Goal: Task Accomplishment & Management: Manage account settings

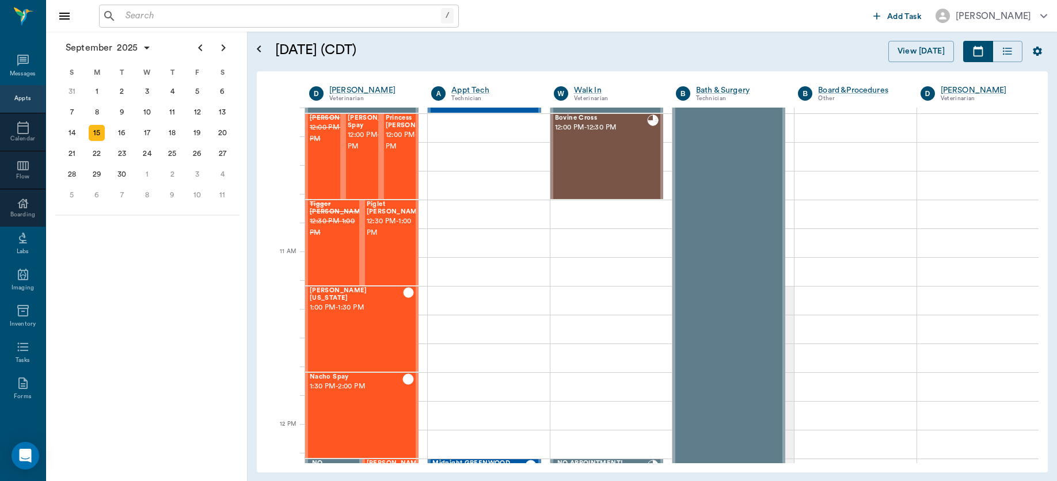
scroll to position [275, 0]
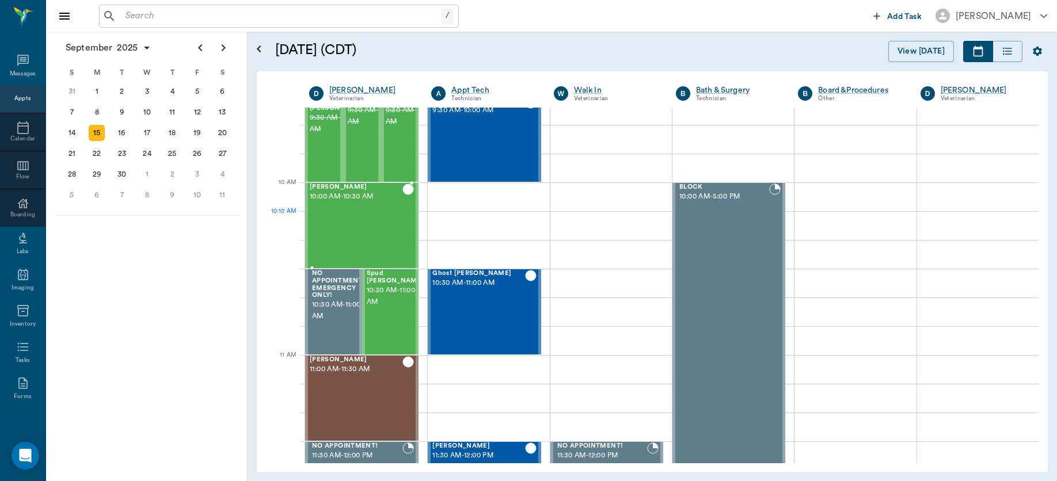
click at [344, 238] on div "[PERSON_NAME] 10:00 AM - 10:30 AM" at bounding box center [356, 226] width 93 height 84
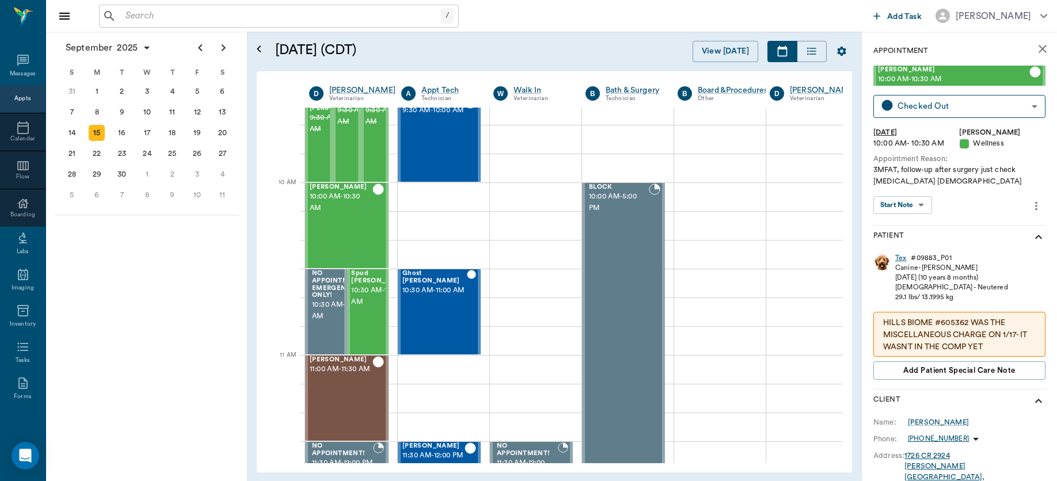
click at [897, 258] on div "Tex" at bounding box center [900, 258] width 11 height 10
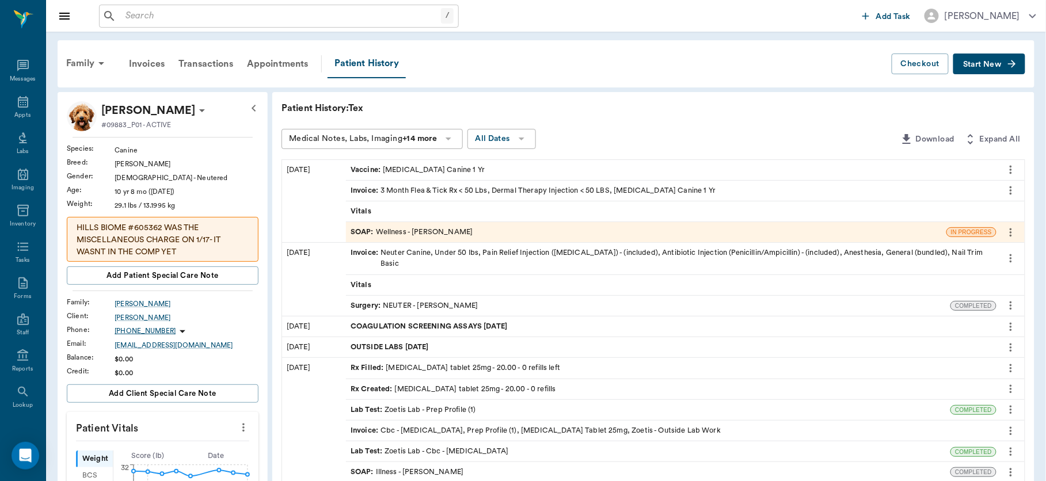
click at [430, 227] on div "SOAP : Wellness - [PERSON_NAME]" at bounding box center [411, 232] width 122 height 11
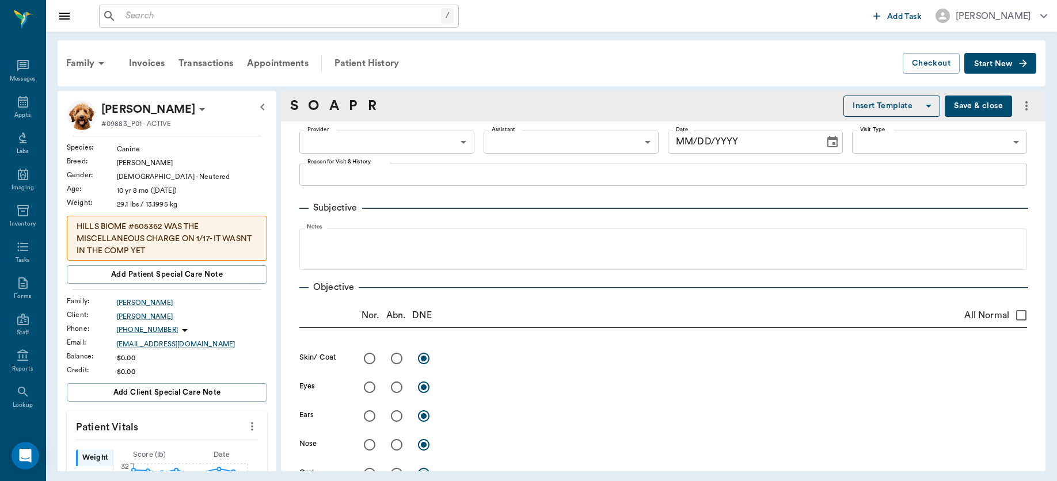
type input "63ec2f075fda476ae8351a4d"
type input "63ec2e7e52e12b0ba117b124"
type input "65d2be4f46e3a538d89b8c14"
type textarea "3MFAT, follow-up after surgery just check [MEDICAL_DATA] [DEMOGRAPHIC_DATA]"
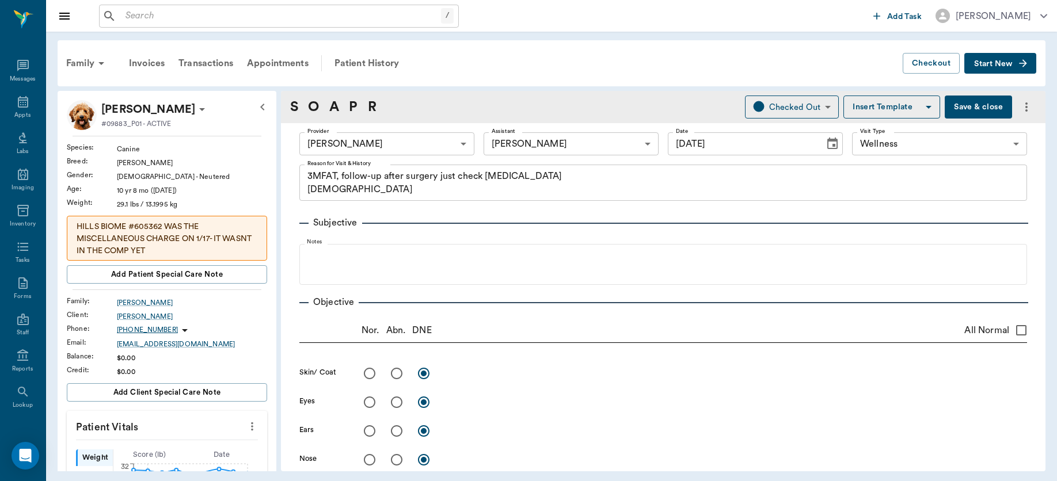
type input "[DATE]"
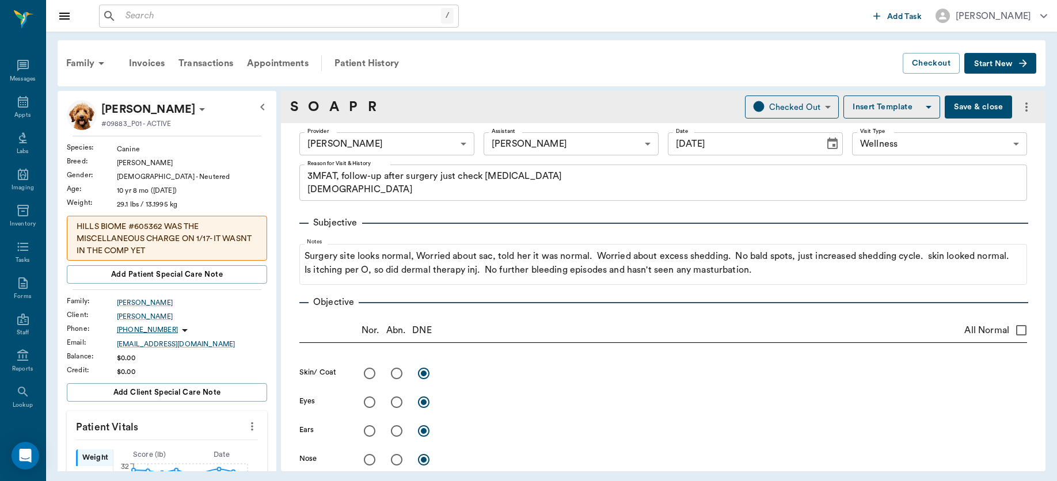
click at [952, 102] on button "Save & close" at bounding box center [977, 107] width 67 height 23
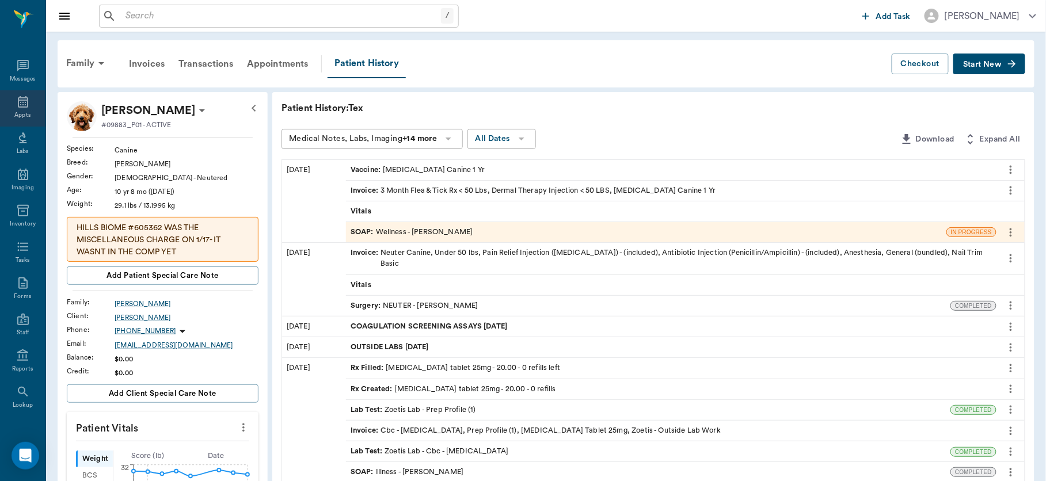
click at [21, 101] on icon at bounding box center [23, 102] width 10 height 12
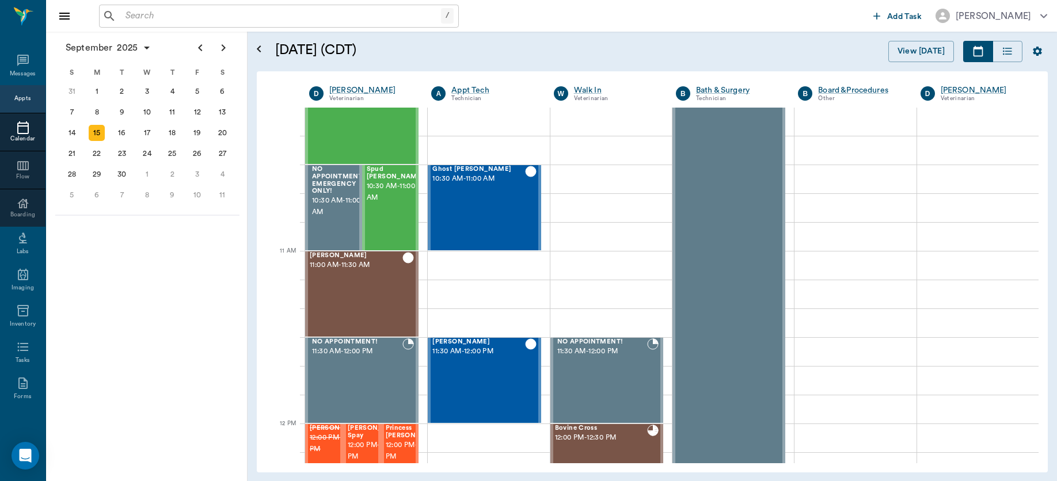
scroll to position [375, 0]
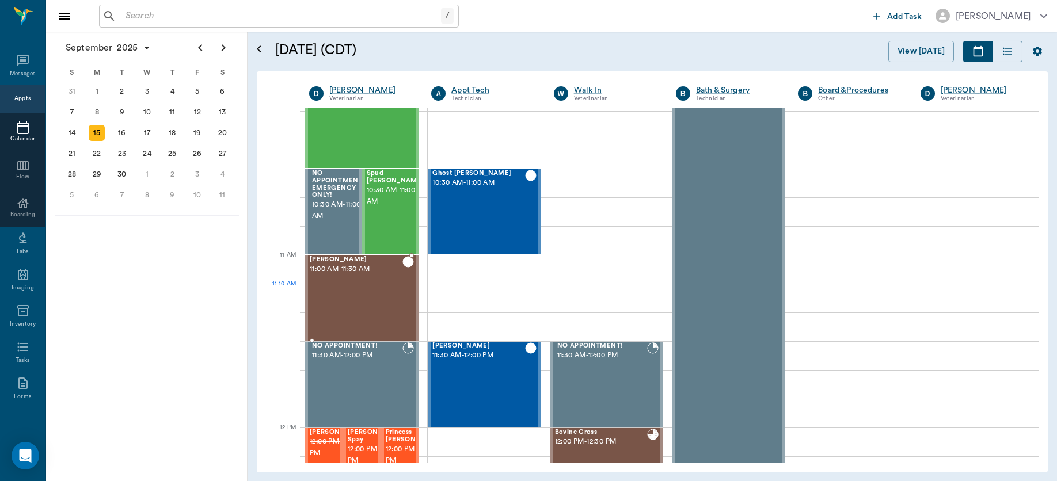
click at [354, 295] on div "[PERSON_NAME] 11:00 AM - 11:30 AM" at bounding box center [356, 298] width 93 height 84
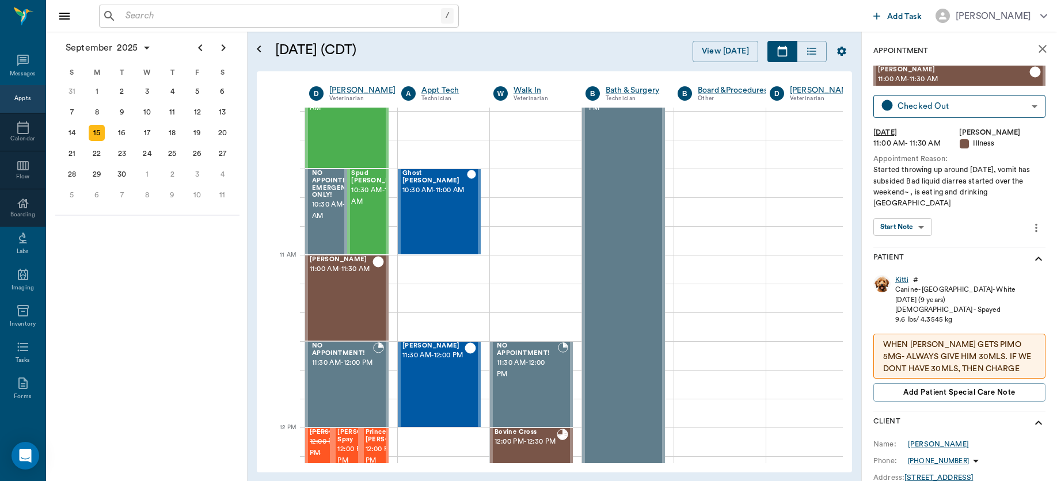
click at [900, 275] on div "Kitti" at bounding box center [901, 280] width 13 height 10
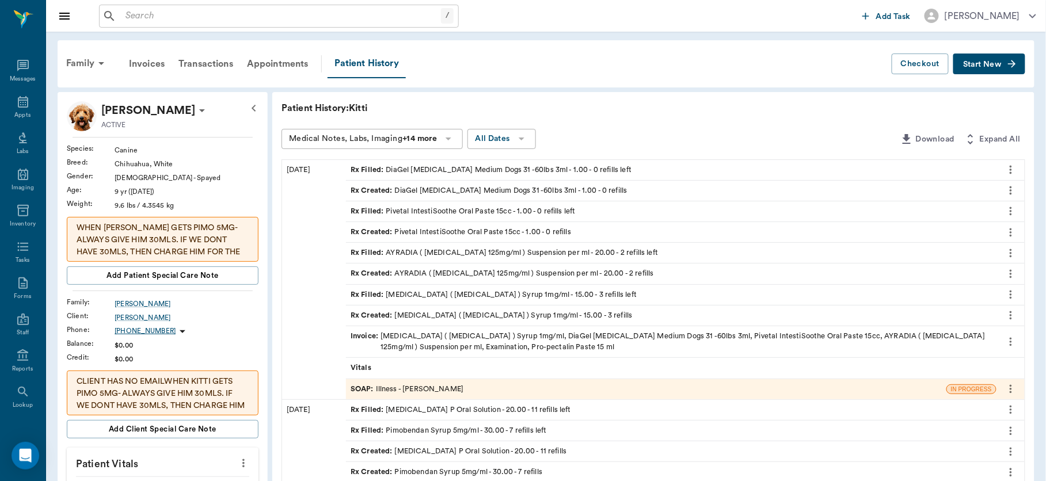
click at [425, 389] on div "SOAP : Illness - [PERSON_NAME]" at bounding box center [406, 389] width 113 height 11
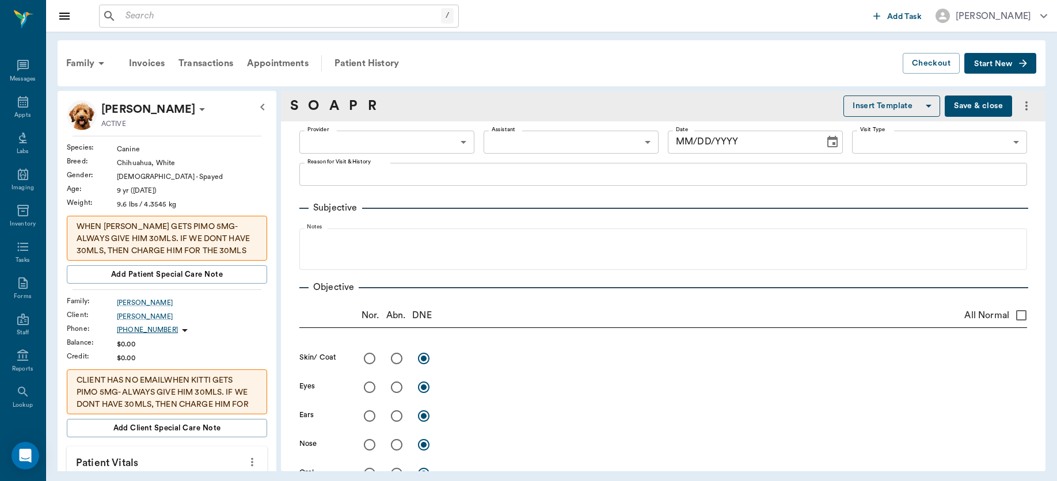
type input "63ec2f075fda476ae8351a4d"
type input "63ec2e7e52e12b0ba117b124"
type input "65d2be4f46e3a538d89b8c15"
type textarea "Started throwing up around [DATE], vomit has subsided Bad liquid diarrea starte…"
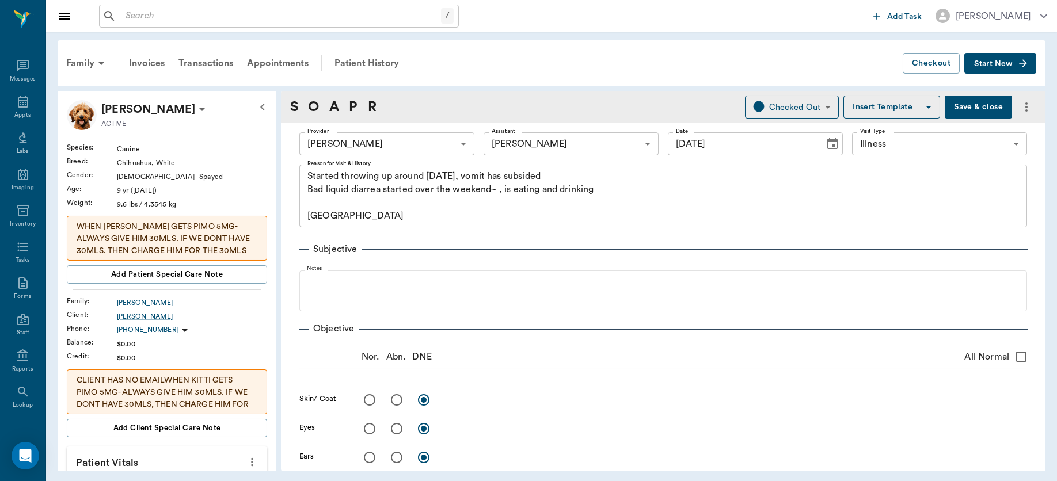
type input "[DATE]"
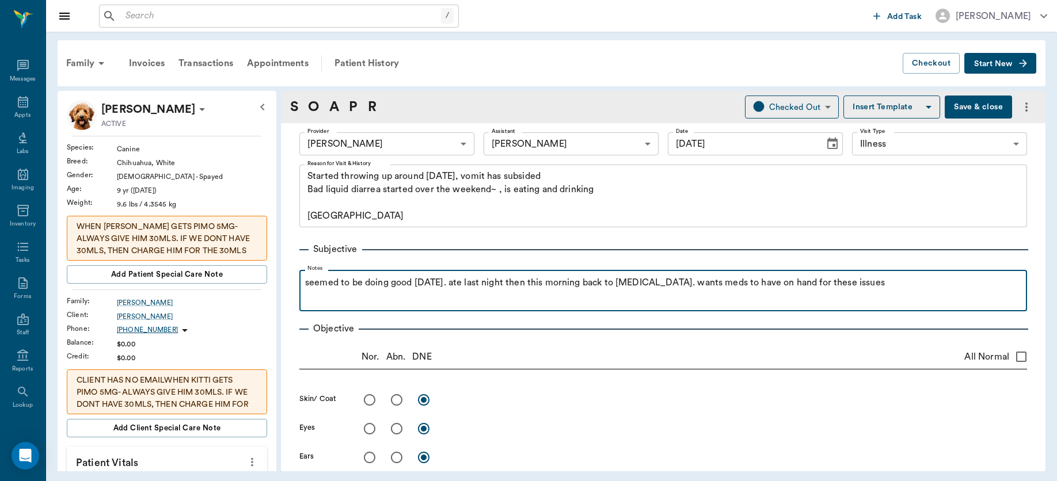
click at [883, 284] on p "seemed to be doing good [DATE]. ate last night then this morning back to [MEDIC…" at bounding box center [663, 283] width 716 height 14
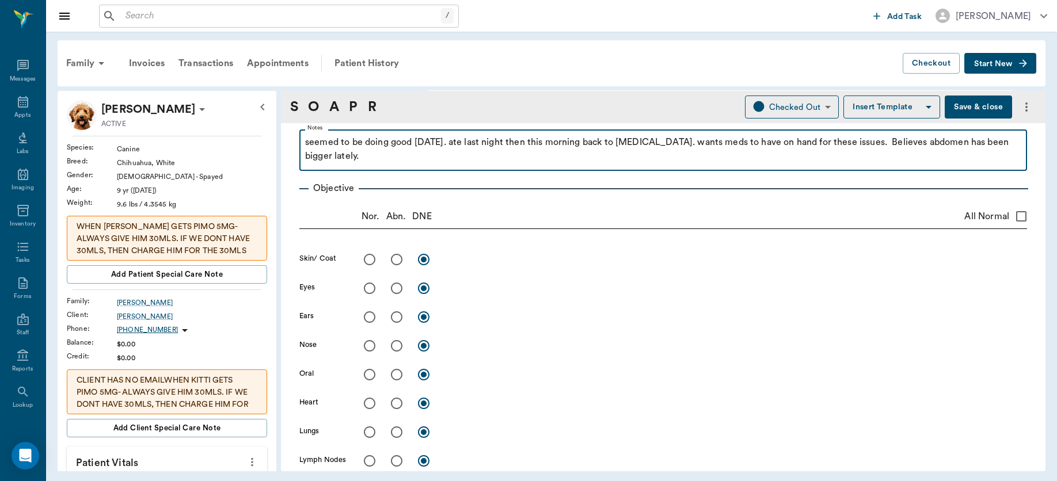
scroll to position [147, 0]
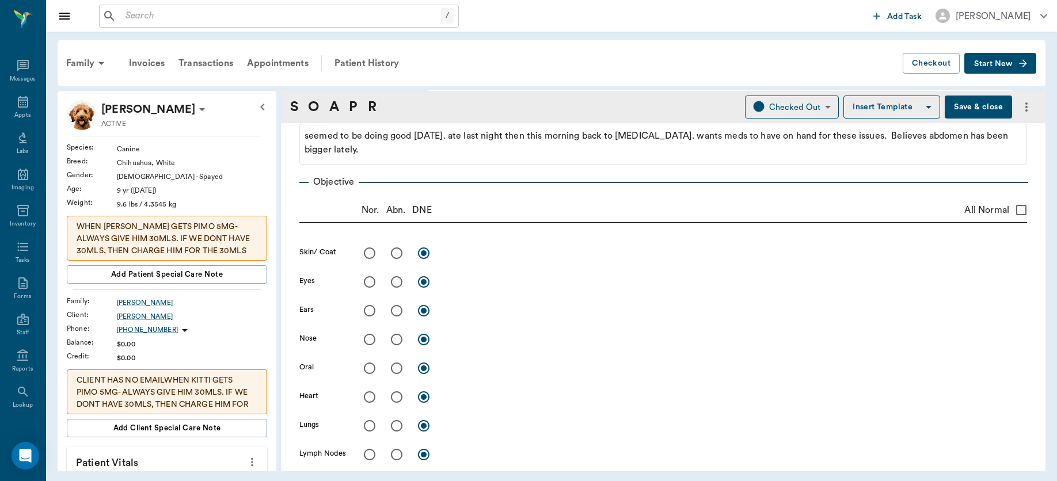
click at [1009, 213] on input "All Normal" at bounding box center [1021, 210] width 24 height 24
checkbox input "true"
radio input "true"
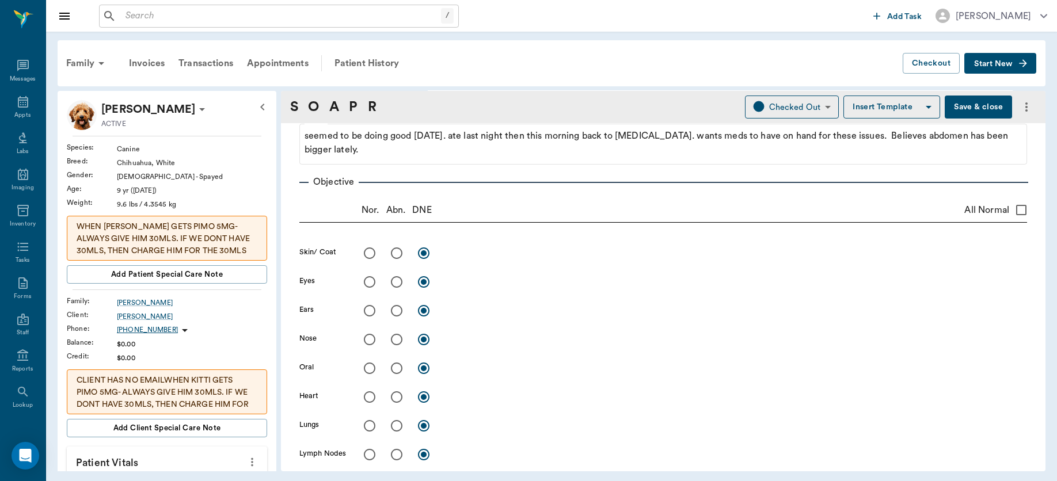
radio input "true"
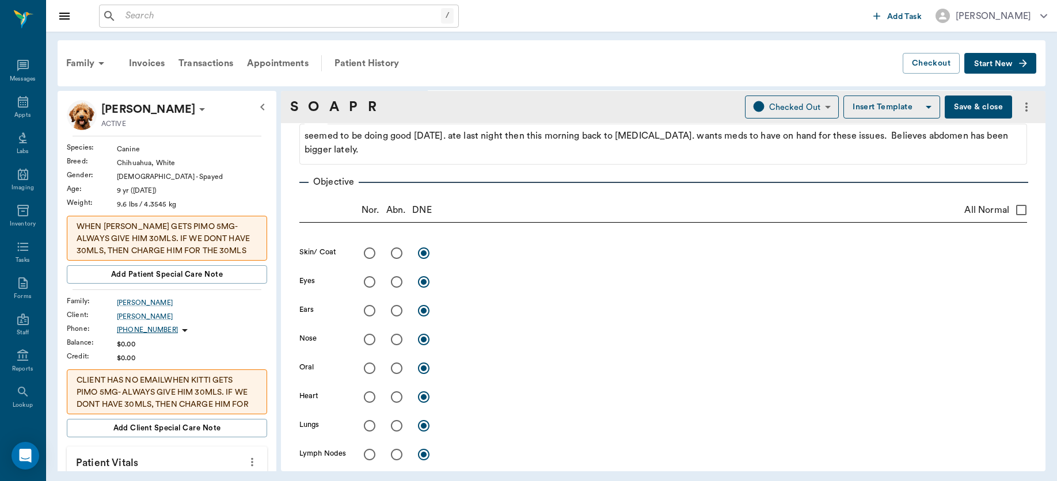
radio input "true"
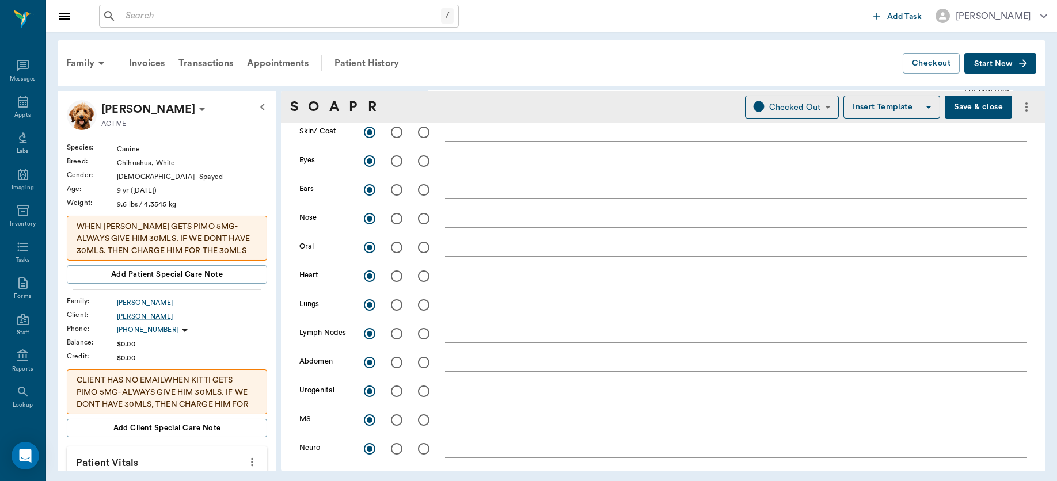
scroll to position [241, 0]
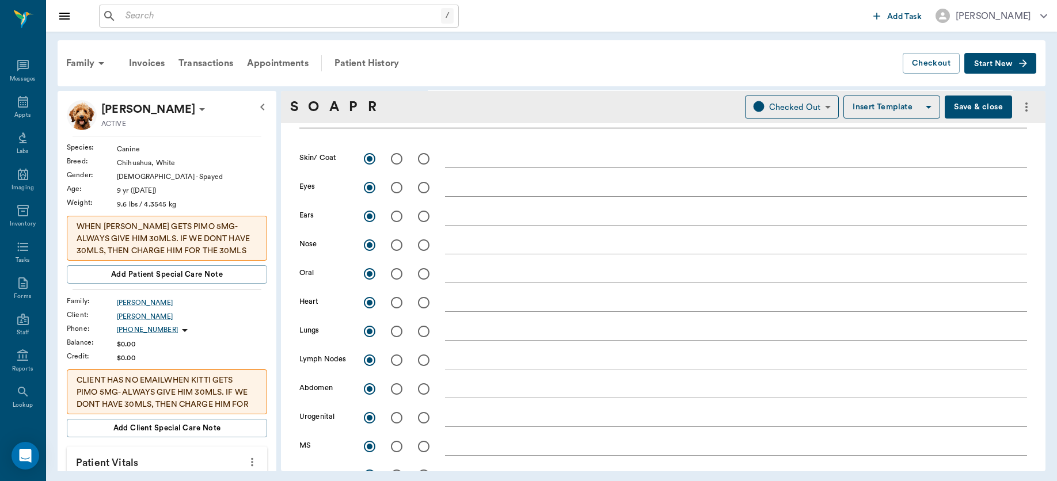
click at [423, 275] on input "radio" at bounding box center [423, 274] width 24 height 24
radio input "true"
checkbox input "false"
click at [398, 303] on input "radio" at bounding box center [396, 303] width 24 height 24
radio input "true"
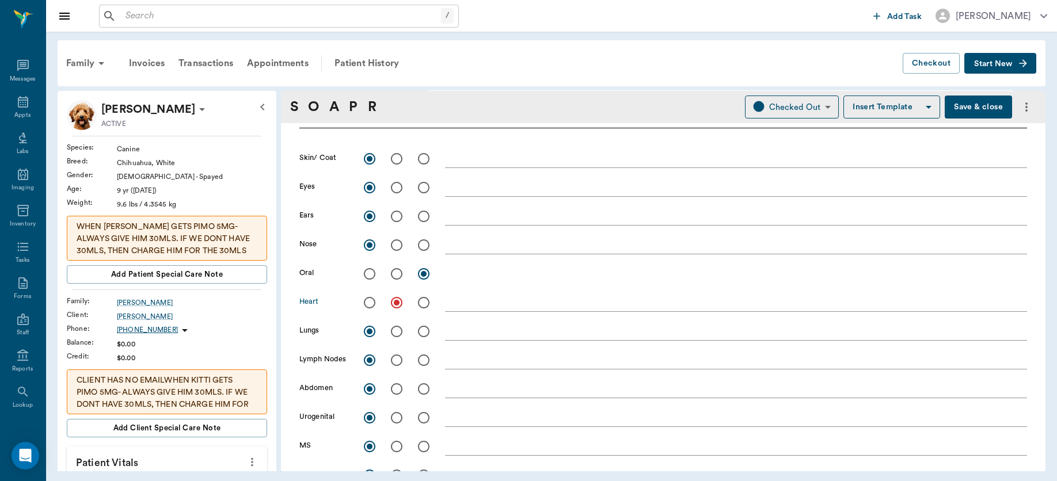
click at [466, 303] on textarea at bounding box center [736, 302] width 582 height 13
type textarea "grade 4 murmur"
click at [397, 359] on input "radio" at bounding box center [396, 360] width 24 height 24
radio input "true"
click at [467, 362] on textarea at bounding box center [736, 359] width 582 height 13
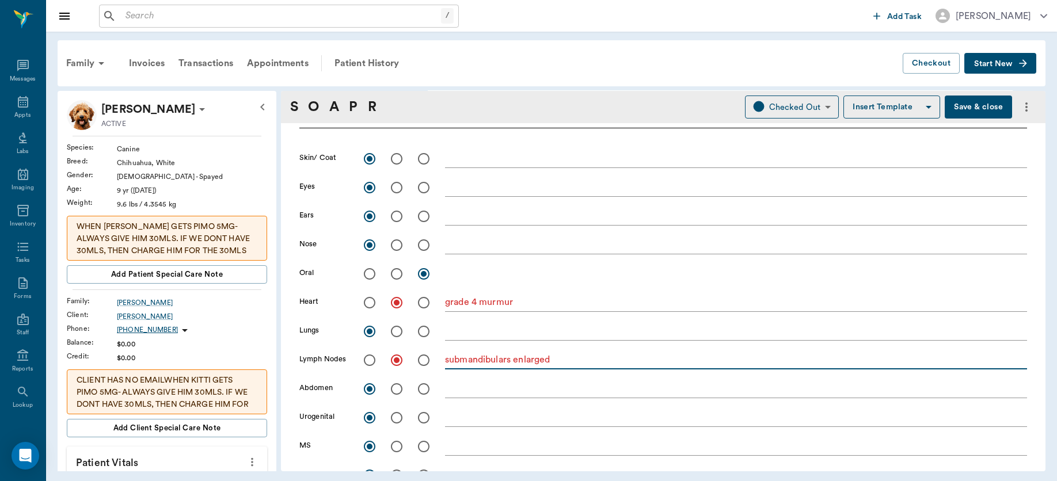
type textarea "submandibulars enlarged"
click at [399, 389] on input "radio" at bounding box center [396, 389] width 24 height 24
radio input "true"
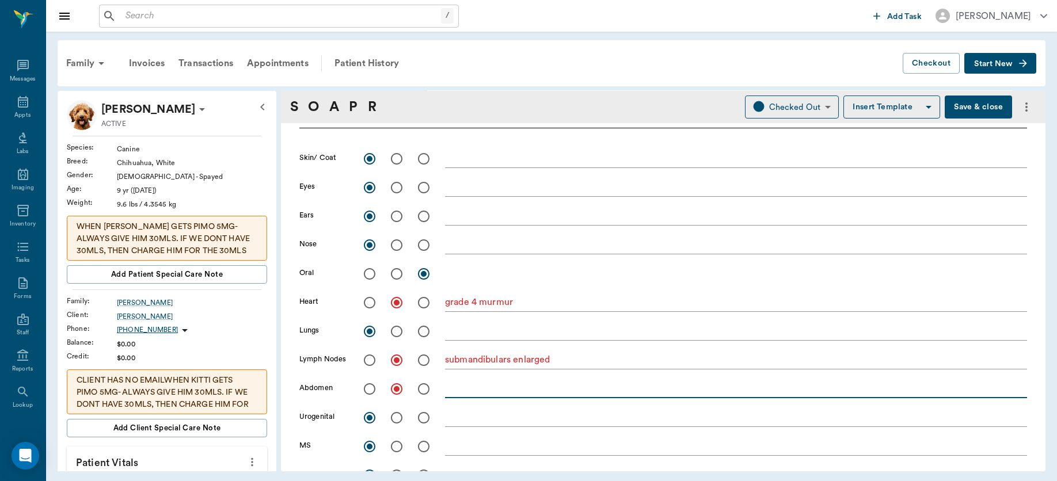
click at [472, 387] on textarea at bounding box center [736, 388] width 582 height 13
click at [617, 389] on textarea "US: no peritoneal fluid seen (R/O [MEDICAL_DATA]" at bounding box center [736, 388] width 582 height 13
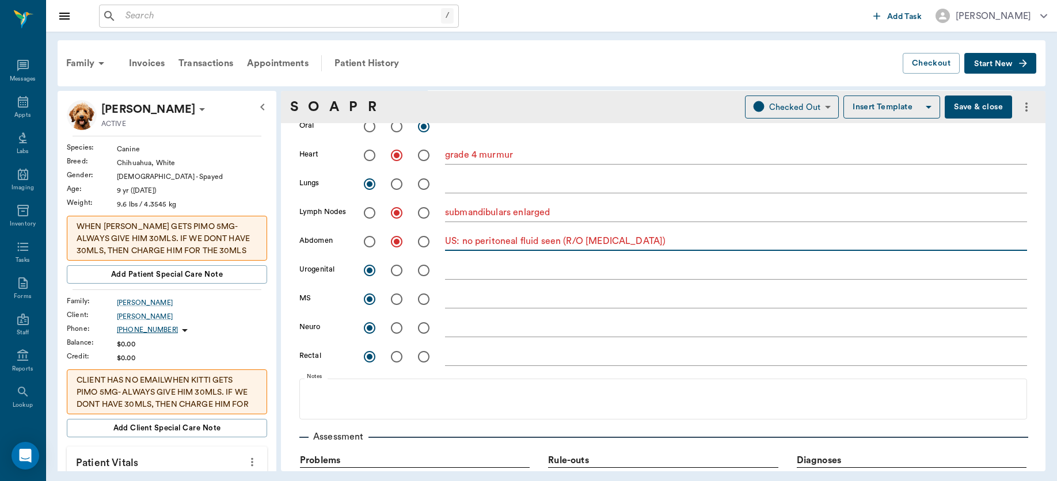
scroll to position [415, 0]
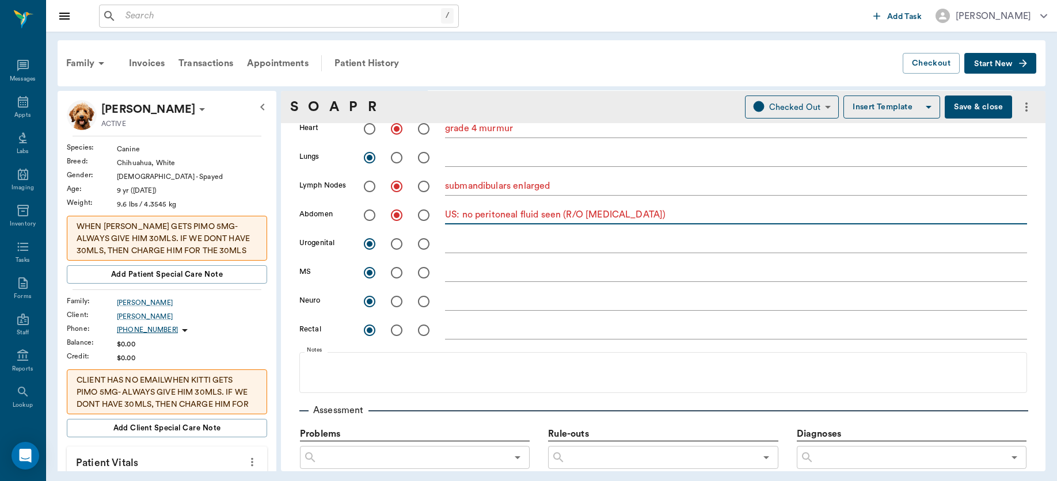
type textarea "US: no peritoneal fluid seen (R/O [MEDICAL_DATA])"
click at [397, 273] on input "radio" at bounding box center [396, 273] width 24 height 24
radio input "true"
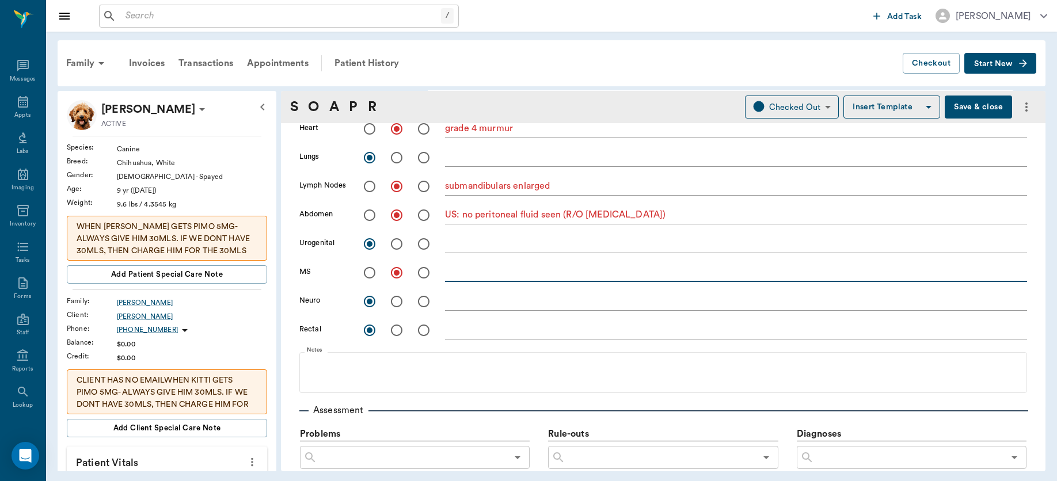
click at [475, 277] on textarea at bounding box center [736, 272] width 582 height 13
click at [477, 274] on textarea "Bilateralmedial" at bounding box center [736, 272] width 582 height 13
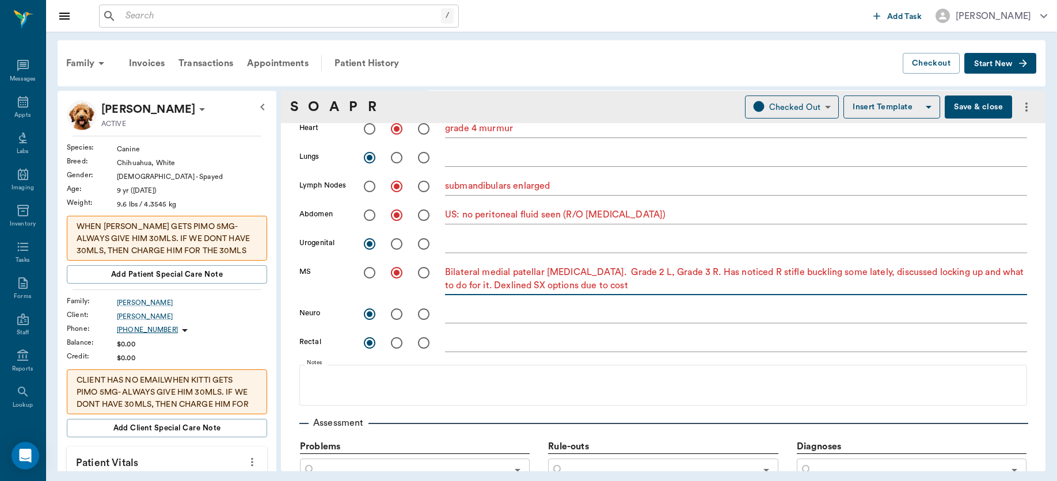
click at [485, 288] on textarea "Bilateral medial patellar [MEDICAL_DATA]. Grade 2 L, Grade 3 R. Has noticed R s…" at bounding box center [736, 279] width 582 height 26
click at [623, 284] on textarea "Bilateral medial patellar [MEDICAL_DATA]. Grade 2 L, Grade 3 R. Has noticed R s…" at bounding box center [736, 279] width 582 height 26
type textarea "Bilateral medial patellar [MEDICAL_DATA]. Grade 2 L, Grade 3 R. Has noticed R s…"
click at [464, 341] on textarea at bounding box center [736, 342] width 582 height 13
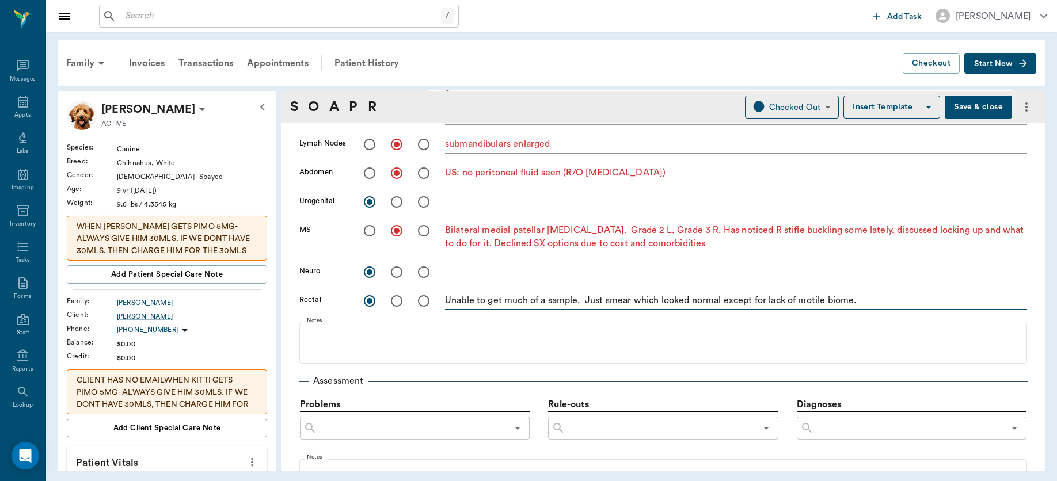
scroll to position [460, 0]
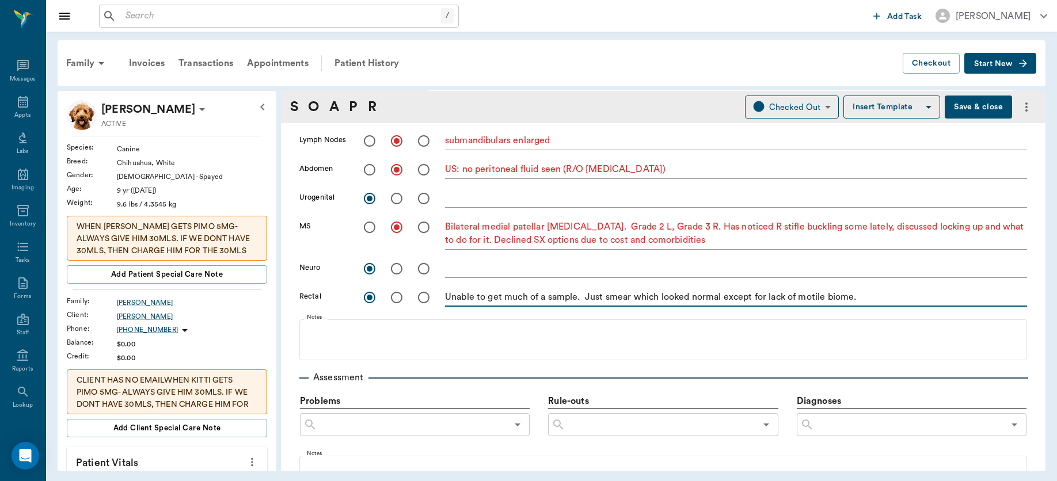
type textarea "Unable to get much of a sample. Just smear which looked normal except for lack …"
click at [642, 167] on textarea "US: no peritoneal fluid seen (R/O [MEDICAL_DATA])" at bounding box center [736, 169] width 582 height 13
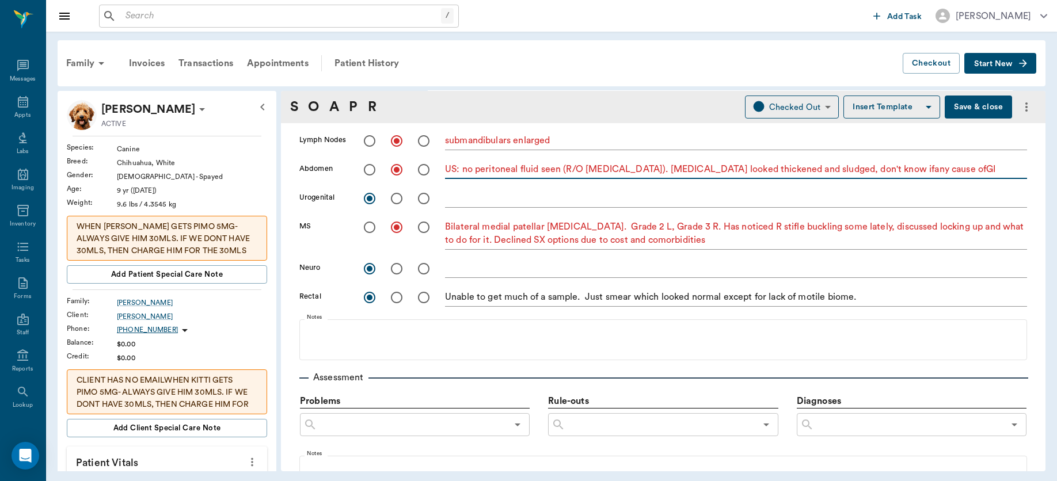
click at [866, 169] on textarea "US: no peritoneal fluid seen (R/O [MEDICAL_DATA]). [MEDICAL_DATA] looked thicke…" at bounding box center [736, 169] width 582 height 13
click at [920, 173] on textarea "US: no peritoneal fluid seen (R/O [MEDICAL_DATA]). [MEDICAL_DATA] looked thicke…" at bounding box center [736, 169] width 582 height 13
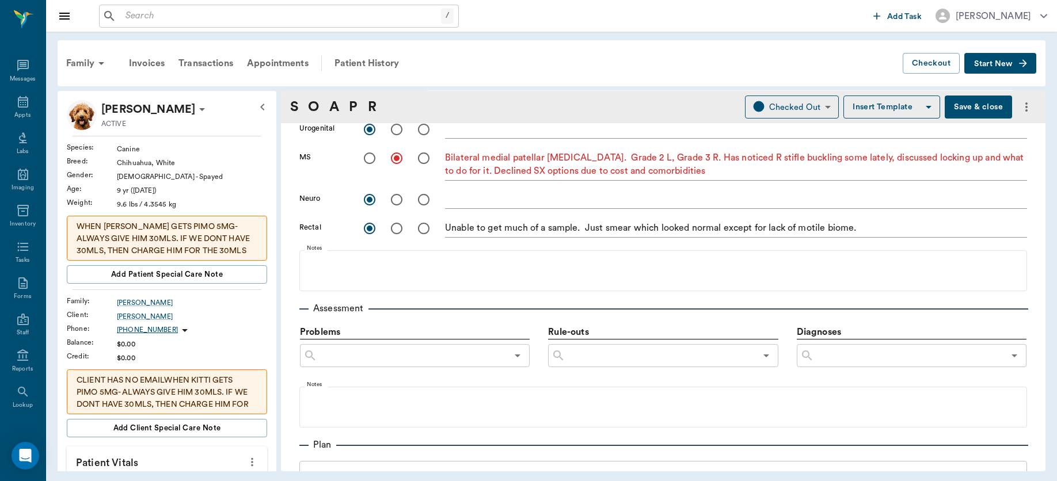
scroll to position [596, 0]
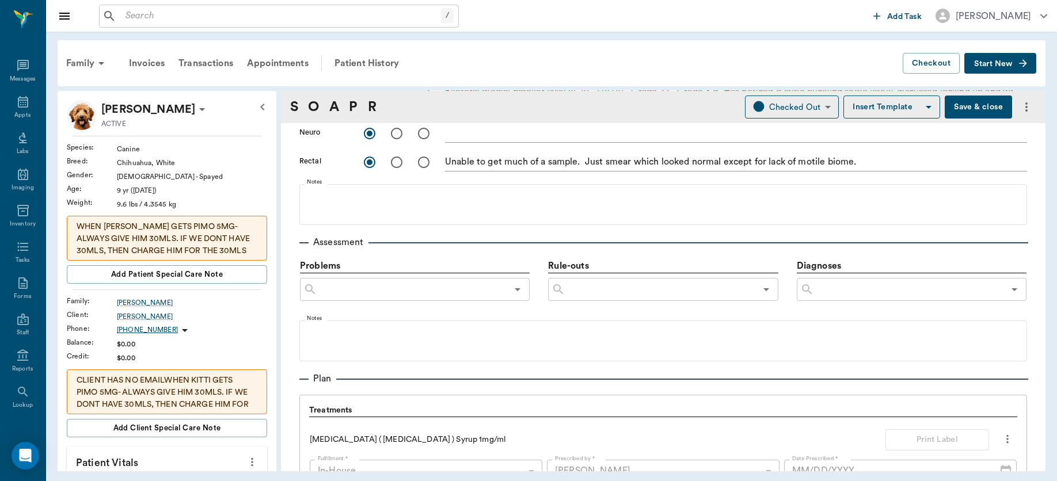
type textarea "US: no peritoneal fluid seen (R/O [MEDICAL_DATA]). [MEDICAL_DATA] looked thicke…"
click at [870, 296] on input "text" at bounding box center [909, 289] width 190 height 16
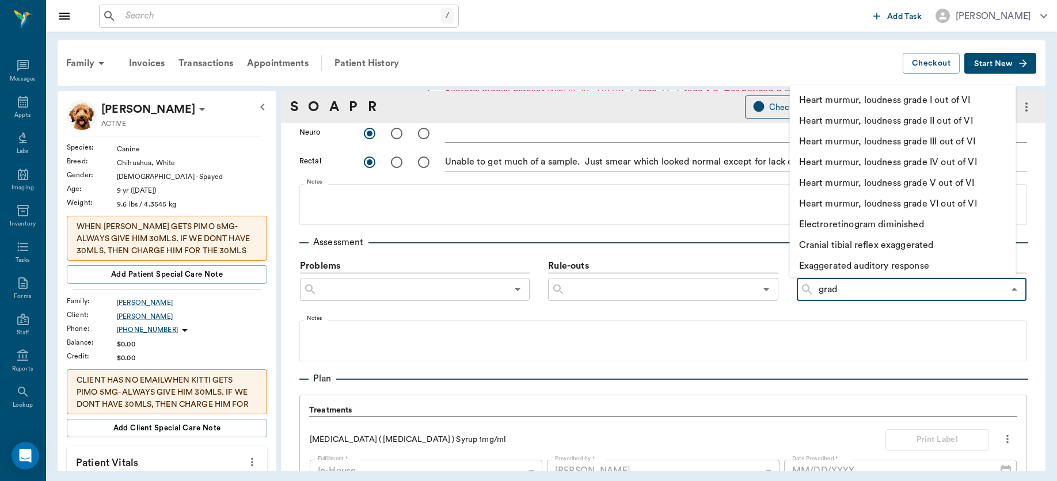
type input "grade"
click at [929, 163] on li "Heart murmur, loudness grade IV out of VI" at bounding box center [903, 161] width 226 height 21
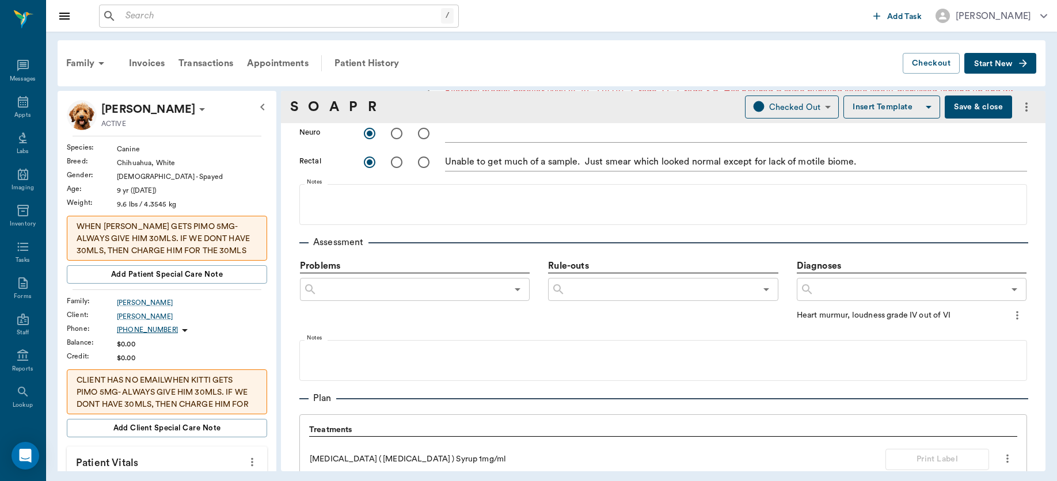
click at [1016, 314] on icon "more" at bounding box center [1017, 315] width 2 height 9
click at [985, 336] on span "Add to ongoing diagnosis" at bounding box center [958, 335] width 97 height 12
click at [885, 287] on input "text" at bounding box center [909, 289] width 190 height 16
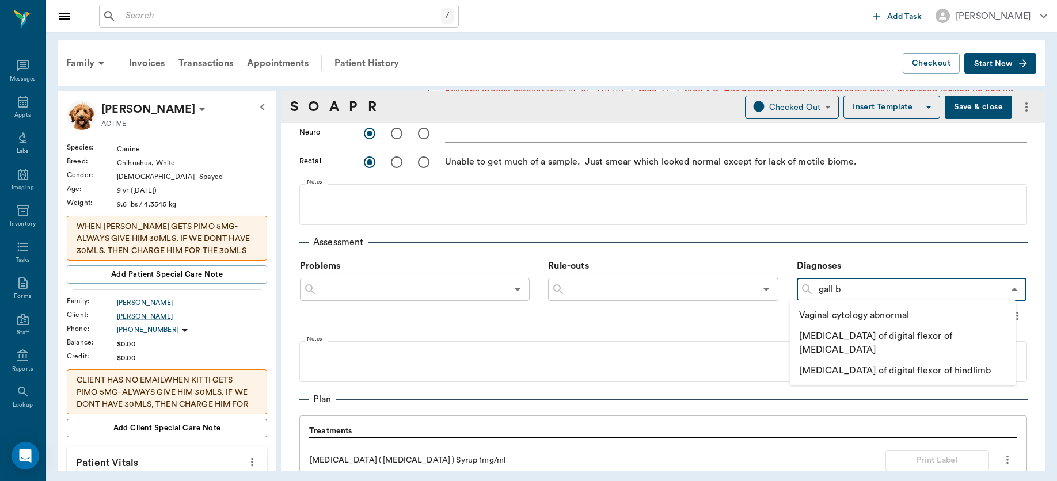
type input "gall"
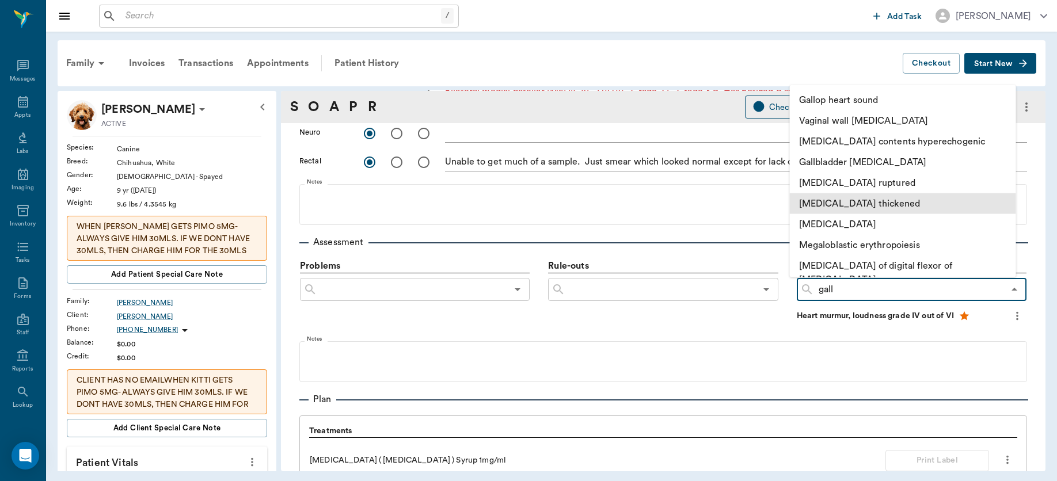
click at [885, 196] on li "[MEDICAL_DATA] thickened" at bounding box center [903, 203] width 226 height 21
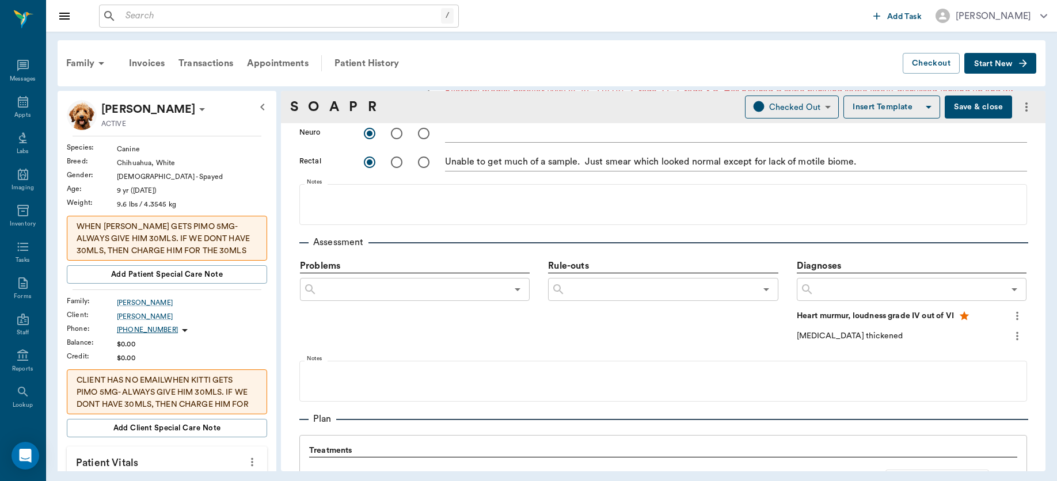
click at [851, 279] on div "​" at bounding box center [911, 289] width 230 height 23
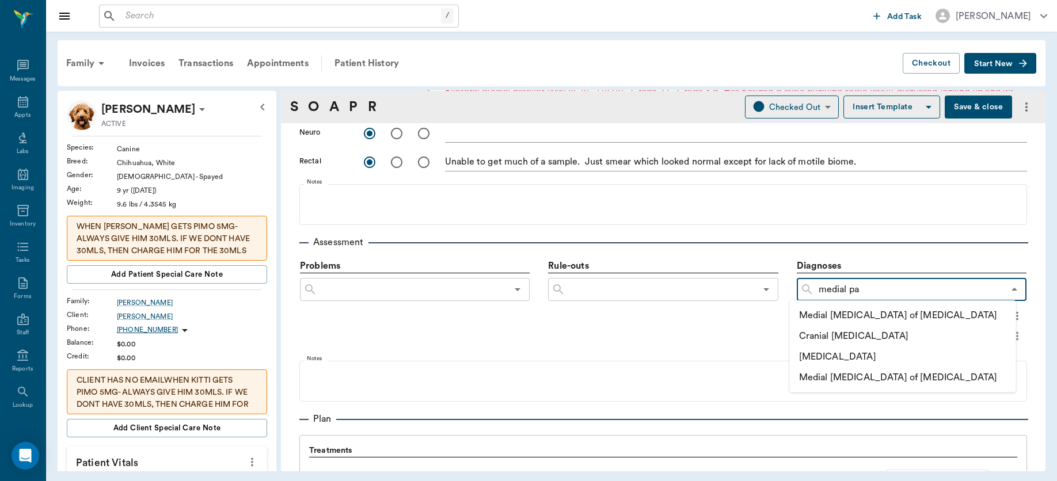
type input "medial pat"
click at [859, 317] on li "Medial [MEDICAL_DATA] of [MEDICAL_DATA]" at bounding box center [903, 315] width 226 height 21
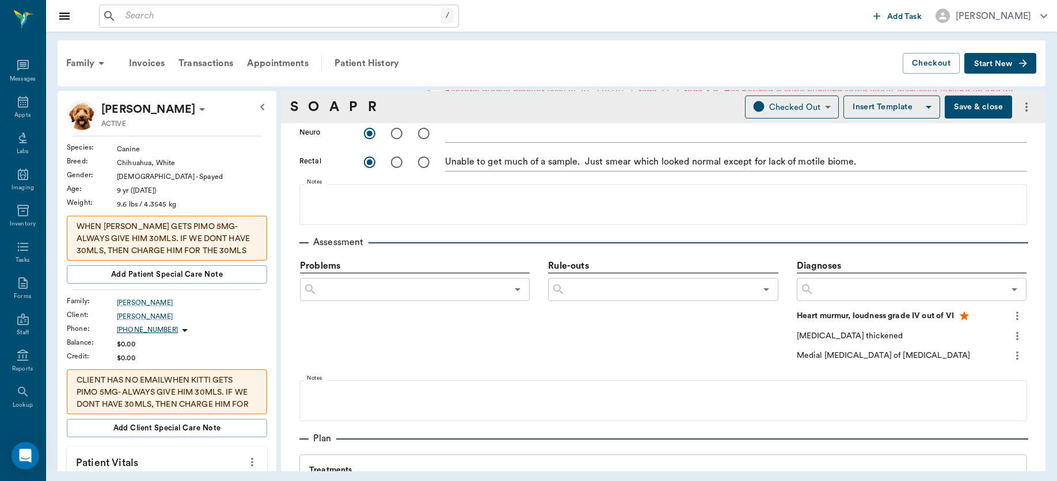
click at [1011, 358] on icon "more" at bounding box center [1017, 356] width 13 height 14
click at [985, 378] on span "Add to ongoing diagnosis" at bounding box center [958, 375] width 97 height 12
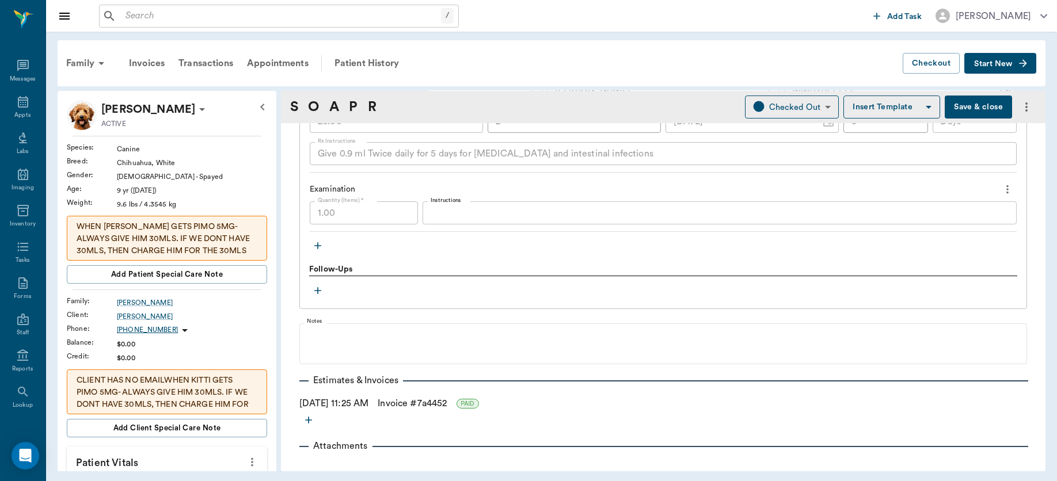
scroll to position [1450, 0]
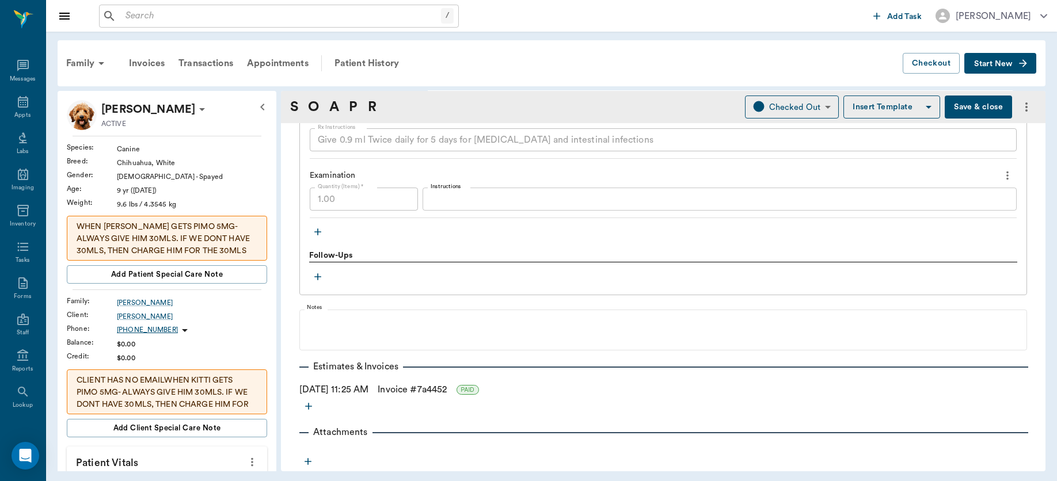
click at [1048, 323] on div "Family Invoices Transactions Appointments Patient History Checkout Start New [P…" at bounding box center [551, 256] width 1011 height 448
click at [965, 110] on button "Save & close" at bounding box center [977, 107] width 67 height 23
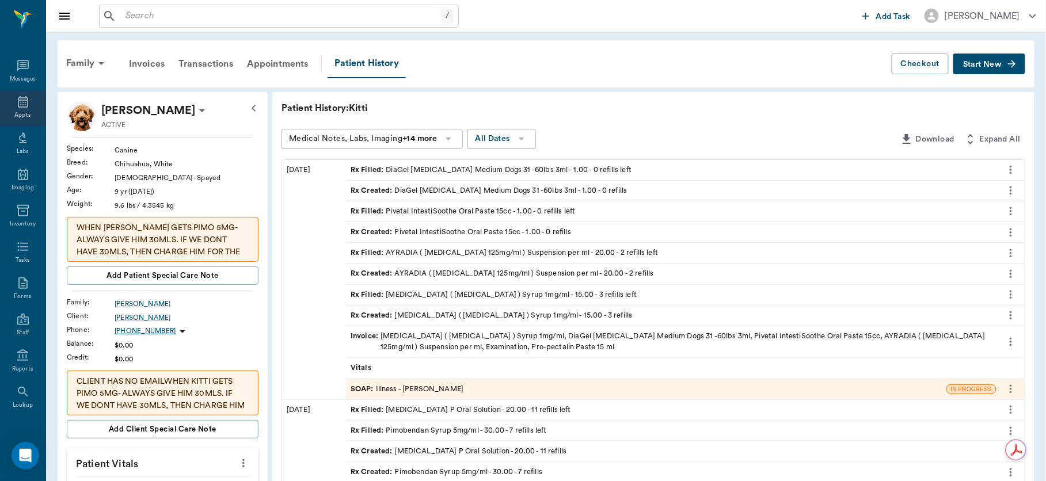
click at [18, 113] on div "Appts" at bounding box center [22, 115] width 16 height 9
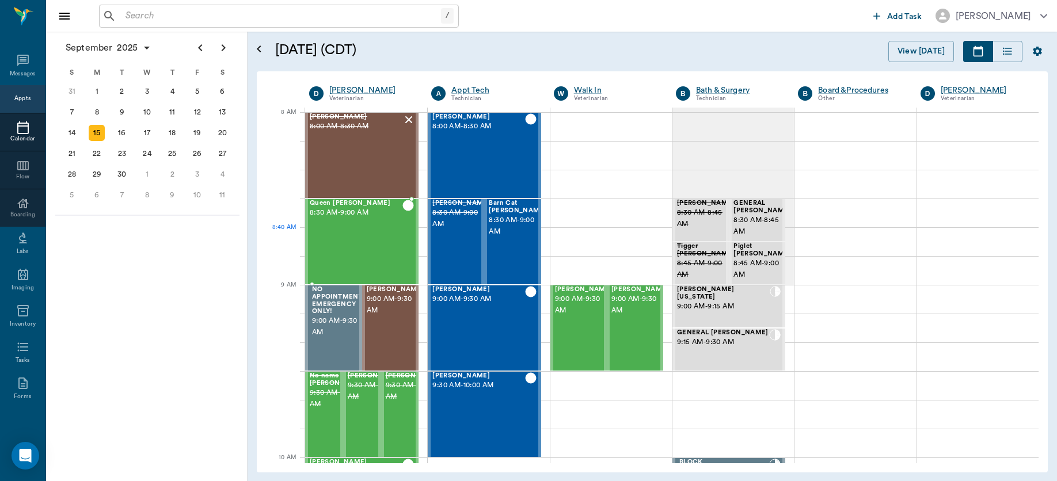
click at [380, 230] on div "Queen [PERSON_NAME] 8:30 AM - 9:00 AM" at bounding box center [356, 242] width 93 height 84
click at [402, 230] on div at bounding box center [408, 242] width 12 height 84
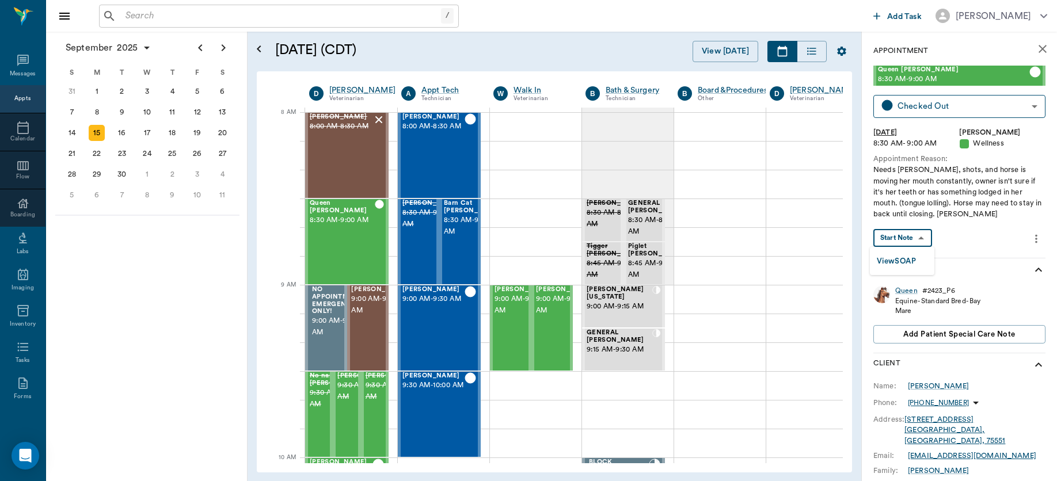
click at [911, 242] on body "/ ​ Add Task [PERSON_NAME] Nectar Messages Appts Calendar Flow Boarding Labs Im…" at bounding box center [528, 240] width 1057 height 481
click at [904, 262] on button "View SOAP" at bounding box center [895, 261] width 39 height 13
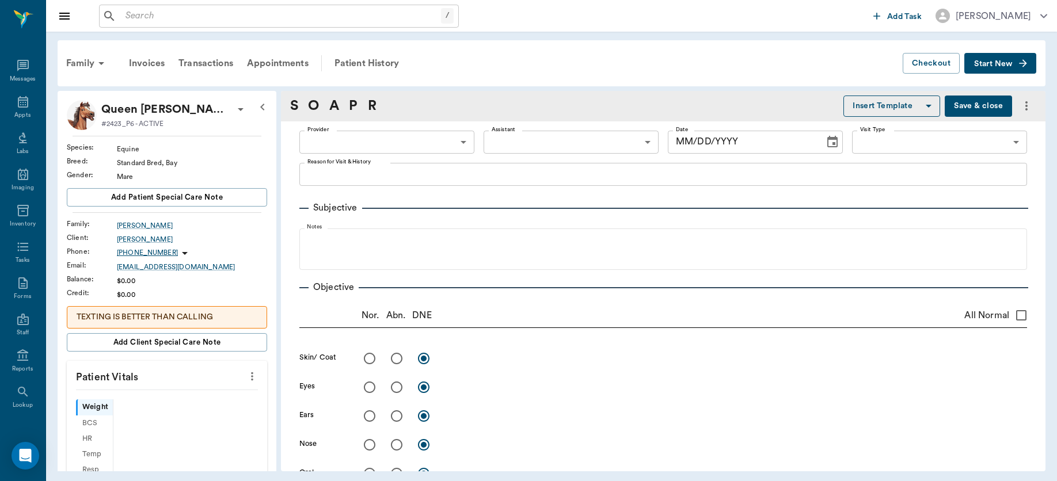
type input "63ec2f075fda476ae8351a4d"
type input "65d2be4f46e3a538d89b8c14"
type textarea "Needs [PERSON_NAME], shots, and horse is moving her mouth constantly, owner isn…"
radio input "true"
type textarea "Level teeth but sharp points. Very narrow interdental space, tongue verily fits"
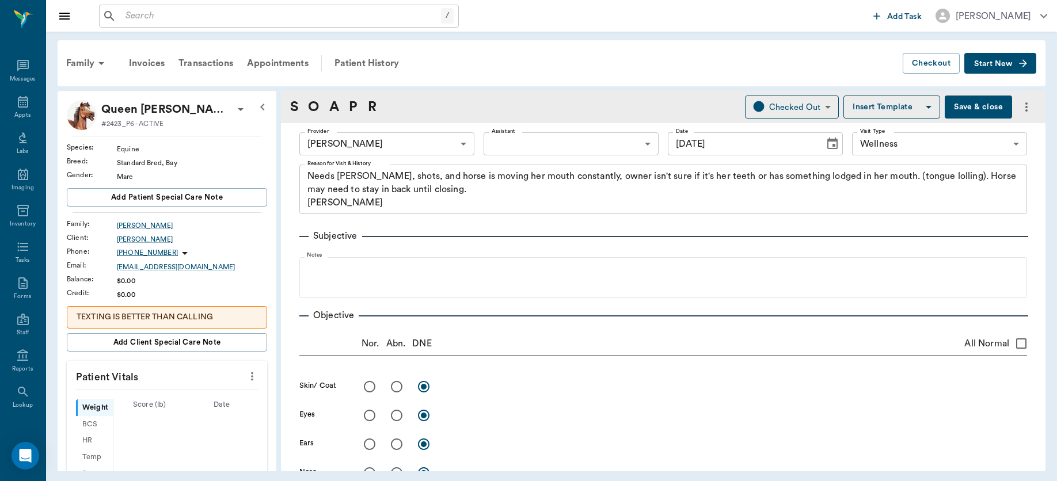
type input "[DATE]"
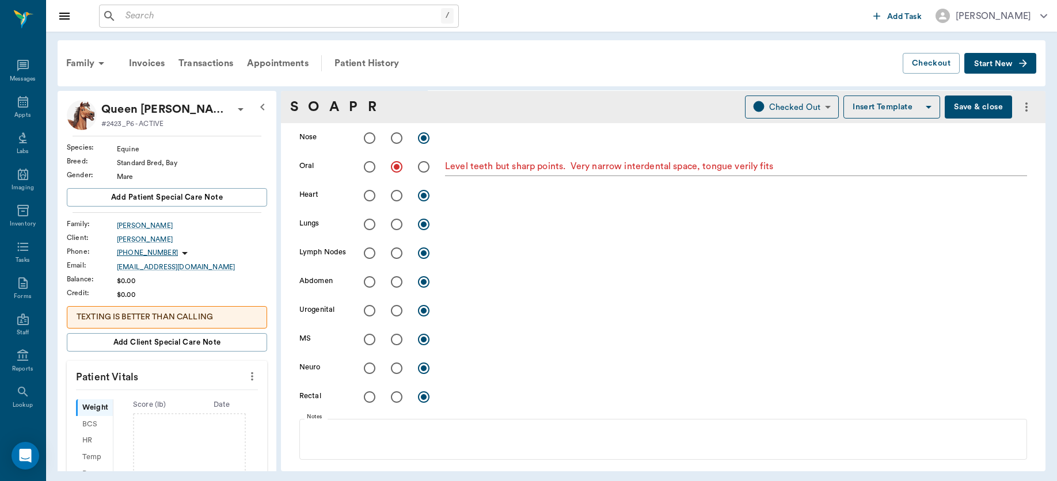
scroll to position [340, 0]
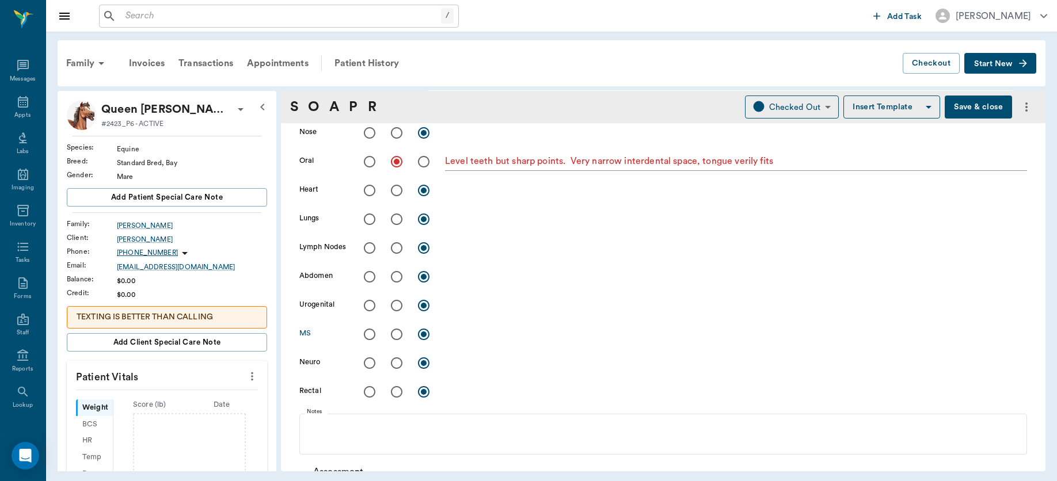
click at [395, 333] on input "radio" at bounding box center [396, 334] width 24 height 24
radio input "true"
click at [506, 329] on textarea at bounding box center [736, 333] width 582 height 13
click at [505, 254] on div "x" at bounding box center [736, 249] width 582 height 17
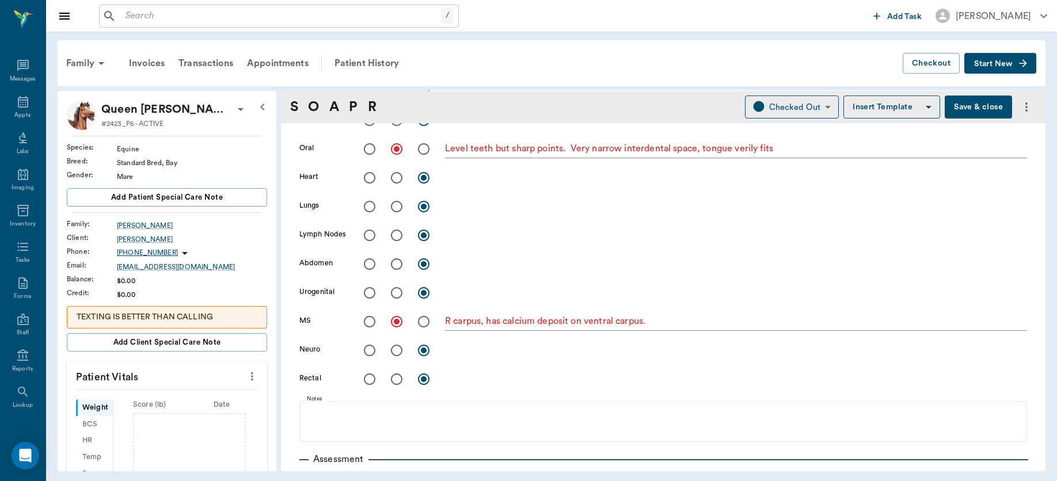
scroll to position [345, 0]
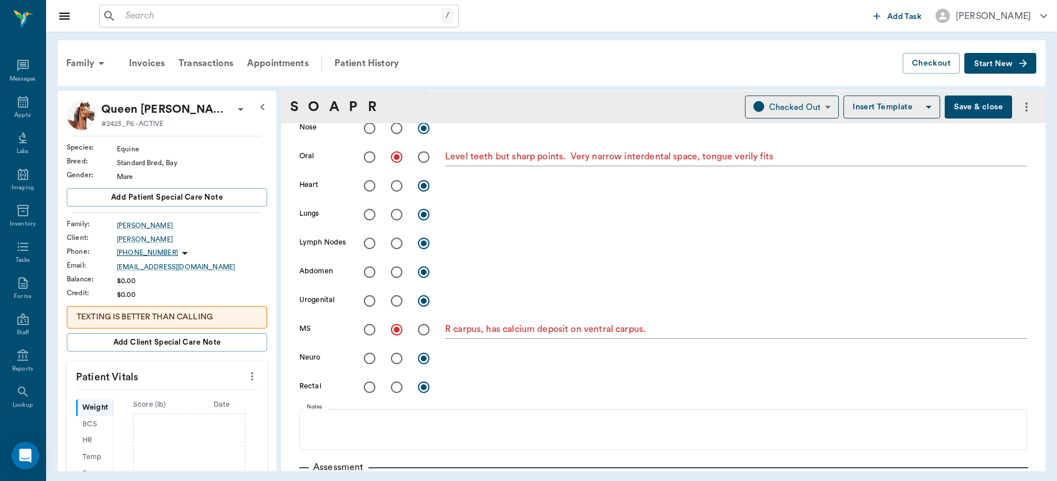
click at [702, 328] on textarea "R carpus, has calcium deposit on ventral carpus." at bounding box center [736, 329] width 582 height 13
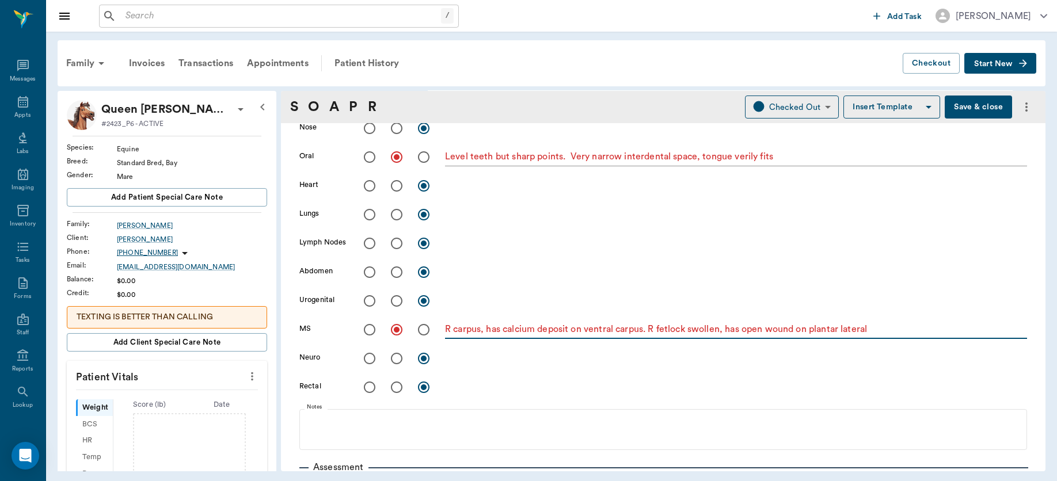
click at [901, 330] on textarea "R carpus, has calcium deposit on ventral carpus. R fetlock swollen, has open wo…" at bounding box center [736, 329] width 582 height 13
drag, startPoint x: 901, startPoint y: 330, endPoint x: 890, endPoint y: 329, distance: 11.0
click at [890, 329] on textarea "R carpus, has calcium deposit on ventral carpus. R fetlock swollen, has open wo…" at bounding box center [736, 329] width 582 height 13
click at [888, 329] on textarea "R carpus, has calcium deposit on ventral carpus. R fetlock swollen, has open wo…" at bounding box center [736, 329] width 582 height 13
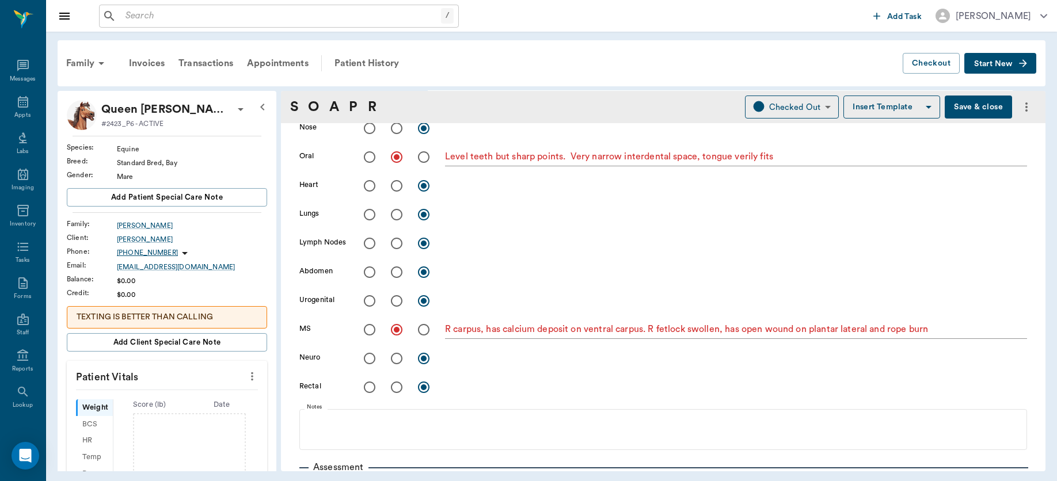
click at [948, 321] on div "R carpus, has calcium deposit on ventral carpus. R fetlock swollen, has open wo…" at bounding box center [736, 330] width 582 height 24
click at [947, 327] on textarea "R carpus, has calcium deposit on ventral carpus. R fetlock swollen, has open wo…" at bounding box center [736, 329] width 582 height 13
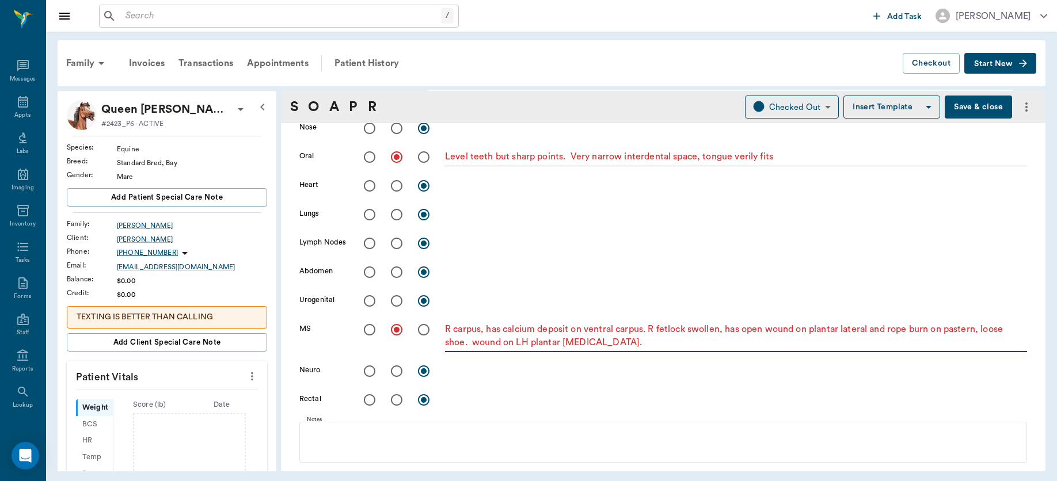
type textarea "R carpus, has calcium deposit on ventral carpus. R fetlock swollen, has open wo…"
click at [246, 379] on icon "more" at bounding box center [252, 376] width 13 height 14
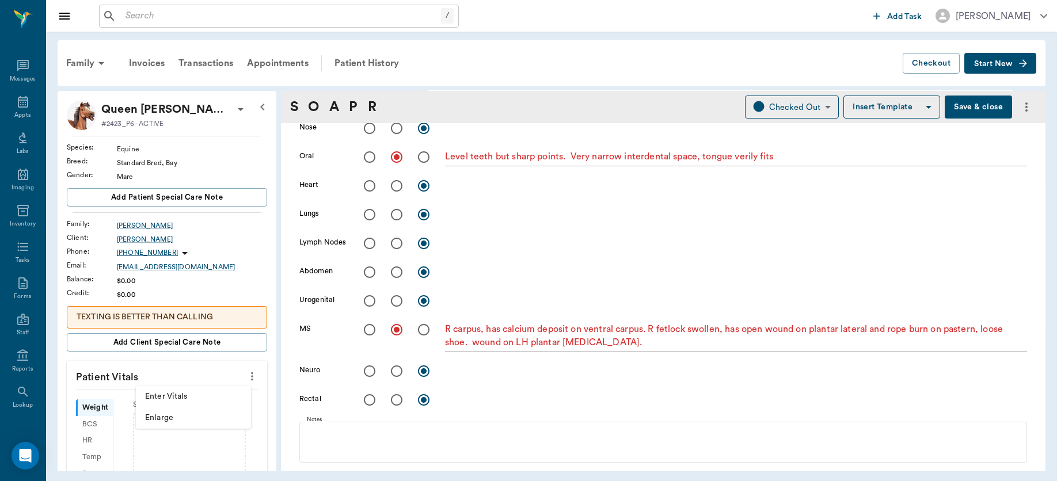
click at [217, 395] on span "Enter Vitals" at bounding box center [193, 397] width 97 height 12
click at [188, 434] on input "text" at bounding box center [166, 438] width 100 height 23
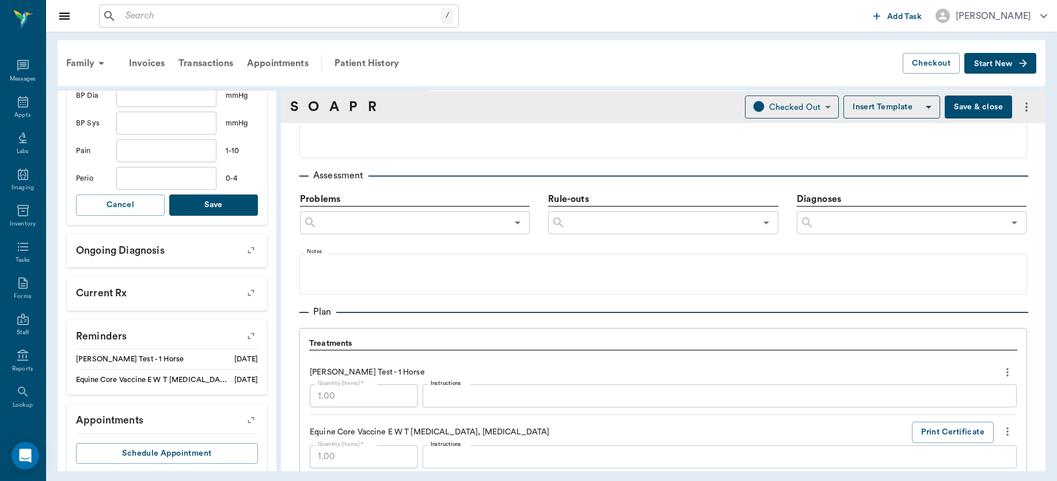
scroll to position [466, 0]
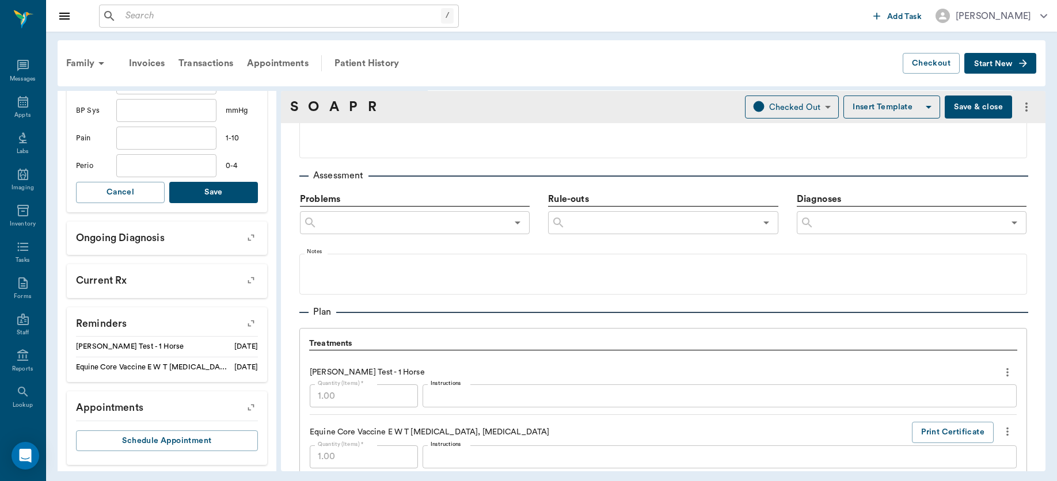
type input "3"
click at [195, 191] on button "Save" at bounding box center [213, 192] width 89 height 21
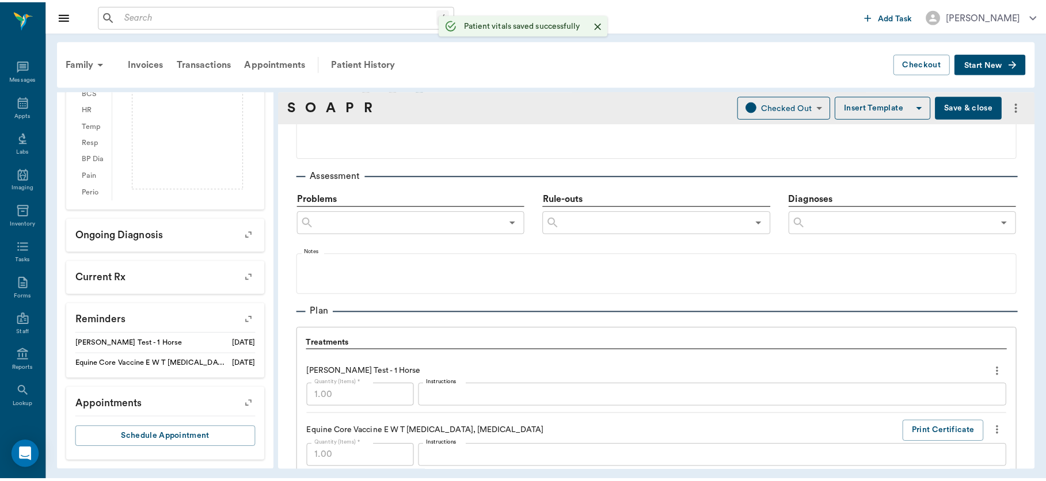
scroll to position [332, 0]
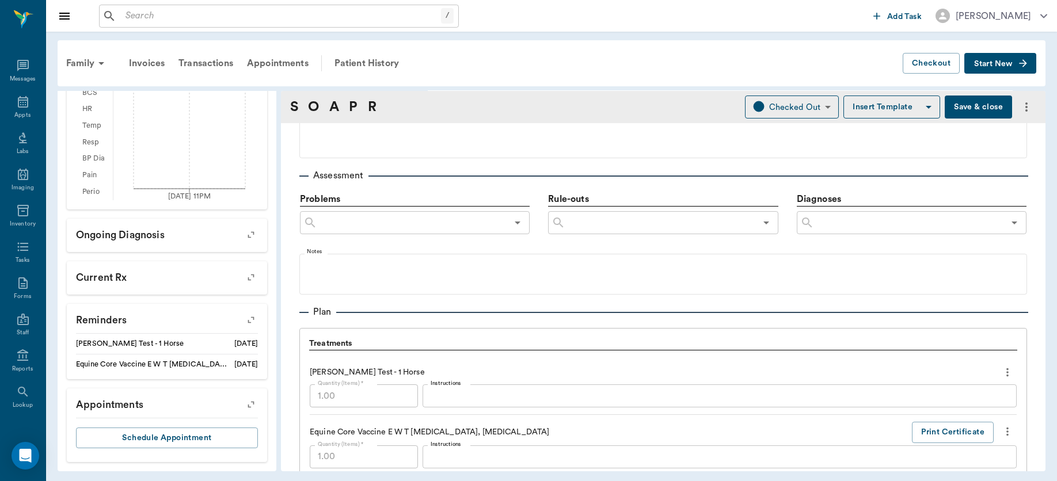
click at [961, 106] on button "Save & close" at bounding box center [977, 107] width 67 height 23
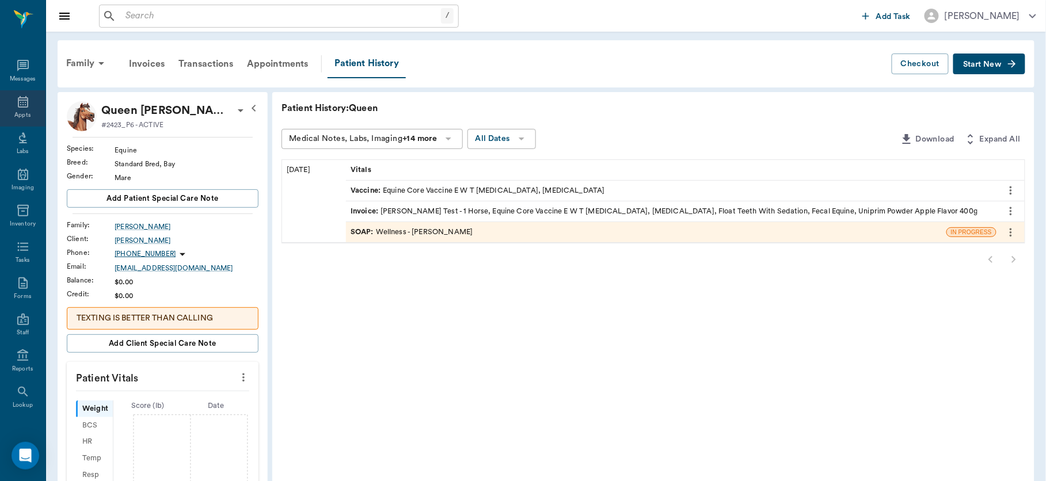
click at [14, 109] on div "Appts" at bounding box center [22, 108] width 45 height 36
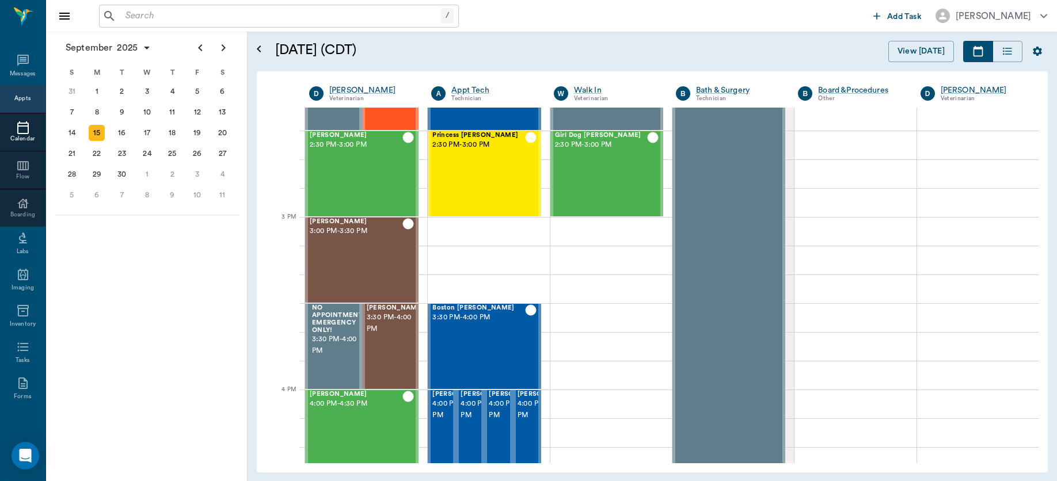
scroll to position [793, 0]
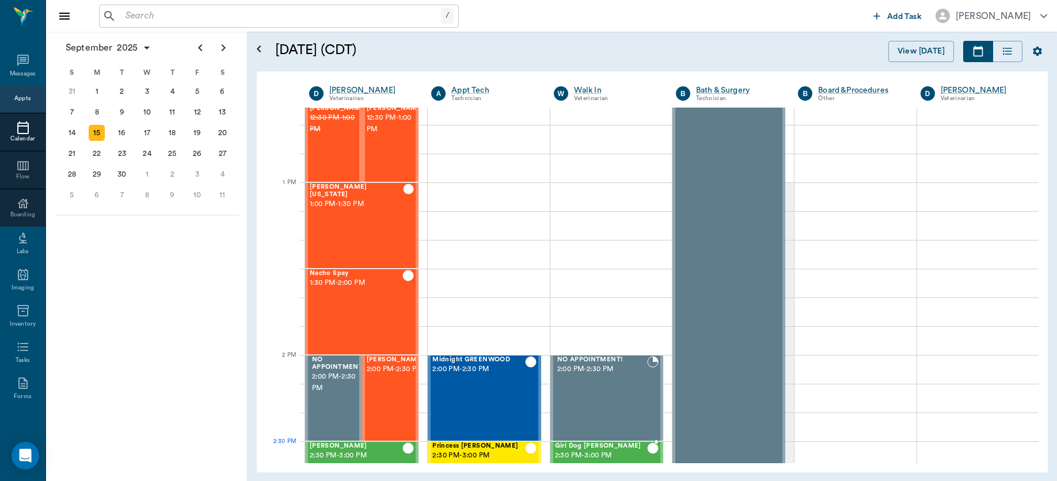
click at [581, 451] on span "2:30 PM - 3:00 PM" at bounding box center [601, 456] width 92 height 12
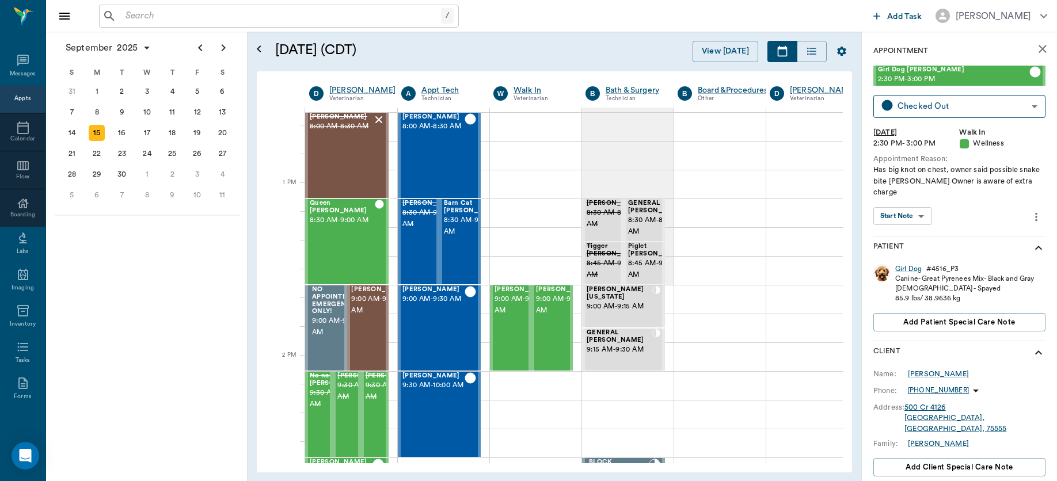
scroll to position [793, 0]
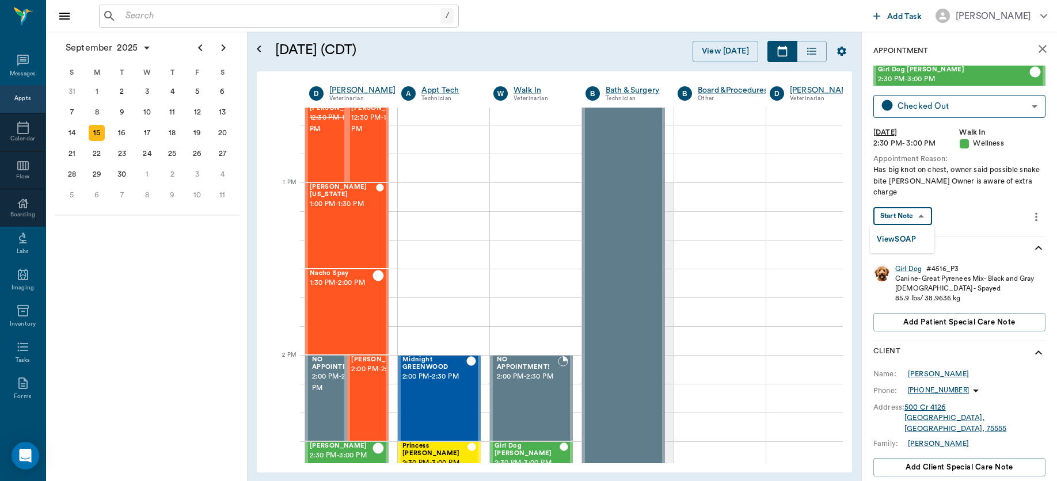
click at [920, 216] on body "/ ​ Add Task Dr. Bert Ellsworth Nectar Messages Appts Calendar Flow Boarding La…" at bounding box center [528, 240] width 1057 height 481
click at [912, 233] on button "View SOAP" at bounding box center [895, 239] width 39 height 13
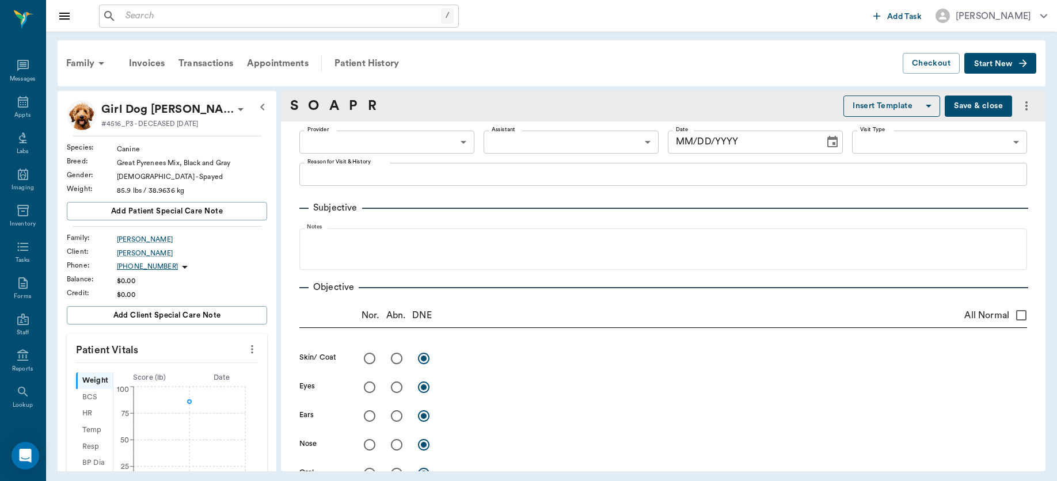
type input "63ee68728bdb516679580557"
type input "65d2be4f46e3a538d89b8c14"
type textarea "Has big knot on chest, owner said possible snake bite [PERSON_NAME] Owner is aw…"
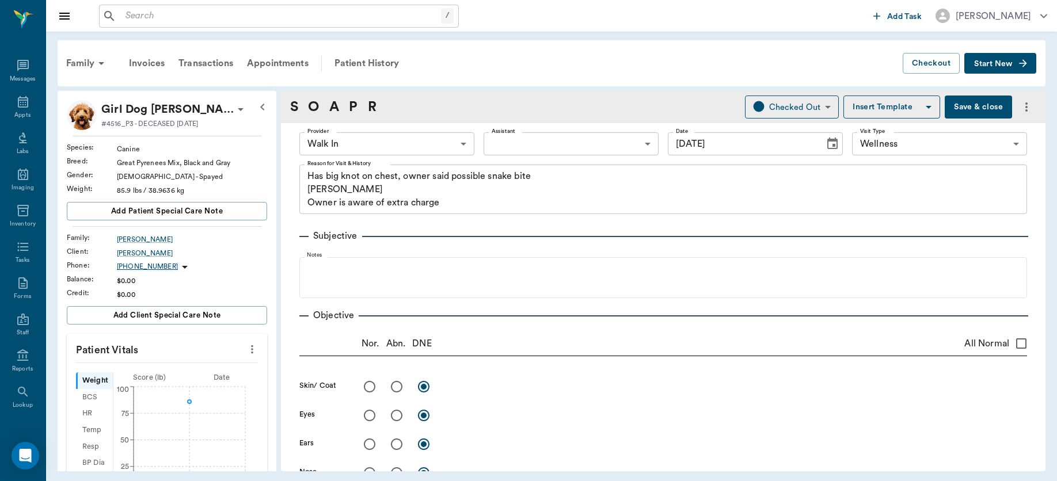
type input "[DATE]"
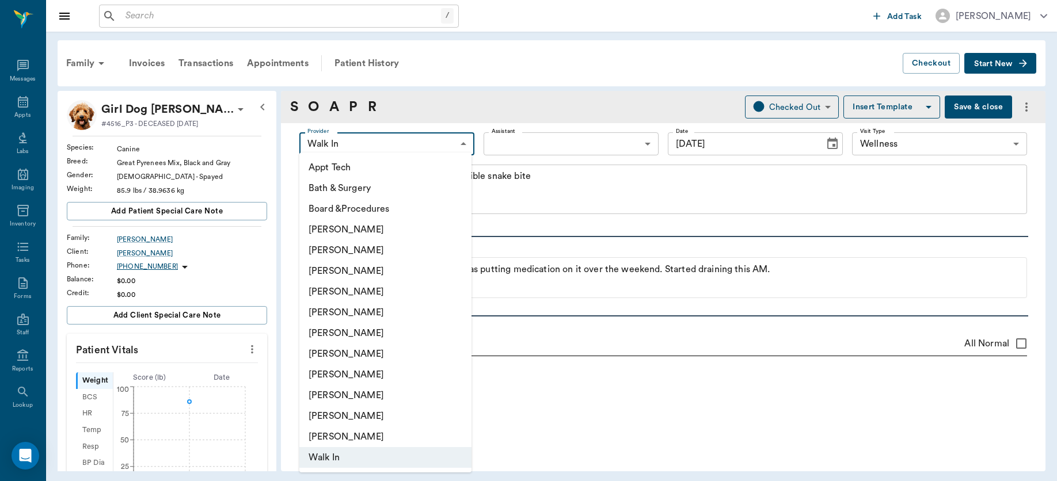
click at [455, 142] on body "/ ​ Add Task Dr. Bert Ellsworth Nectar Messages Appts Labs Imaging Inventory Ta…" at bounding box center [528, 240] width 1057 height 481
click at [384, 293] on li "[PERSON_NAME]" at bounding box center [385, 291] width 172 height 21
type input "63ec2f075fda476ae8351a4d"
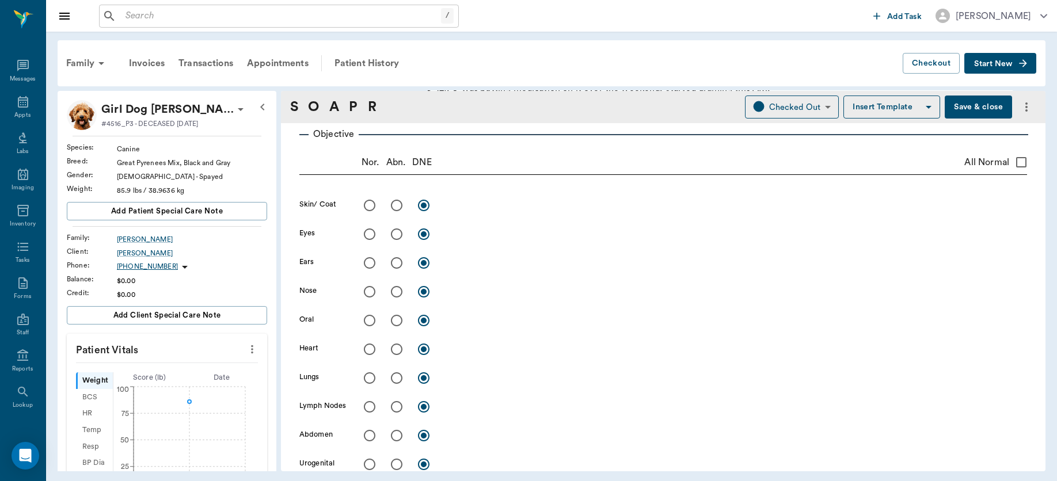
scroll to position [238, 0]
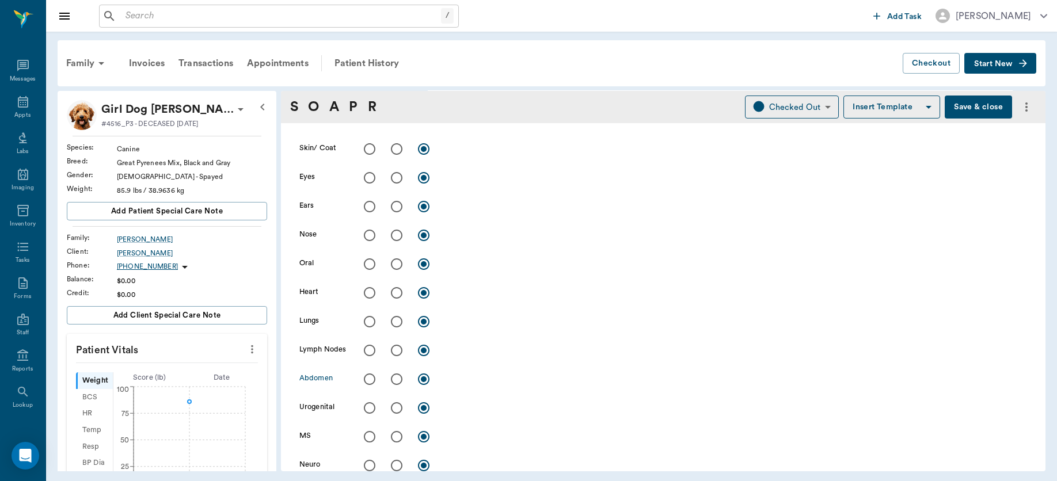
click at [394, 375] on input "radio" at bounding box center [396, 379] width 24 height 24
radio input "true"
click at [468, 382] on textarea at bounding box center [736, 378] width 582 height 13
click at [636, 384] on div "large tumor / abscess on ventral chest / abddomen x" at bounding box center [736, 380] width 582 height 17
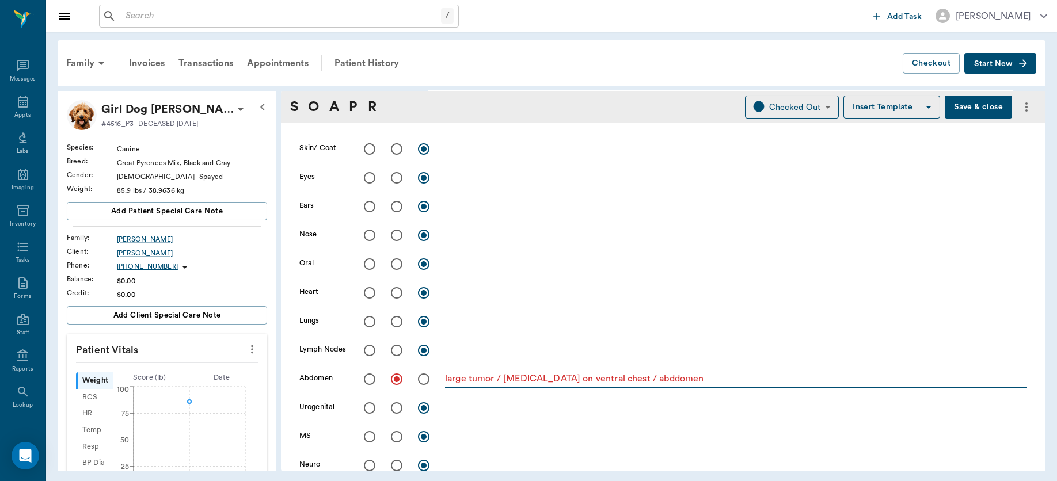
click at [636, 378] on textarea "large tumor / abscess on ventral chest / abddomen" at bounding box center [736, 378] width 582 height 13
click at [675, 375] on textarea "large tumor / abscess on ventral chest / abdomen" at bounding box center [736, 378] width 582 height 13
click at [806, 383] on textarea "large tumor / abscess on ventral chest / abdomen . Suspect mammary gland tumor …" at bounding box center [736, 378] width 582 height 13
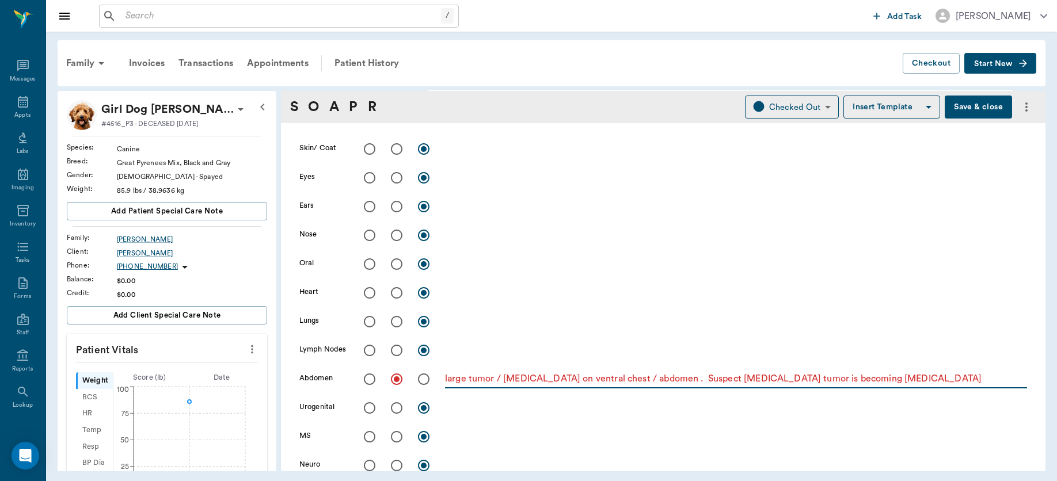
click at [894, 381] on textarea "large tumor / abscess on ventral chest / abdomen . Suspect mammary gland tumor …" at bounding box center [736, 378] width 582 height 13
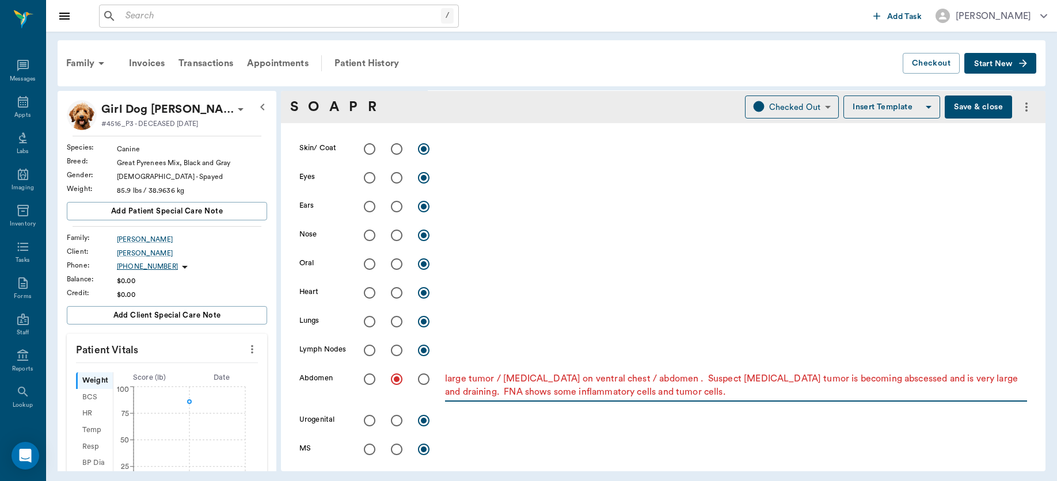
type textarea "large tumor / abscess on ventral chest / abdomen . Suspect mammary gland tumor …"
click at [393, 325] on input "radio" at bounding box center [396, 322] width 24 height 24
radio input "true"
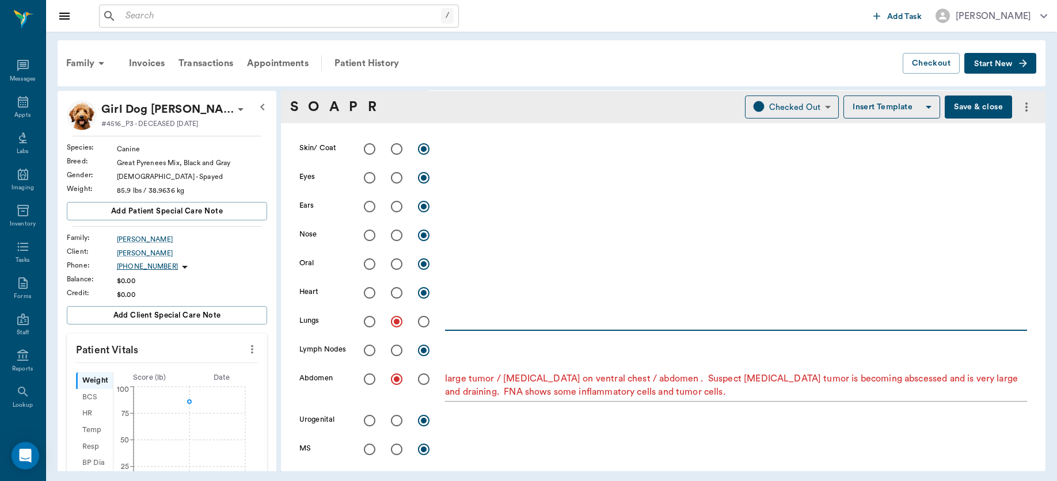
click at [447, 321] on textarea at bounding box center [736, 321] width 582 height 13
type textarea "Lungs rough and RR~ 50"
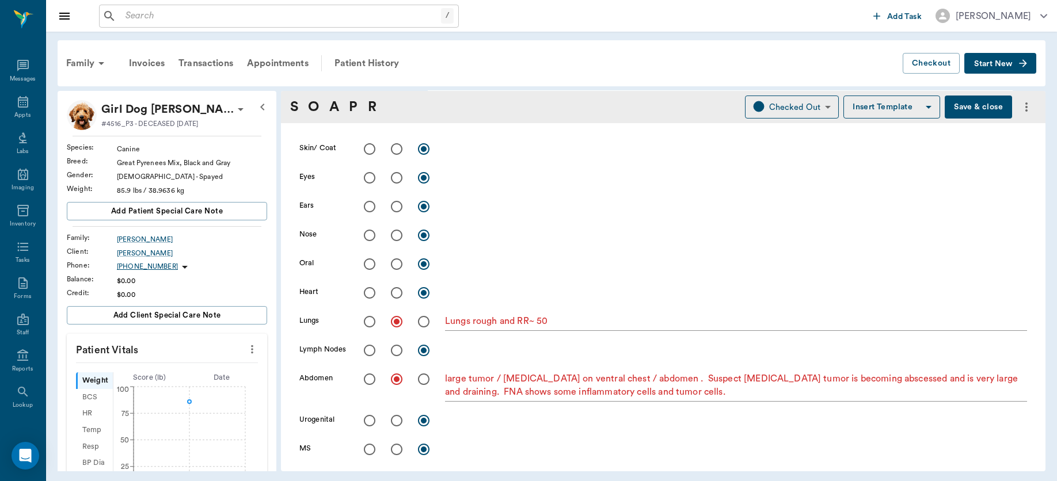
click at [966, 101] on button "Save & close" at bounding box center [977, 107] width 67 height 23
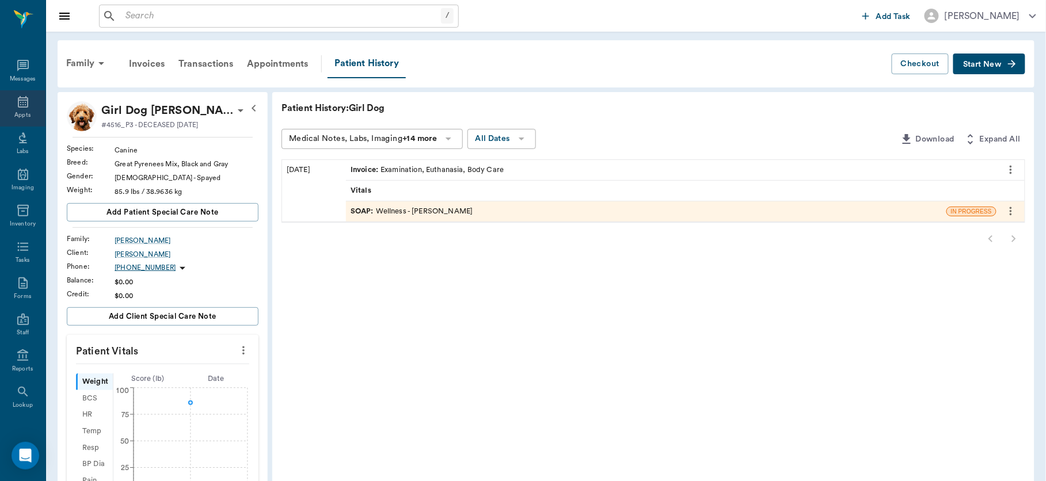
click at [17, 109] on div "Appts" at bounding box center [22, 108] width 45 height 36
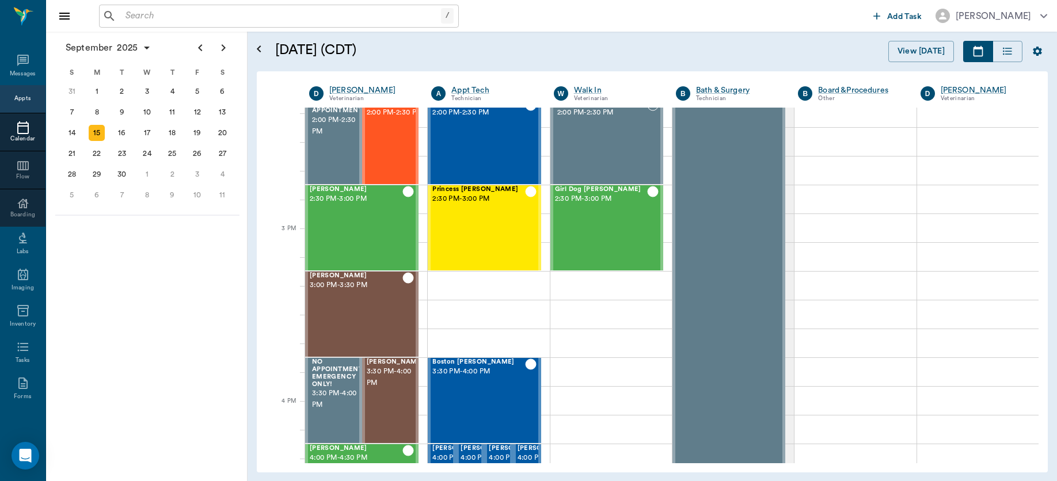
scroll to position [1141, 0]
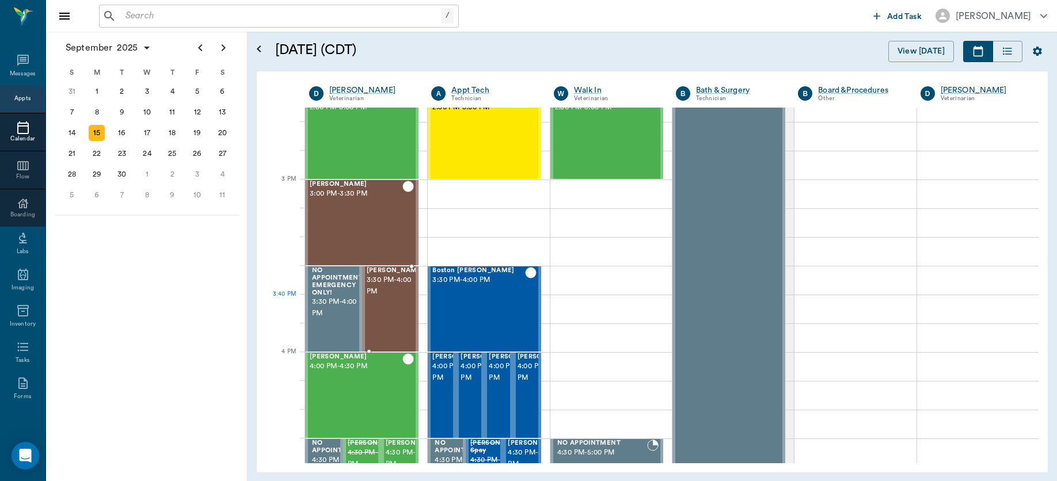
click at [371, 304] on div "Molly Dickson 3:30 PM - 4:00 PM" at bounding box center [396, 309] width 58 height 84
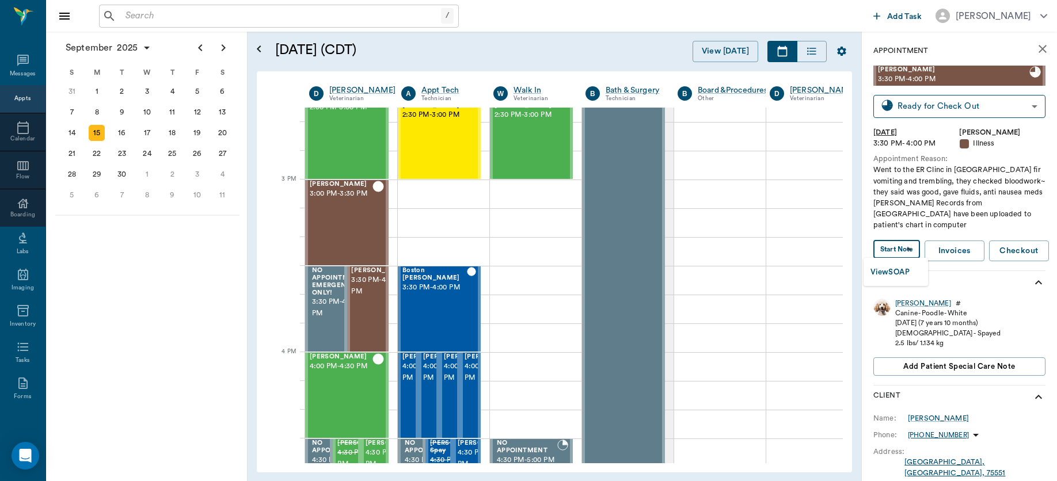
click at [895, 246] on body "/ ​ Add Task Dr. Bert Ellsworth Nectar Messages Appts Calendar Flow Boarding La…" at bounding box center [528, 240] width 1057 height 481
click at [895, 266] on button "View SOAP" at bounding box center [889, 272] width 39 height 13
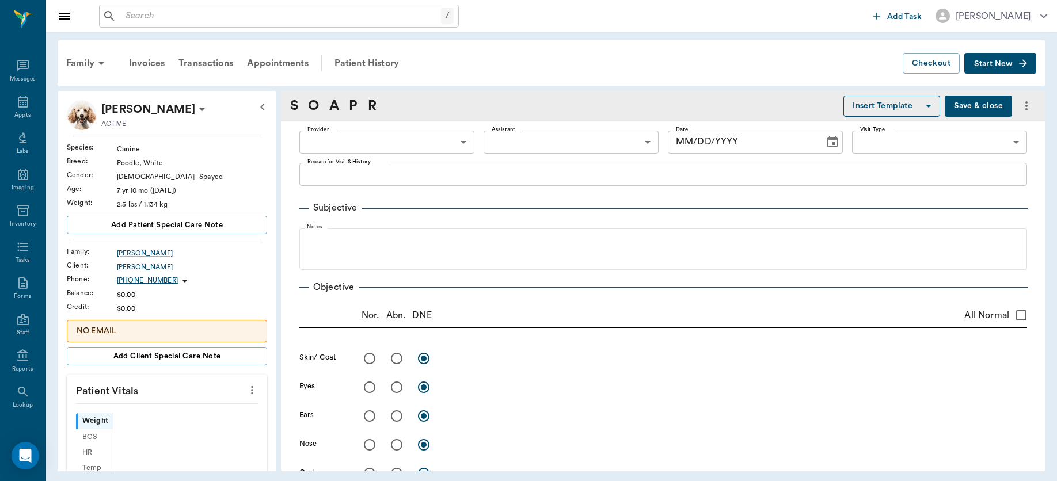
type input "63ec2f075fda476ae8351a4d"
type input "642ef10e332a41444de2bad1"
type input "65d2be4f46e3a538d89b8c15"
type textarea "Went to the ER Clinc in Mt Pleasant fir vomiting and trembling, they checked bl…"
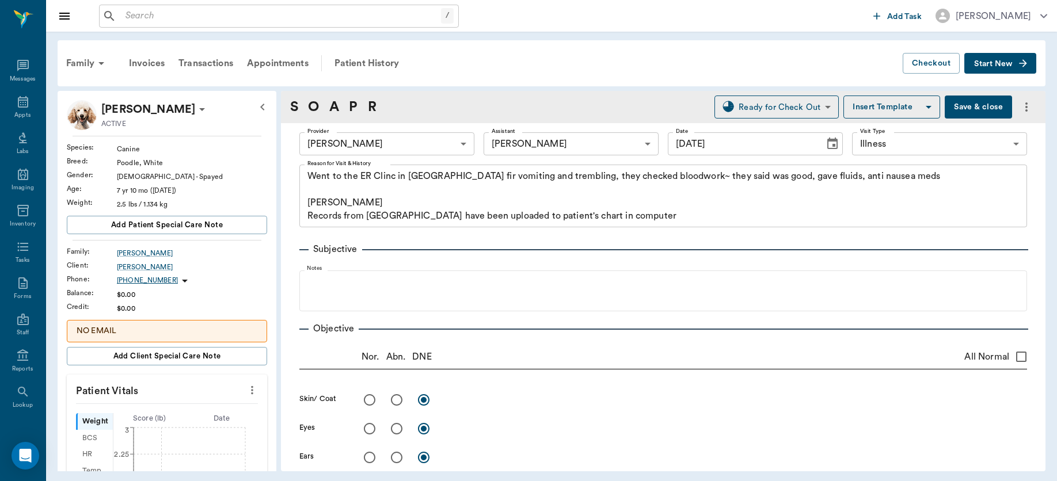
type input "[DATE]"
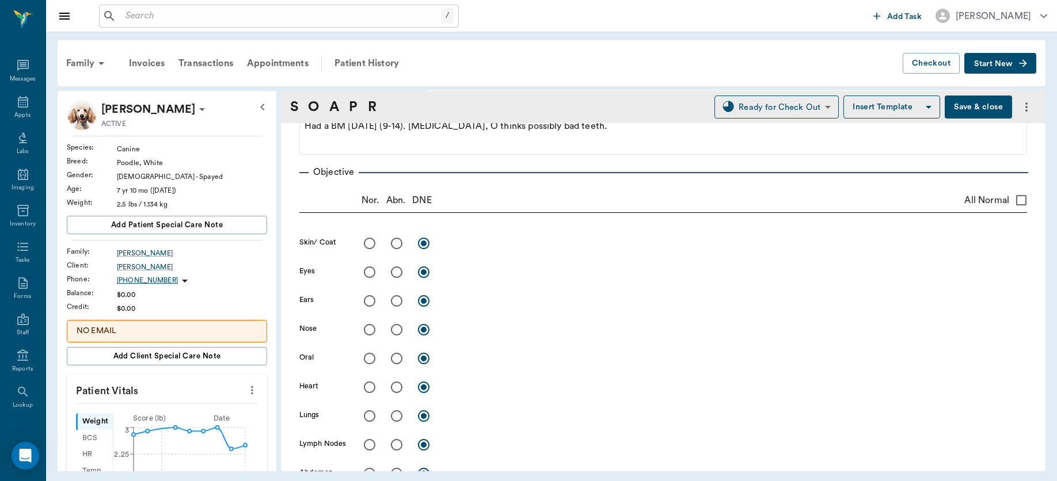
scroll to position [180, 0]
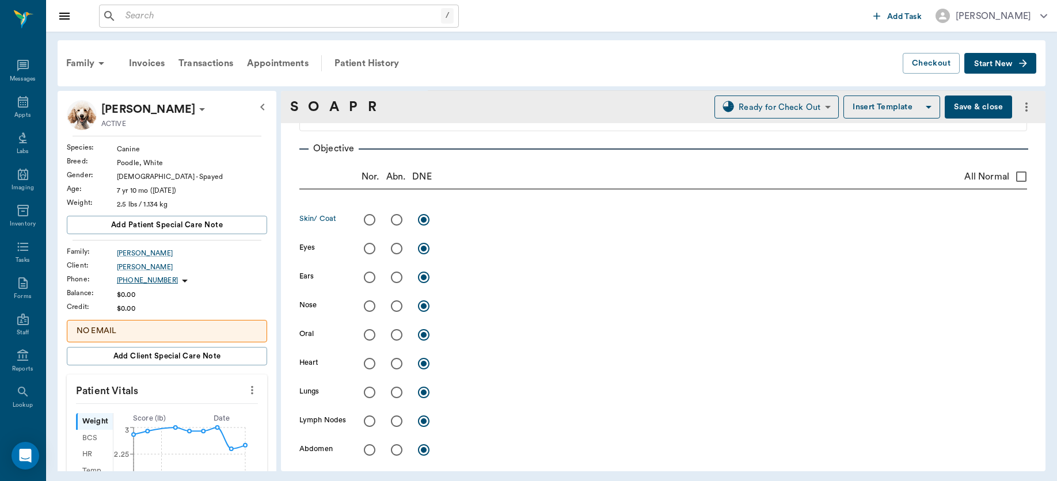
click at [370, 215] on input "radio" at bounding box center [369, 220] width 24 height 24
radio input "true"
click at [369, 245] on input "radio" at bounding box center [369, 249] width 24 height 24
radio input "true"
click at [371, 277] on input "radio" at bounding box center [369, 277] width 24 height 24
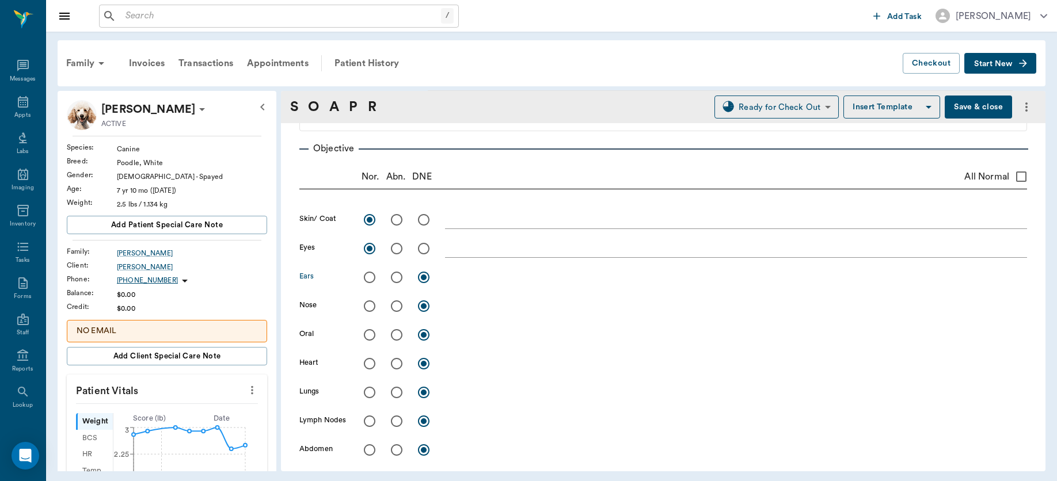
radio input "true"
click at [368, 302] on input "radio" at bounding box center [369, 306] width 24 height 24
radio input "true"
click at [398, 338] on input "radio" at bounding box center [396, 335] width 24 height 24
radio input "true"
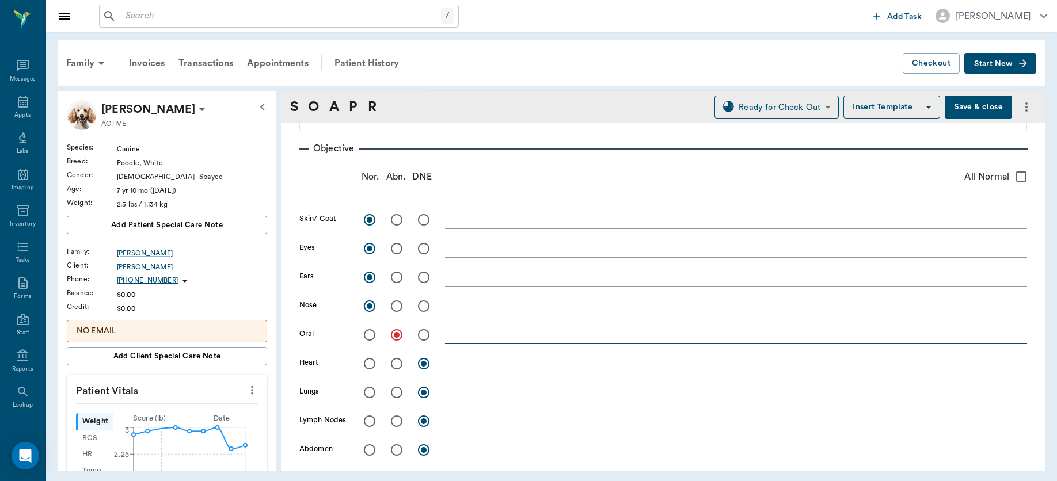
click at [451, 340] on textarea at bounding box center [736, 334] width 582 height 13
type textarea "Grade 3 periodontal dz"
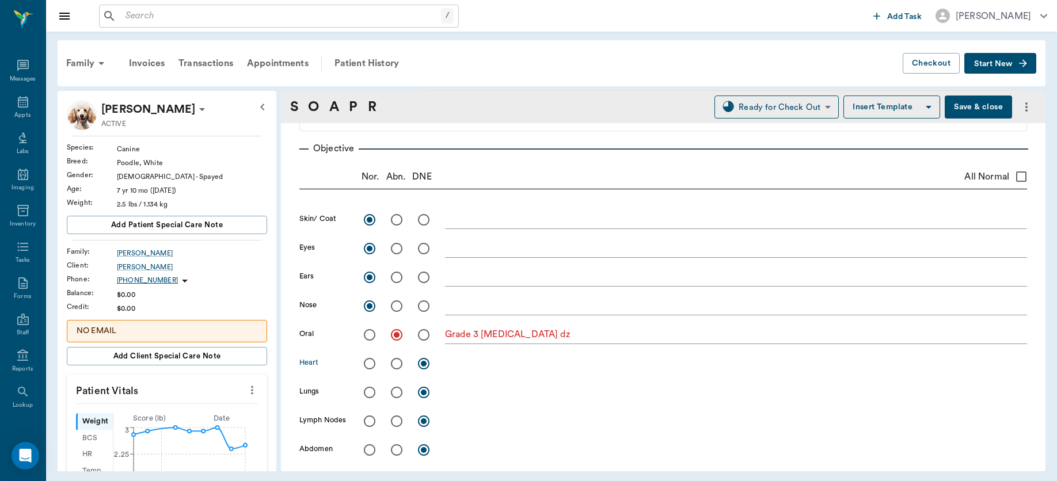
click at [369, 360] on input "radio" at bounding box center [369, 364] width 24 height 24
radio input "true"
click at [371, 393] on input "radio" at bounding box center [369, 392] width 24 height 24
radio input "true"
click at [372, 418] on input "radio" at bounding box center [369, 421] width 24 height 24
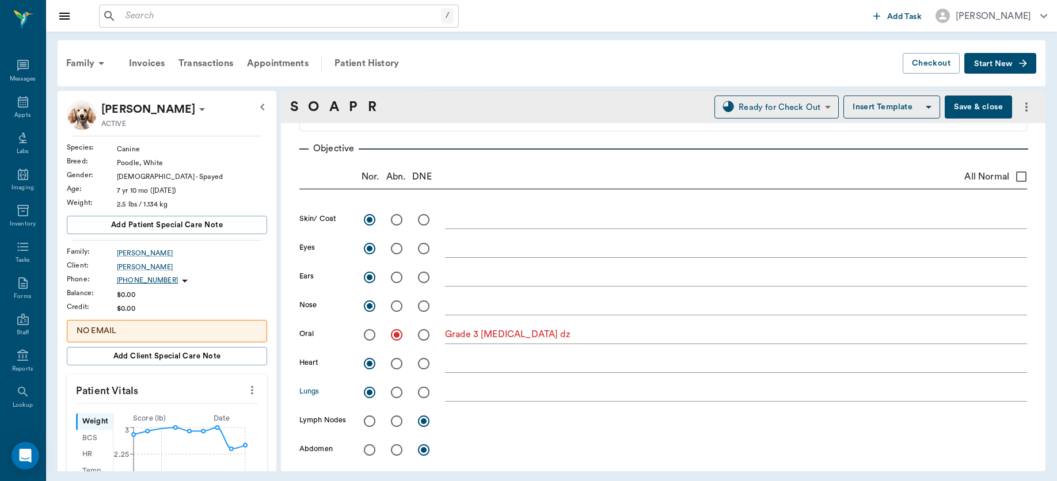
radio input "true"
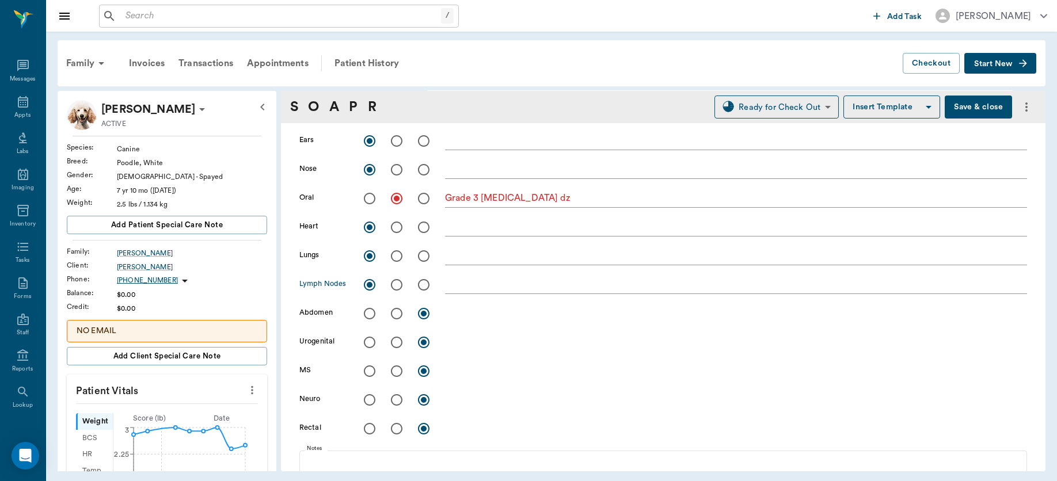
scroll to position [326, 0]
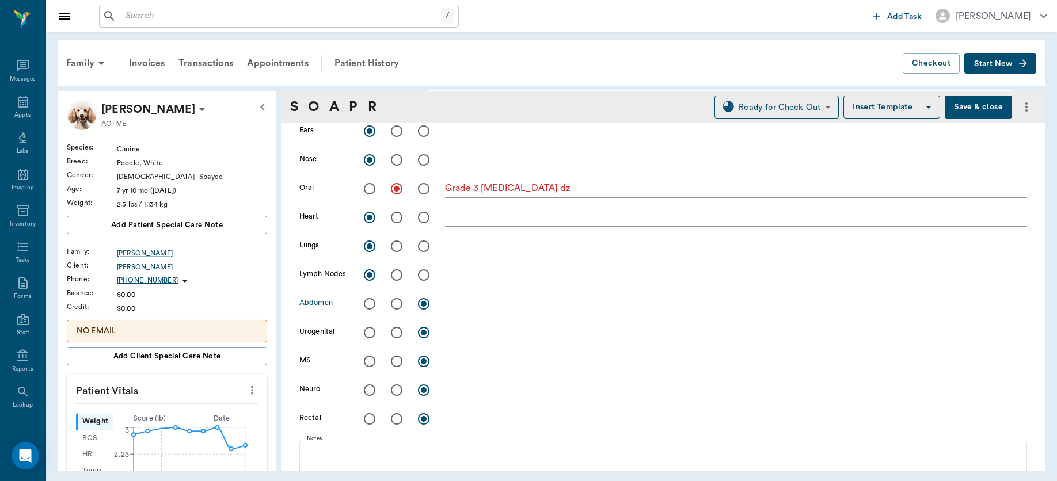
click at [367, 301] on input "radio" at bounding box center [369, 304] width 24 height 24
radio input "true"
click at [476, 310] on div "x" at bounding box center [736, 304] width 582 height 17
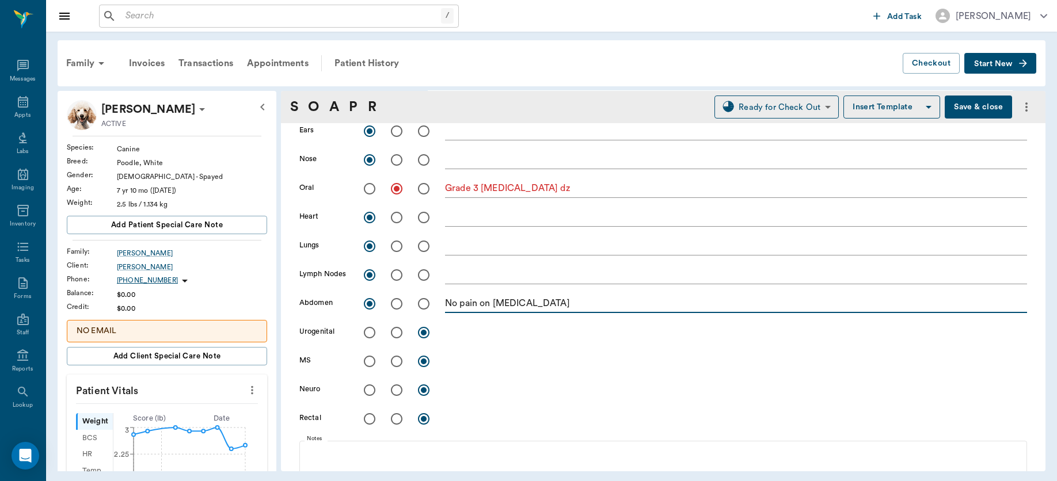
type textarea "No pain on palpation"
click at [366, 331] on input "radio" at bounding box center [369, 333] width 24 height 24
radio input "true"
click at [371, 364] on input "radio" at bounding box center [369, 361] width 24 height 24
radio input "true"
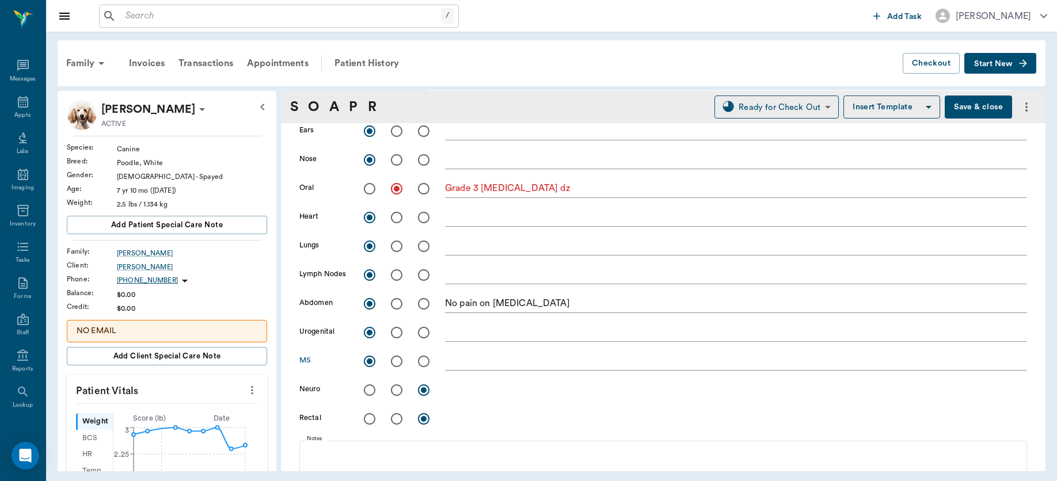
click at [371, 390] on input "radio" at bounding box center [369, 390] width 24 height 24
radio input "true"
click at [369, 417] on input "radio" at bounding box center [369, 419] width 24 height 24
radio input "true"
click at [471, 421] on textarea at bounding box center [736, 418] width 582 height 13
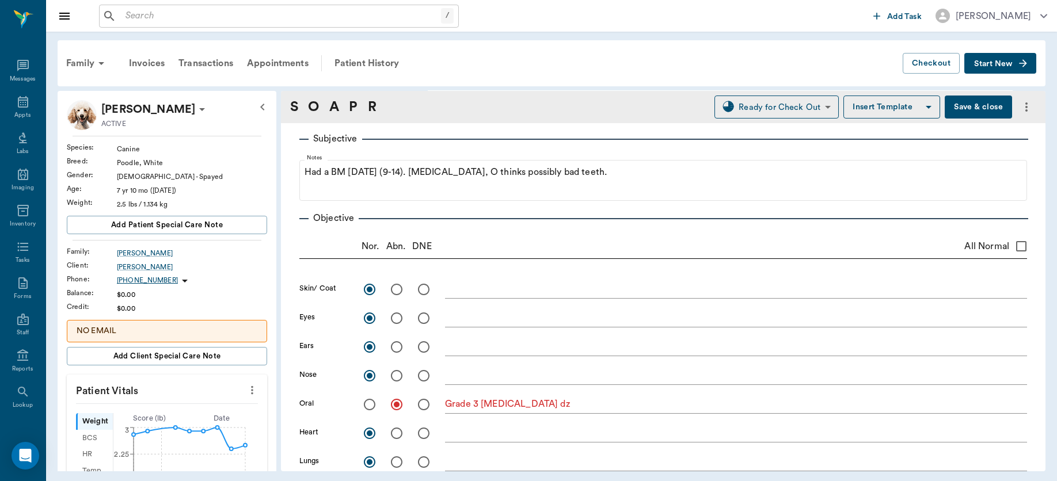
scroll to position [0, 0]
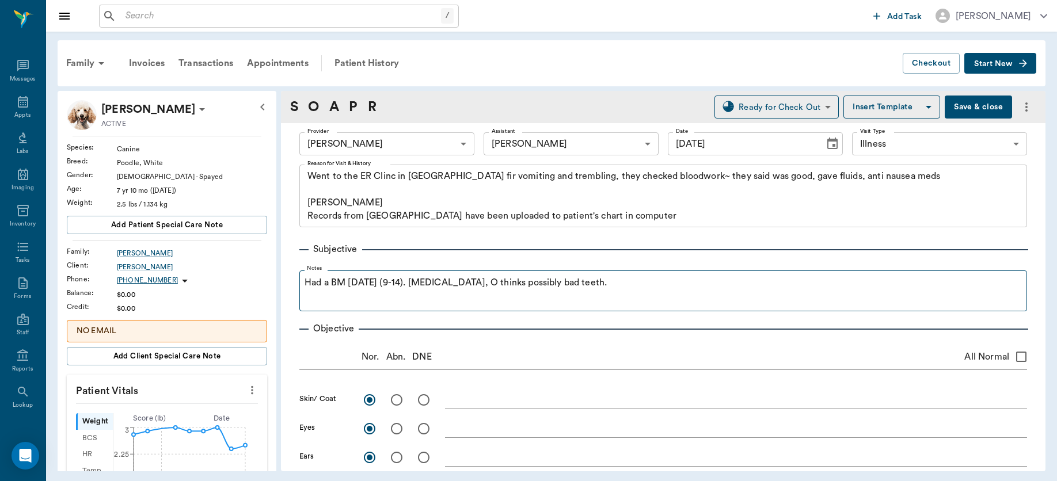
type textarea "Fecal: negative"
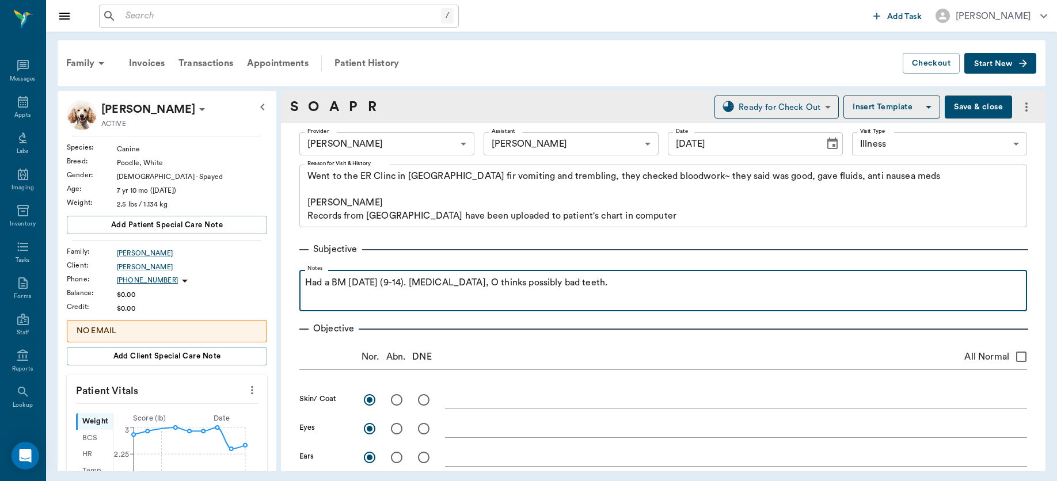
click at [673, 281] on p "Had a BM on Sunday (9-14). Bad breath, O thinks possibly bad teeth." at bounding box center [663, 283] width 716 height 14
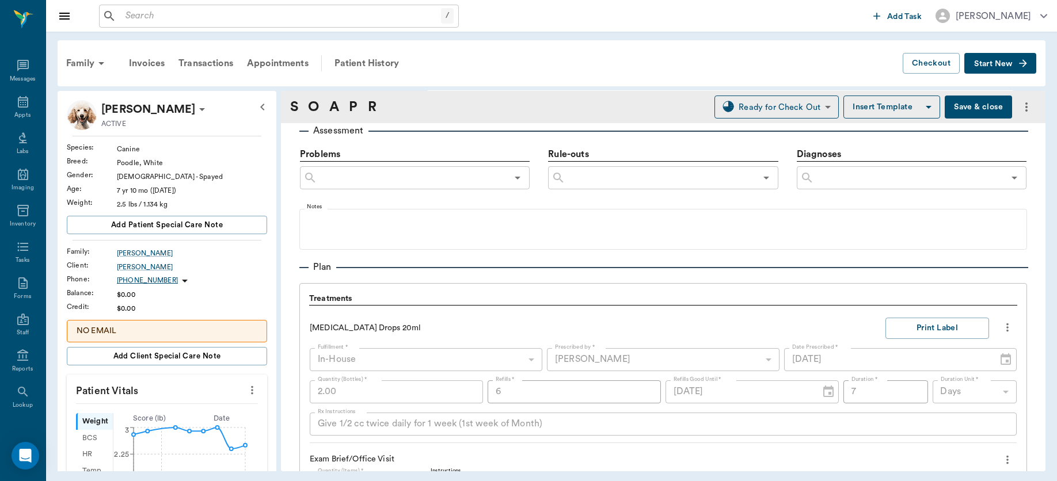
scroll to position [693, 0]
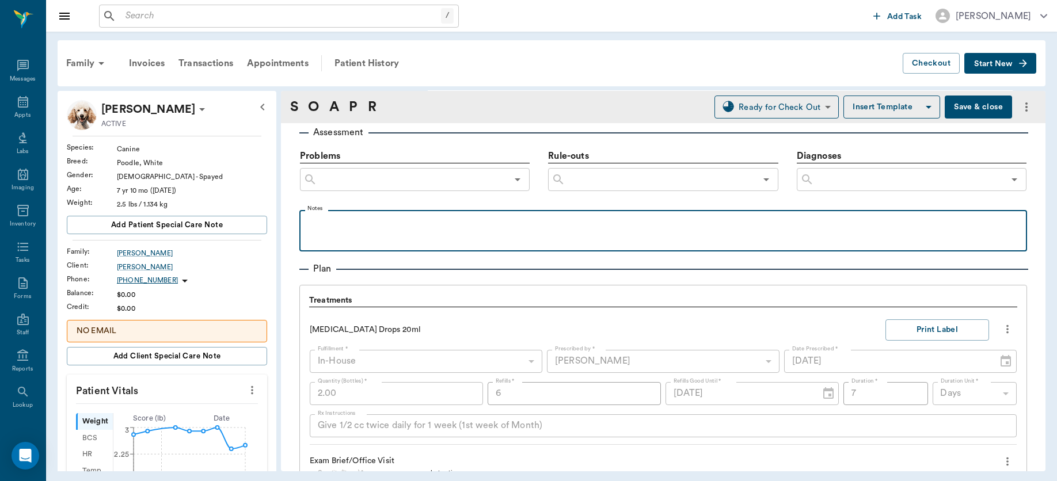
click at [436, 230] on div at bounding box center [663, 230] width 716 height 29
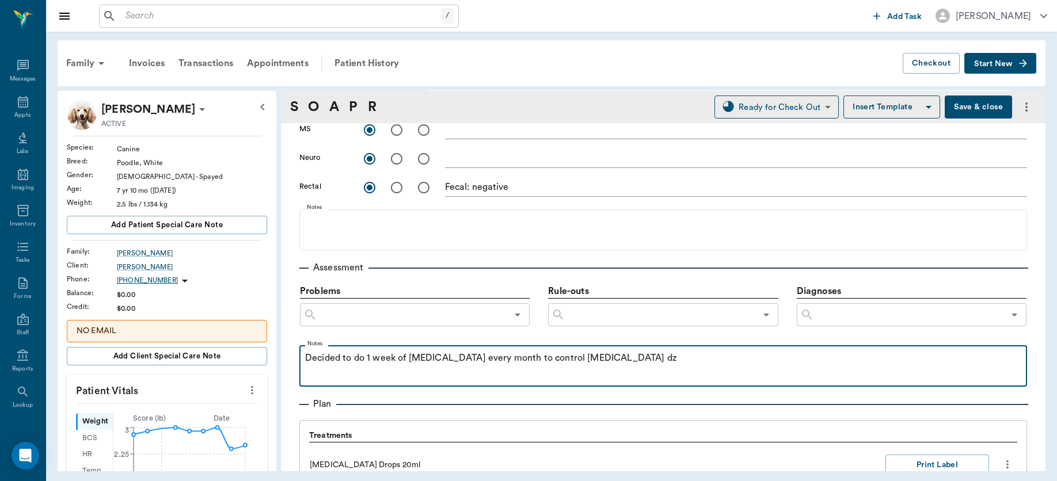
scroll to position [0, 0]
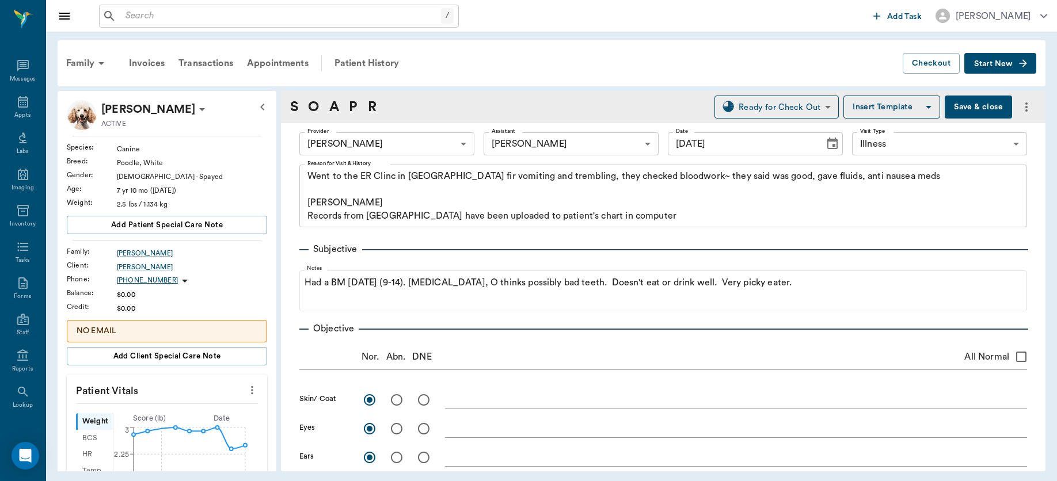
click at [972, 105] on button "Save & close" at bounding box center [977, 107] width 67 height 23
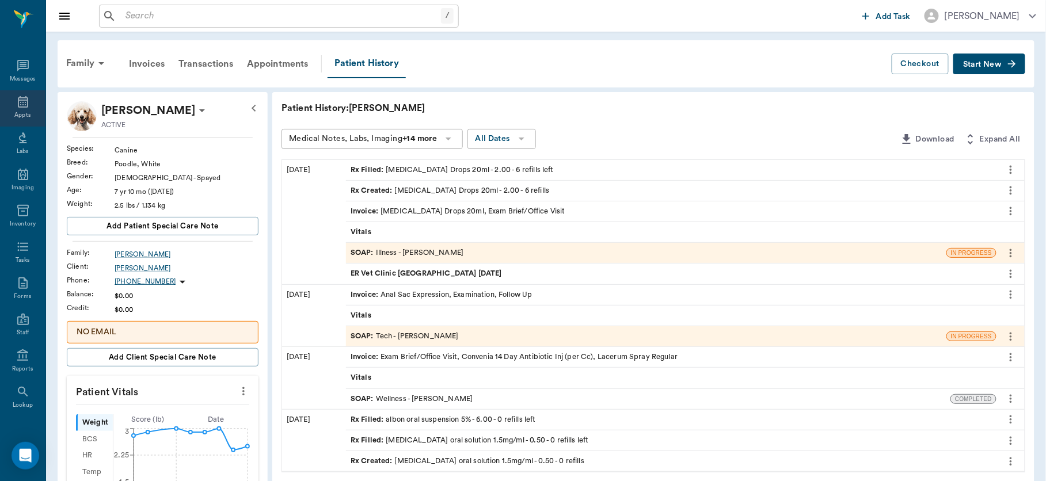
click at [18, 106] on icon at bounding box center [23, 102] width 10 height 12
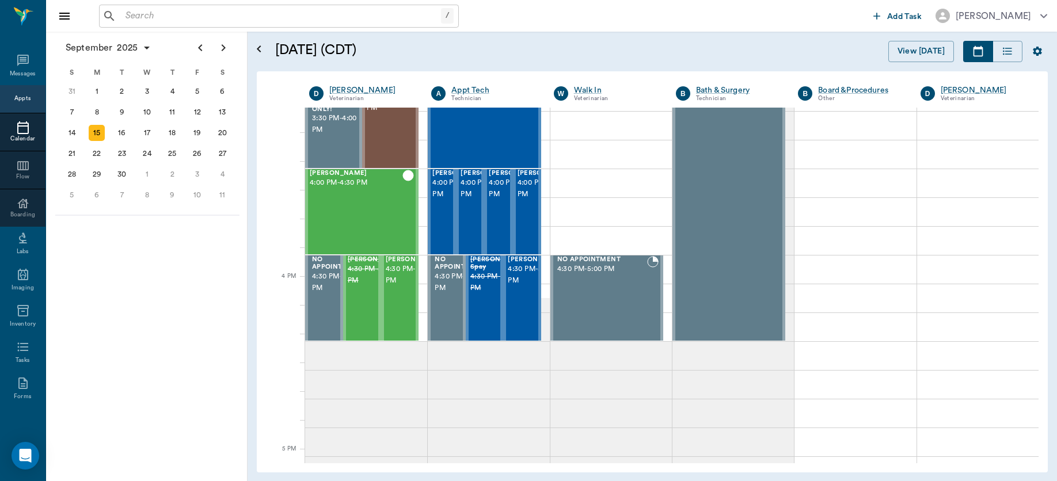
scroll to position [1217, 0]
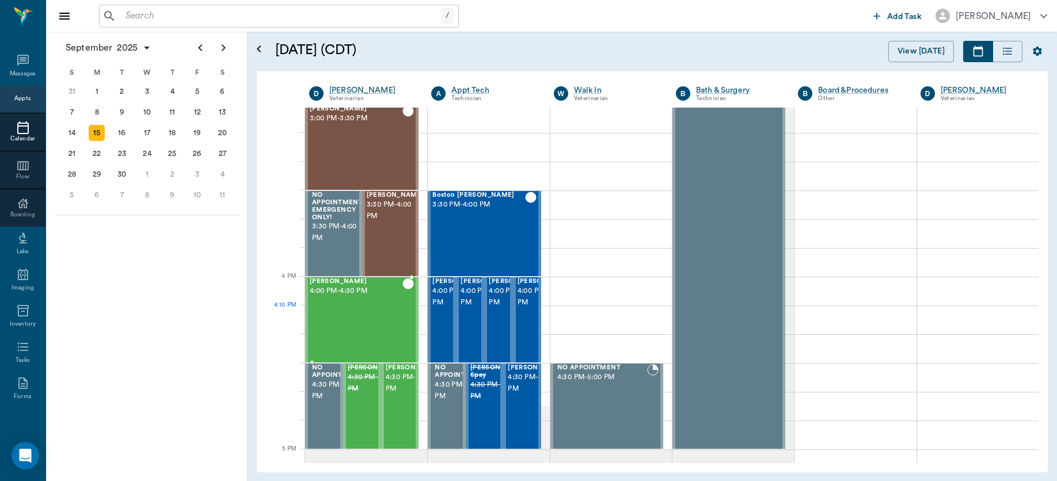
click at [353, 313] on div "Aidan Hawkins 4:00 PM - 4:30 PM" at bounding box center [356, 320] width 93 height 84
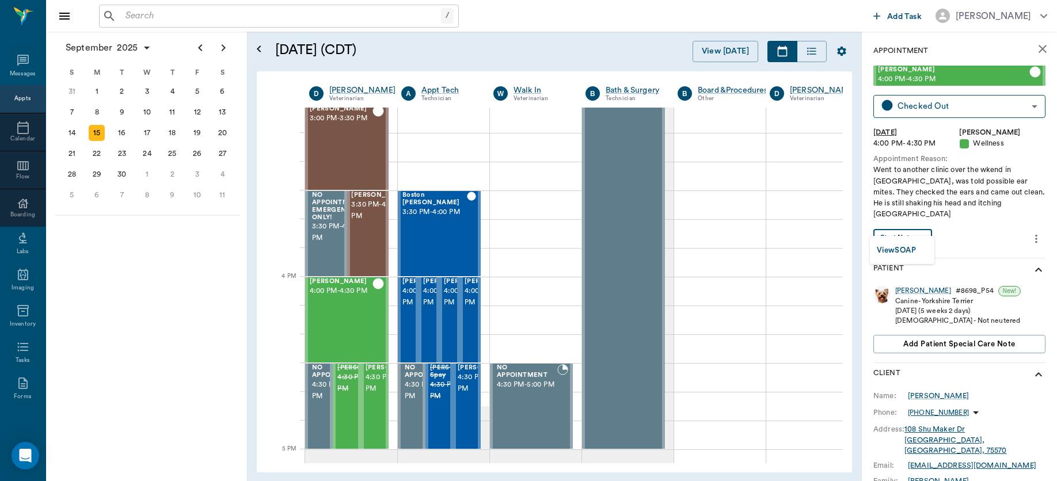
click at [907, 227] on body "/ ​ Add Task Dr. Bert Ellsworth Nectar Messages Appts Calendar Flow Boarding La…" at bounding box center [528, 240] width 1057 height 481
click at [905, 244] on button "View SOAP" at bounding box center [895, 250] width 39 height 13
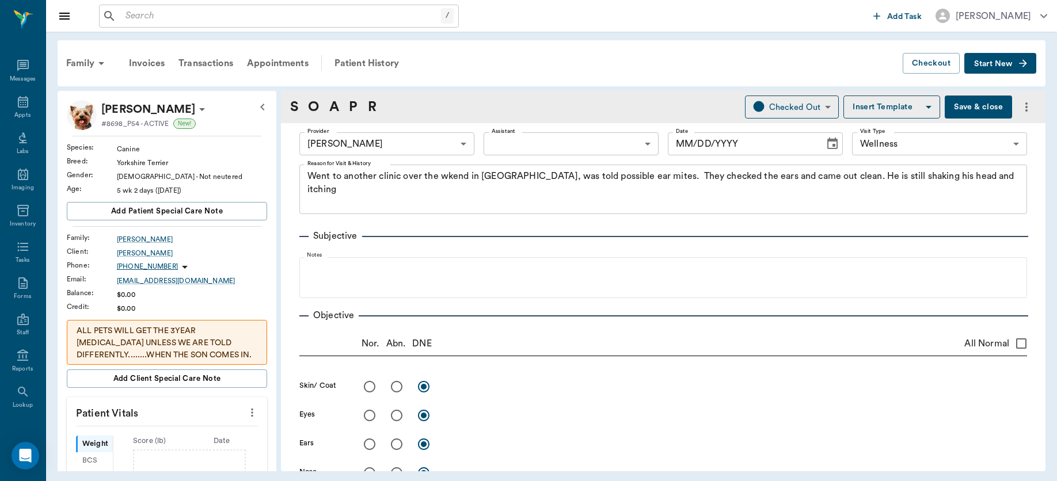
type input "63ec2f075fda476ae8351a4d"
type input "65d2be4f46e3a538d89b8c14"
type textarea "Went to another clinic over the wkend in Longview, was told possible ear mites.…"
type input "[DATE]"
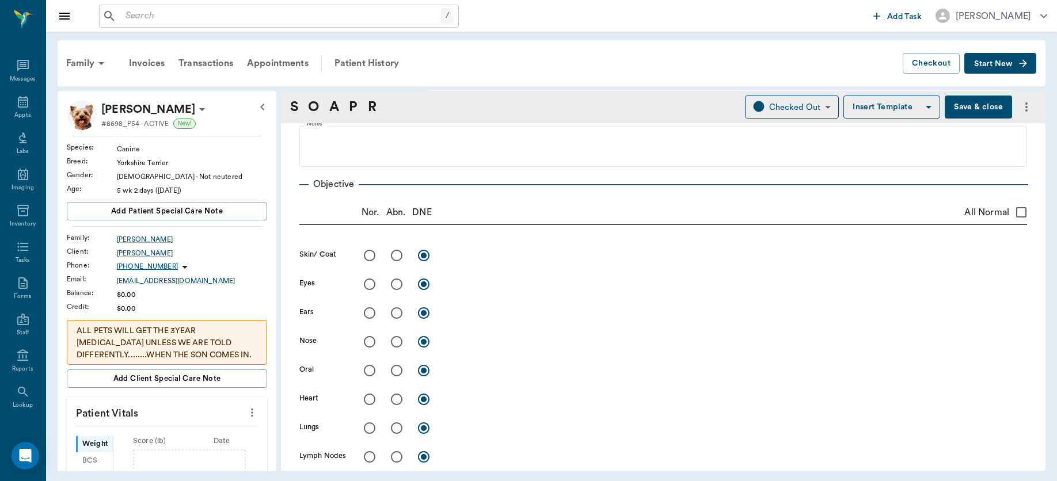
scroll to position [141, 0]
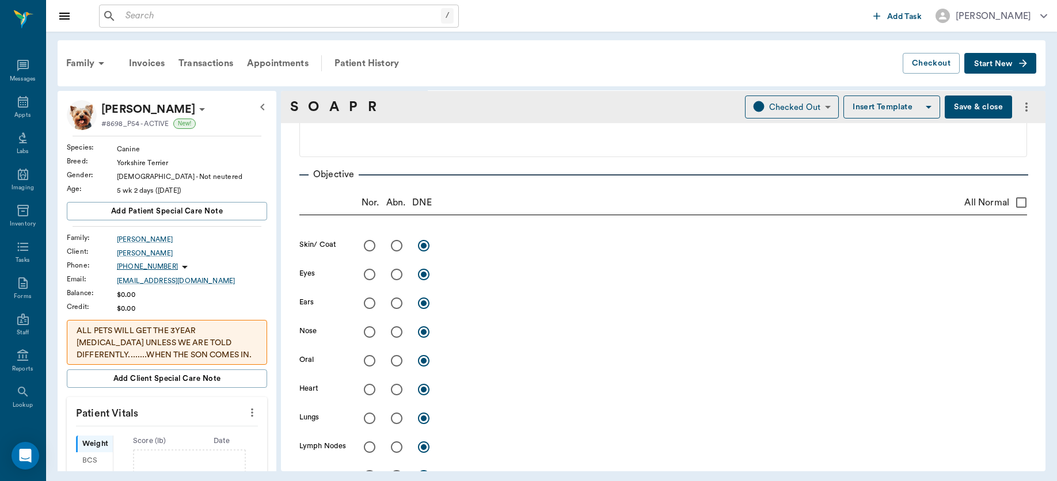
click at [396, 248] on input "radio" at bounding box center [396, 246] width 24 height 24
radio input "true"
click at [465, 249] on textarea at bounding box center [736, 245] width 582 height 13
type textarea "D"
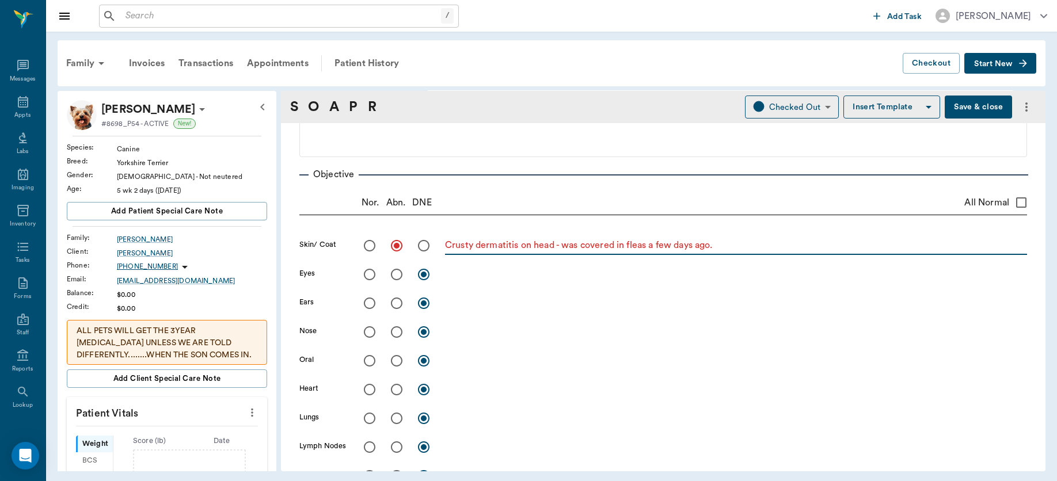
type textarea "Crusty dermatitis on head - was covered in fleas a few days ago."
click at [395, 364] on input "radio" at bounding box center [396, 361] width 24 height 24
radio input "true"
click at [474, 361] on textarea at bounding box center [736, 360] width 582 height 13
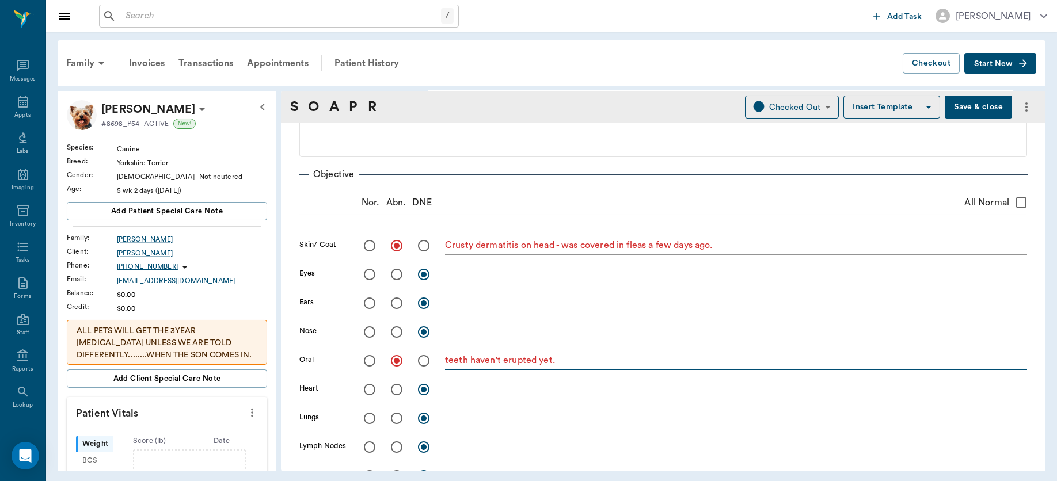
type textarea "teeth haven't erupted yet."
click at [370, 270] on input "radio" at bounding box center [369, 274] width 24 height 24
radio input "true"
click at [366, 303] on input "radio" at bounding box center [369, 303] width 24 height 24
radio input "true"
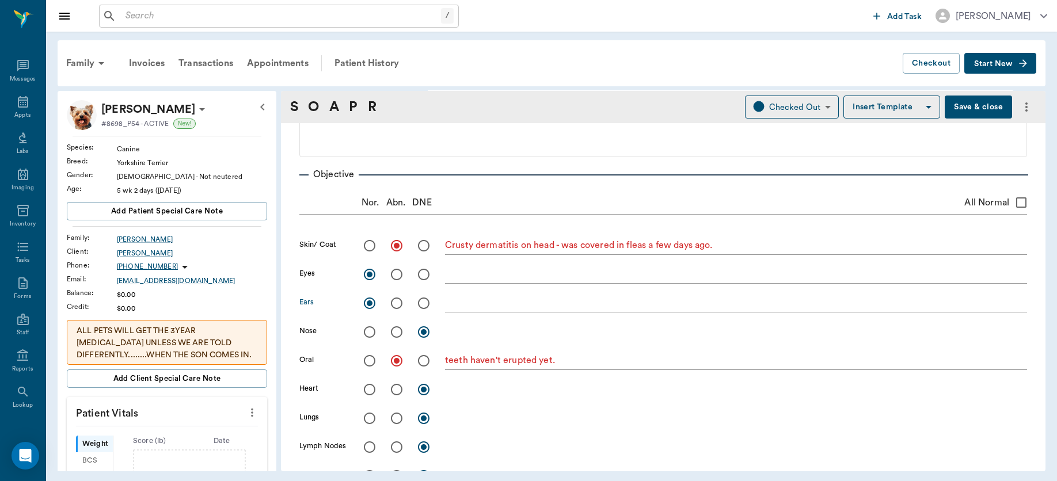
click at [368, 330] on input "radio" at bounding box center [369, 332] width 24 height 24
radio input "true"
click at [368, 387] on input "radio" at bounding box center [369, 390] width 24 height 24
radio input "true"
click at [369, 420] on input "radio" at bounding box center [369, 418] width 24 height 24
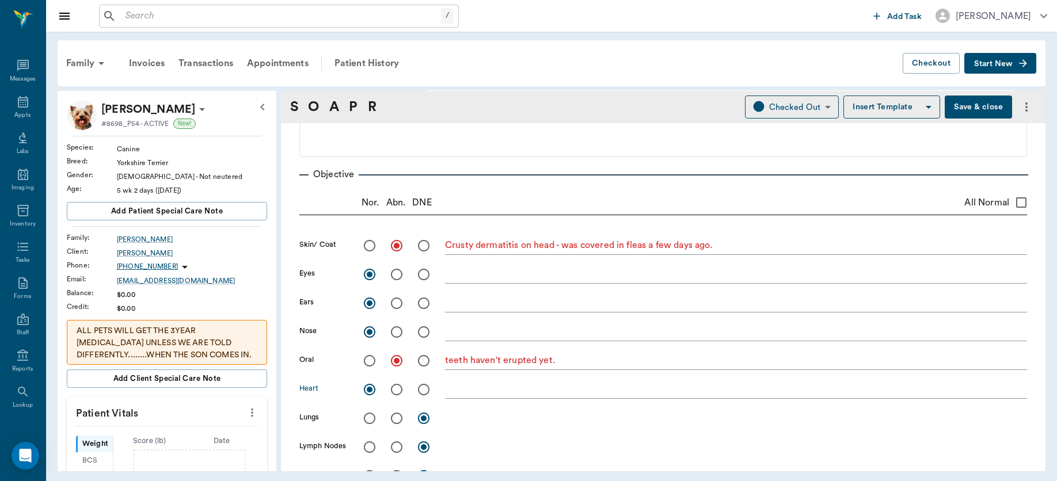
radio input "true"
click at [369, 449] on input "radio" at bounding box center [369, 447] width 24 height 24
radio input "true"
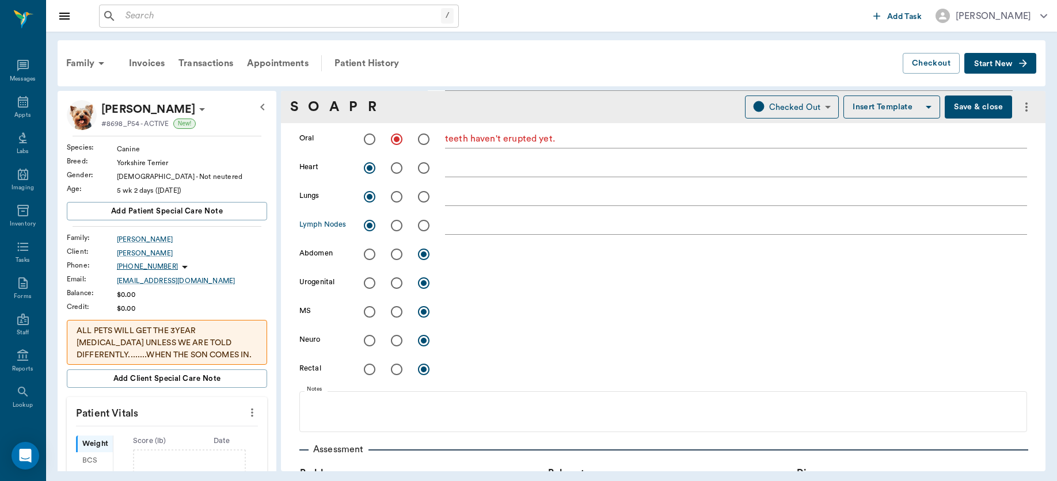
scroll to position [378, 0]
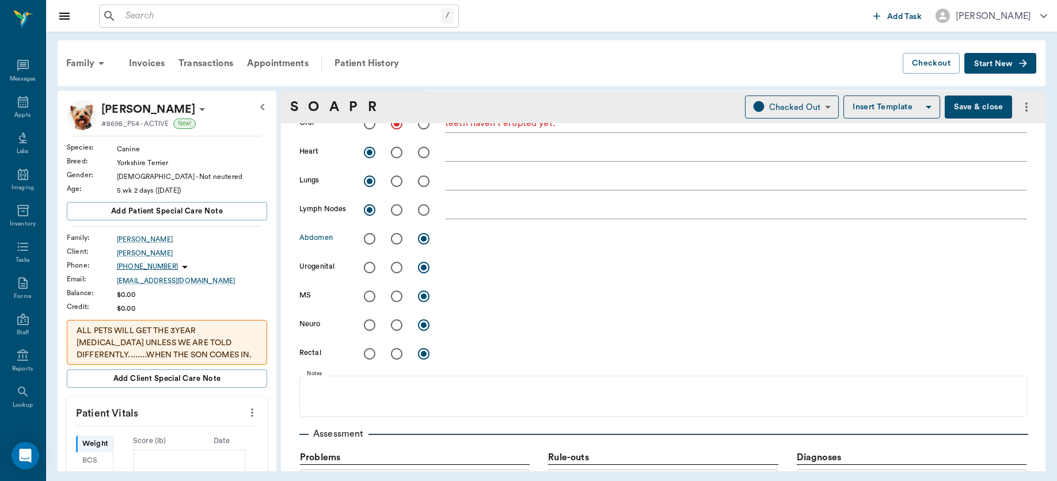
click at [365, 240] on input "radio" at bounding box center [369, 239] width 24 height 24
radio input "true"
click at [367, 265] on input "radio" at bounding box center [369, 268] width 24 height 24
radio input "true"
click at [366, 293] on input "radio" at bounding box center [369, 296] width 24 height 24
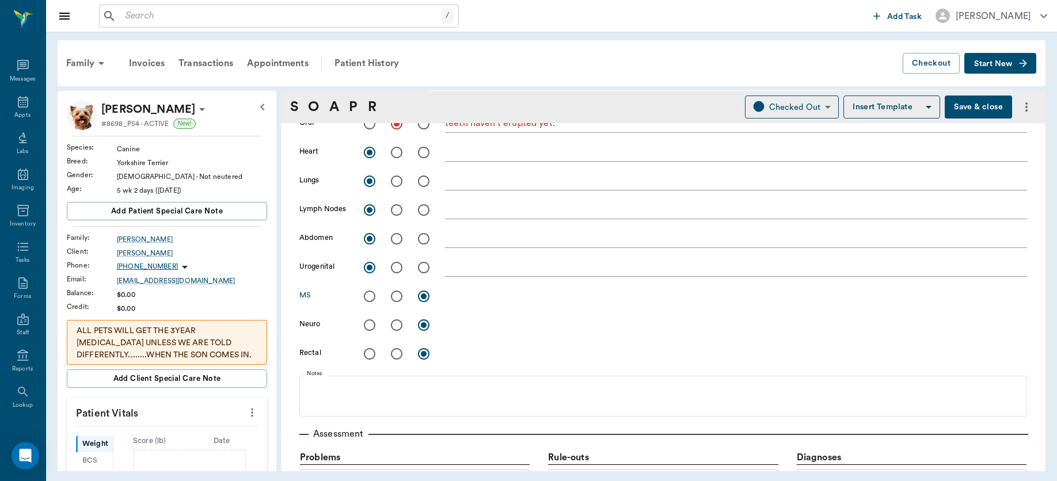
radio input "true"
click at [369, 333] on input "radio" at bounding box center [369, 325] width 24 height 24
radio input "true"
drag, startPoint x: 369, startPoint y: 333, endPoint x: 369, endPoint y: 347, distance: 13.8
click at [369, 347] on div "Skin/ Coat Crusty dermatitis on head - was covered in fleas a few days ago. x E…" at bounding box center [662, 184] width 727 height 374
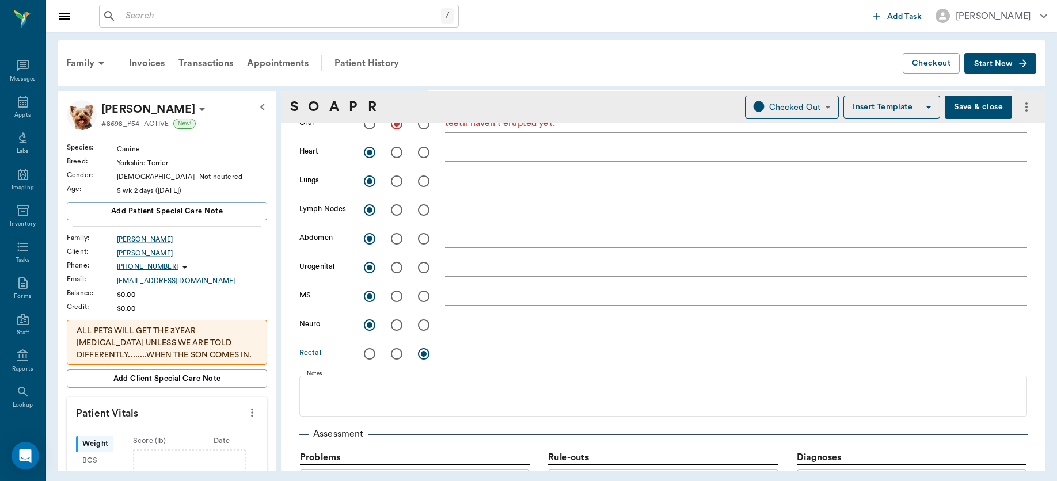
click at [370, 356] on input "radio" at bounding box center [369, 354] width 24 height 24
radio input "true"
drag, startPoint x: 232, startPoint y: 410, endPoint x: 240, endPoint y: 411, distance: 7.7
click at [243, 411] on button "more" at bounding box center [252, 413] width 18 height 20
click at [240, 411] on div at bounding box center [528, 240] width 1057 height 481
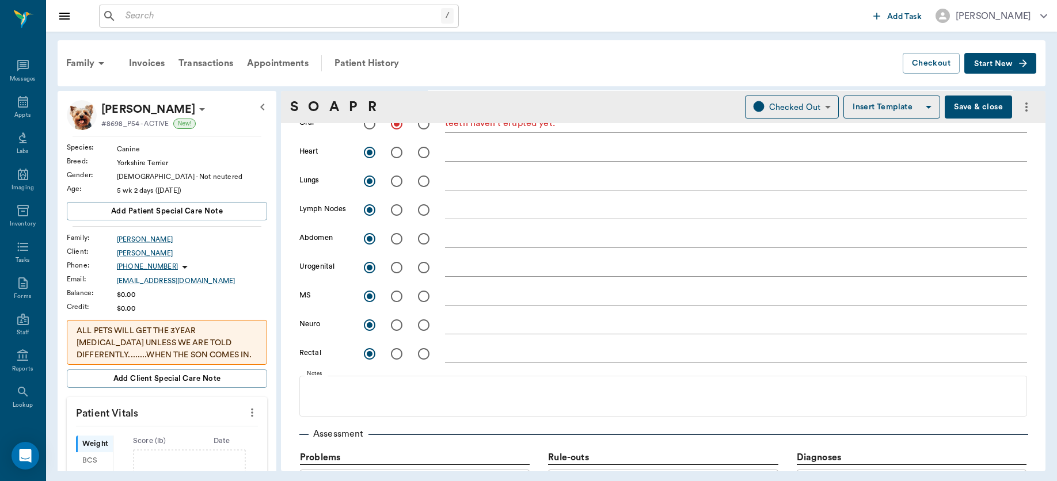
click at [246, 412] on icon "more" at bounding box center [252, 413] width 13 height 14
click at [215, 429] on span "Enter Vitals" at bounding box center [193, 433] width 97 height 12
click at [168, 448] on input "text" at bounding box center [166, 447] width 100 height 23
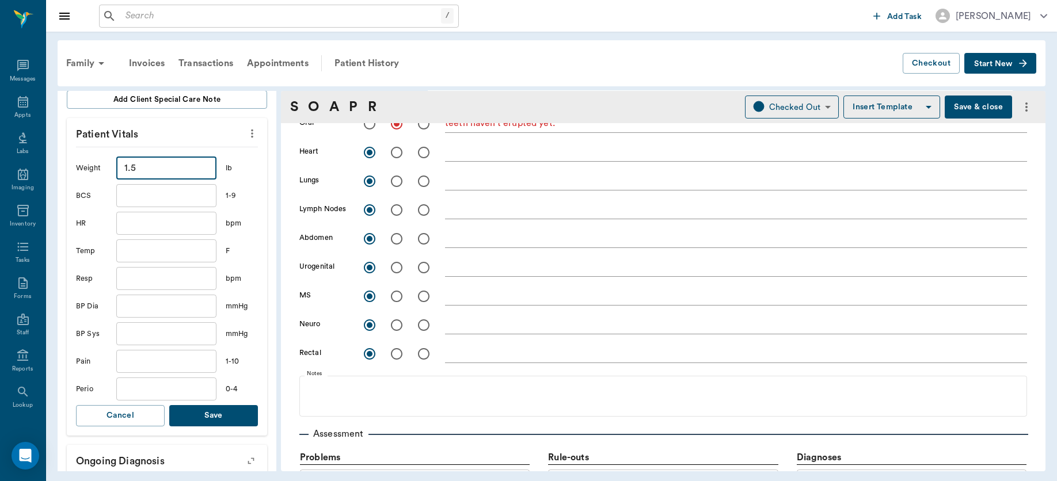
scroll to position [284, 0]
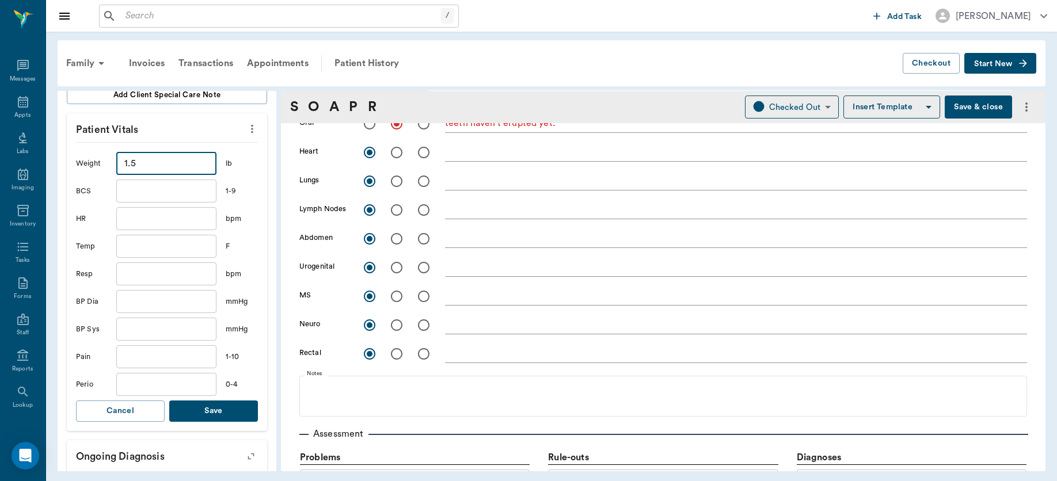
type input "1.5"
click at [200, 414] on button "Save" at bounding box center [213, 411] width 89 height 21
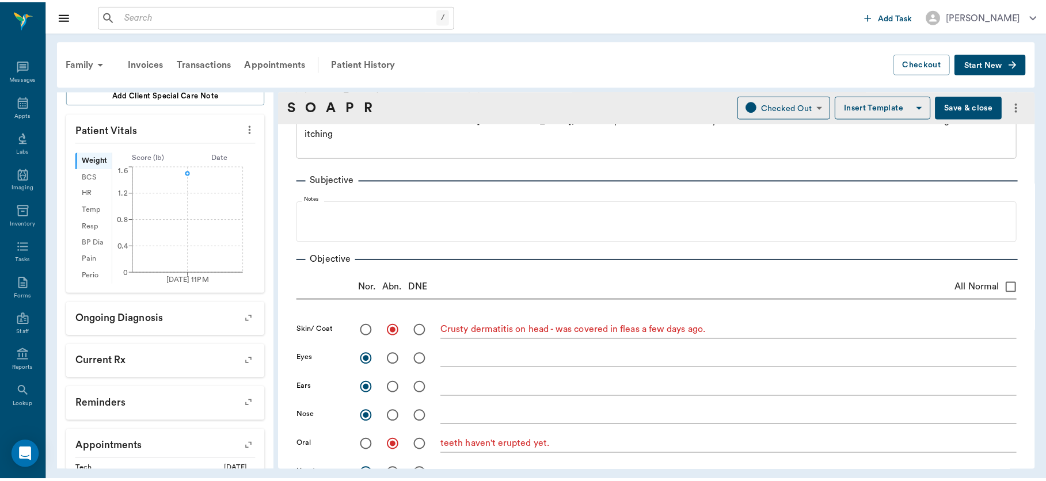
scroll to position [0, 0]
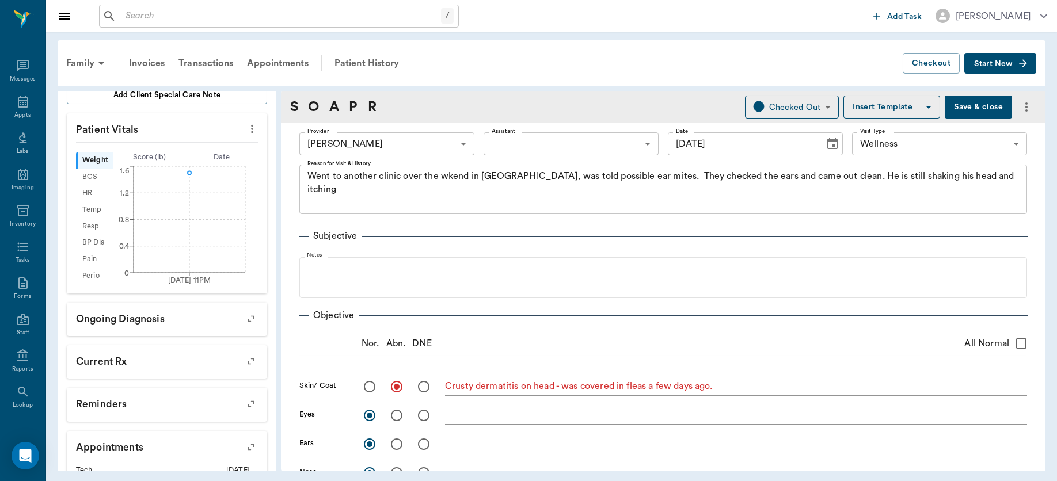
click at [962, 100] on button "Save & close" at bounding box center [977, 107] width 67 height 23
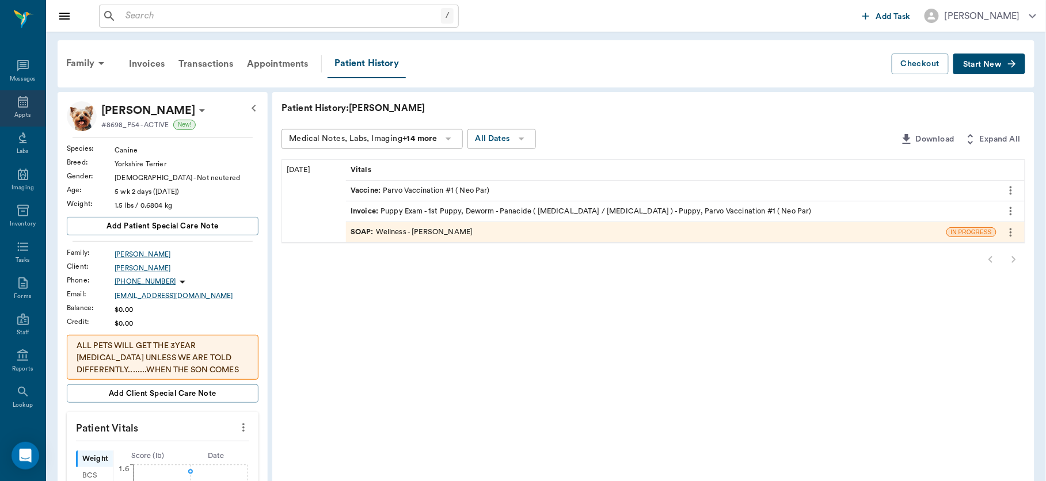
click at [18, 106] on icon at bounding box center [23, 102] width 10 height 12
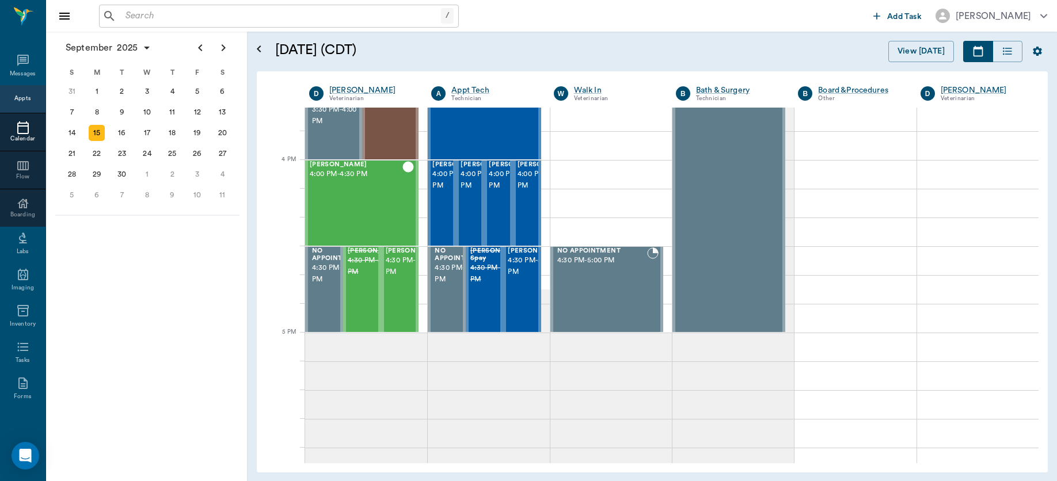
scroll to position [1262, 0]
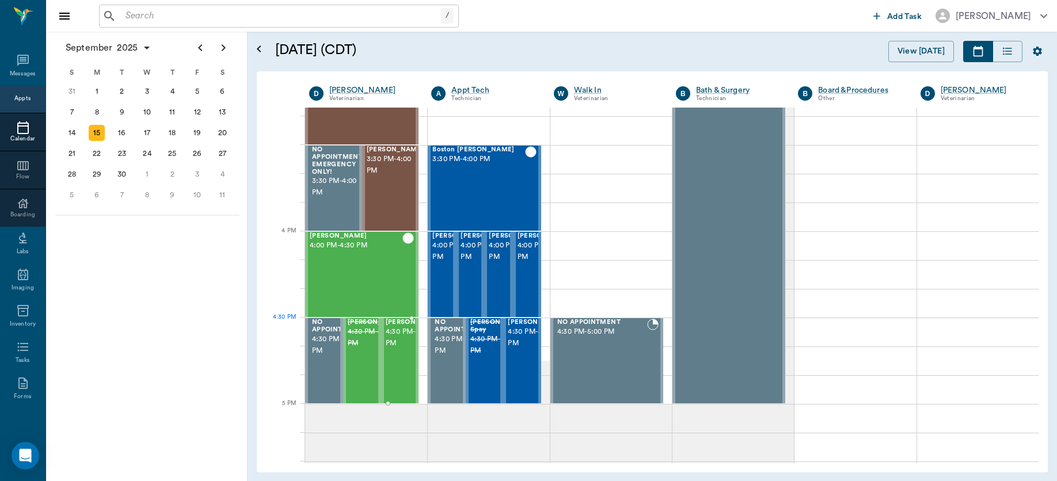
click at [399, 340] on span "4:30 PM - 5:00 PM" at bounding box center [415, 337] width 58 height 23
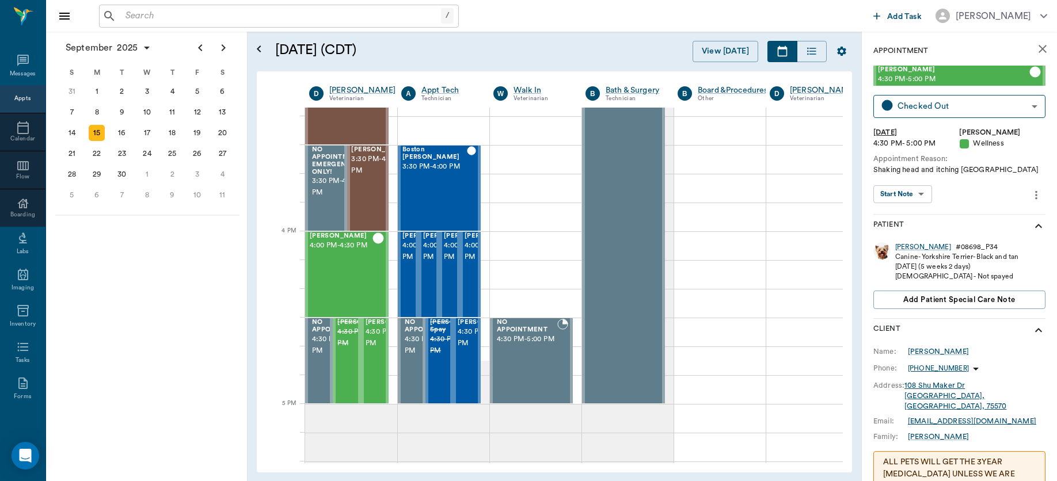
click at [909, 192] on body "/ ​ Add Task Dr. Bert Ellsworth Nectar Messages Appts Calendar Flow Boarding La…" at bounding box center [528, 240] width 1057 height 481
click at [899, 208] on li "View SOAP" at bounding box center [902, 217] width 64 height 19
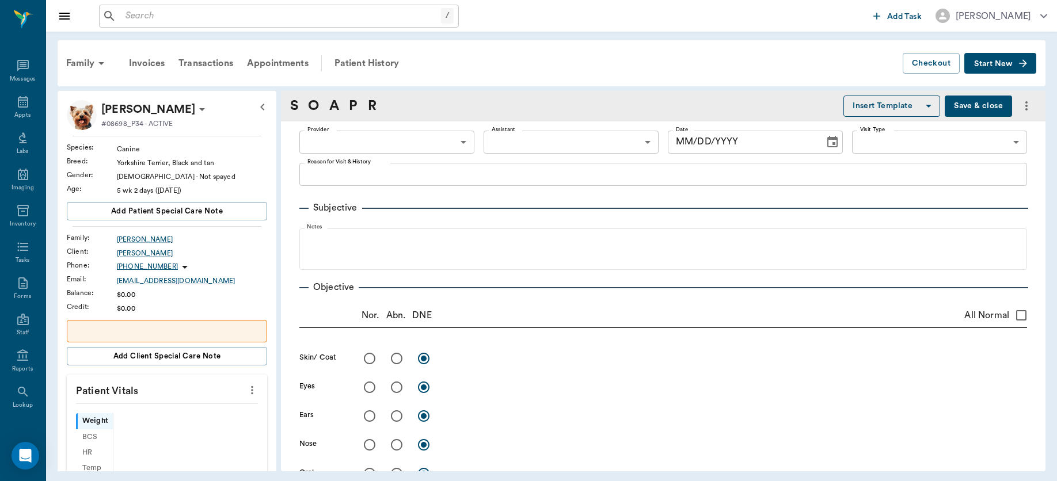
type input "63ec2f075fda476ae8351a4d"
type input "65d2be4f46e3a538d89b8c14"
type textarea "Shaking head and itching Caryn"
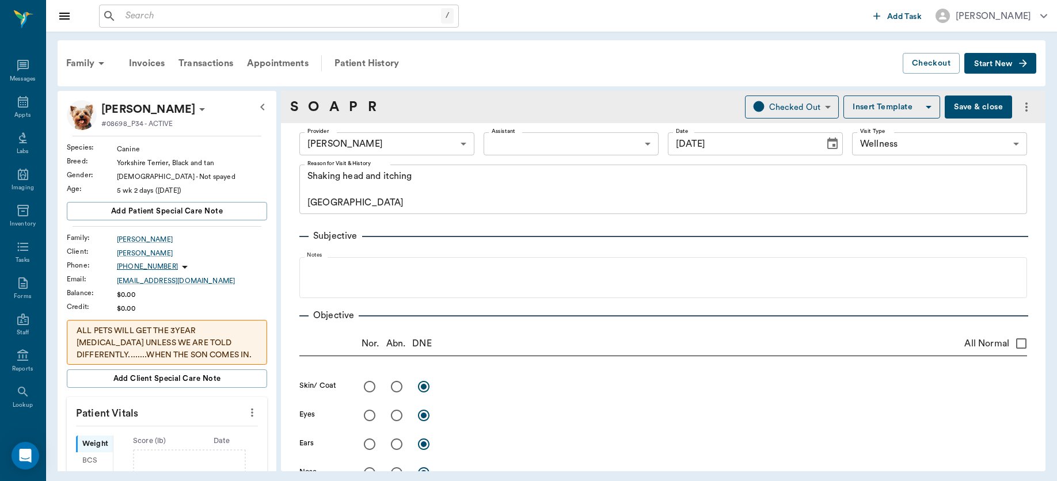
type input "[DATE]"
click at [397, 389] on input "radio" at bounding box center [396, 387] width 24 height 24
radio input "true"
click at [452, 391] on textarea at bounding box center [736, 386] width 582 height 13
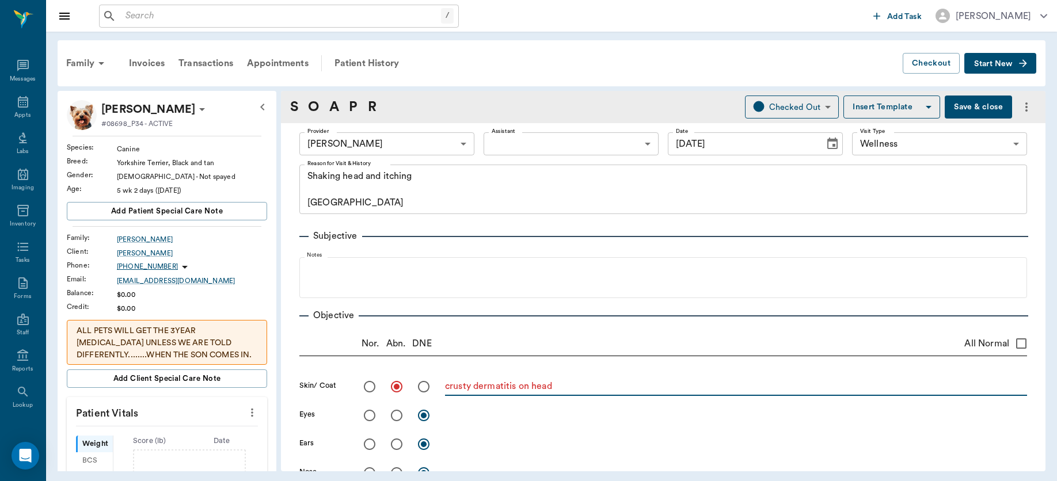
type textarea "crusty dermatitis on head"
click at [1009, 340] on input "All Normal" at bounding box center [1021, 343] width 24 height 24
checkbox input "true"
radio input "true"
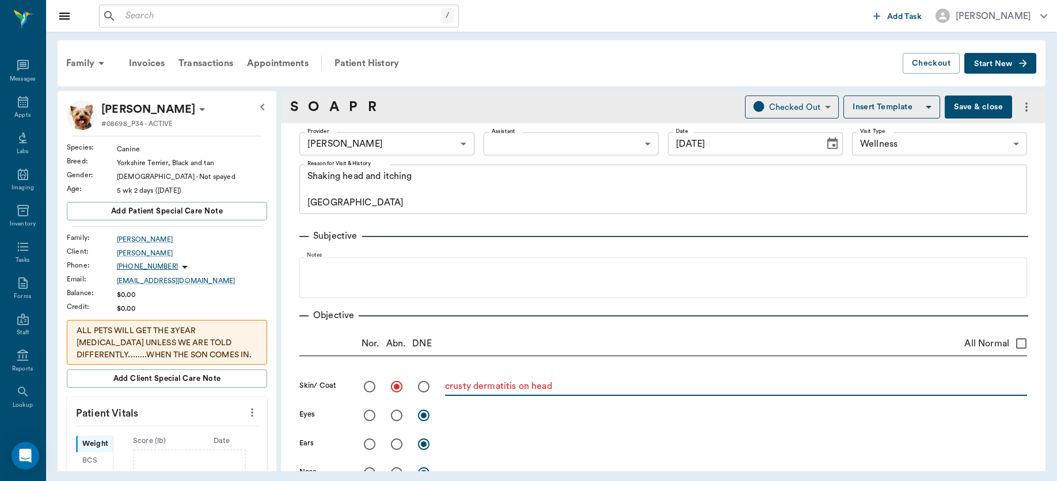
radio input "true"
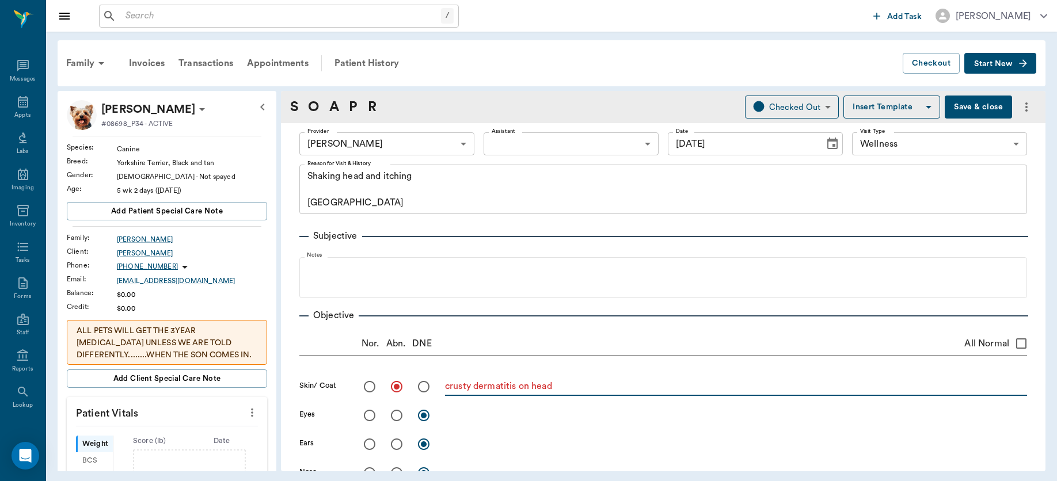
radio input "true"
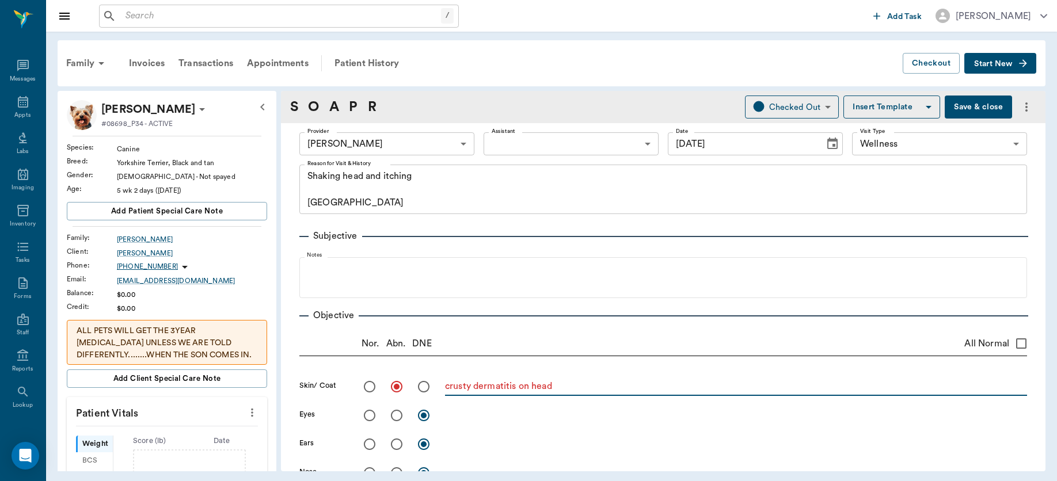
radio input "true"
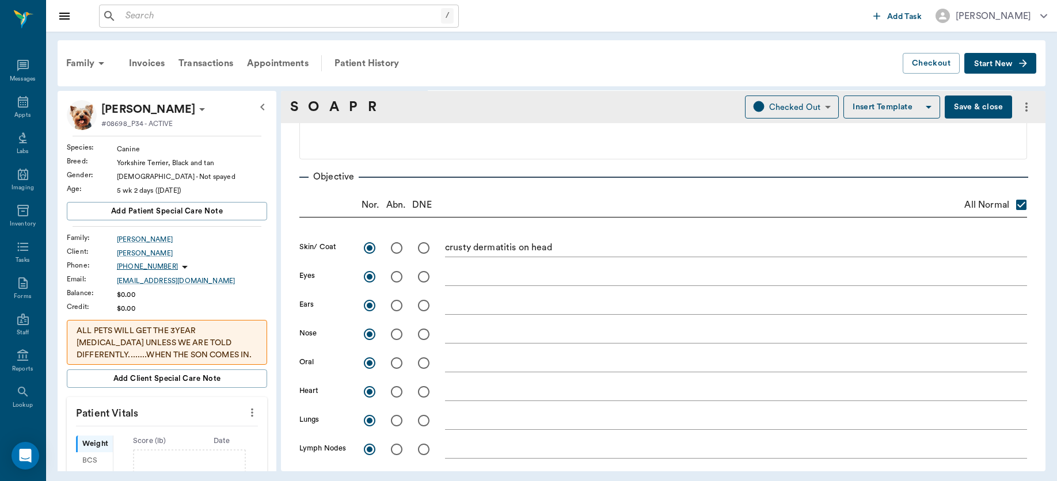
scroll to position [169, 0]
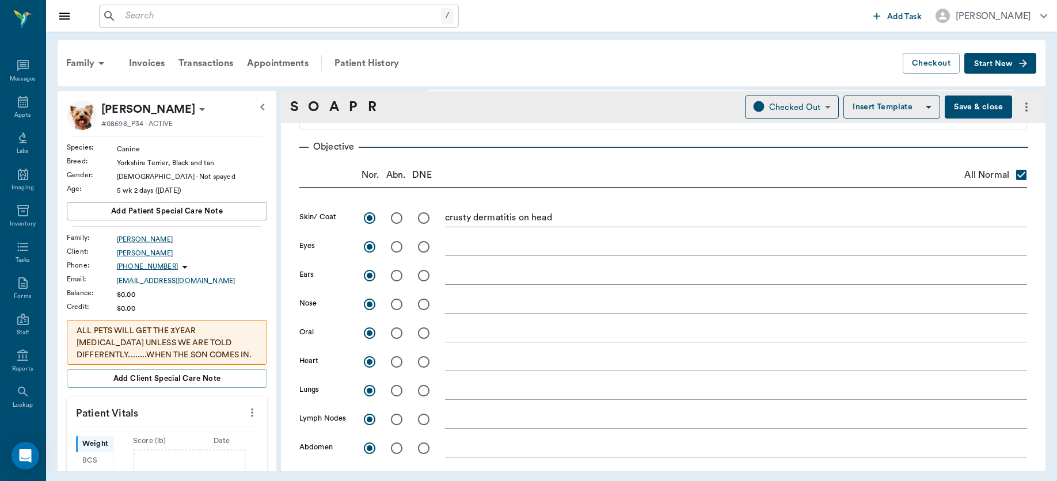
click at [395, 218] on input "radio" at bounding box center [396, 218] width 24 height 24
radio input "true"
checkbox input "false"
click at [398, 335] on input "radio" at bounding box center [396, 333] width 24 height 24
radio input "true"
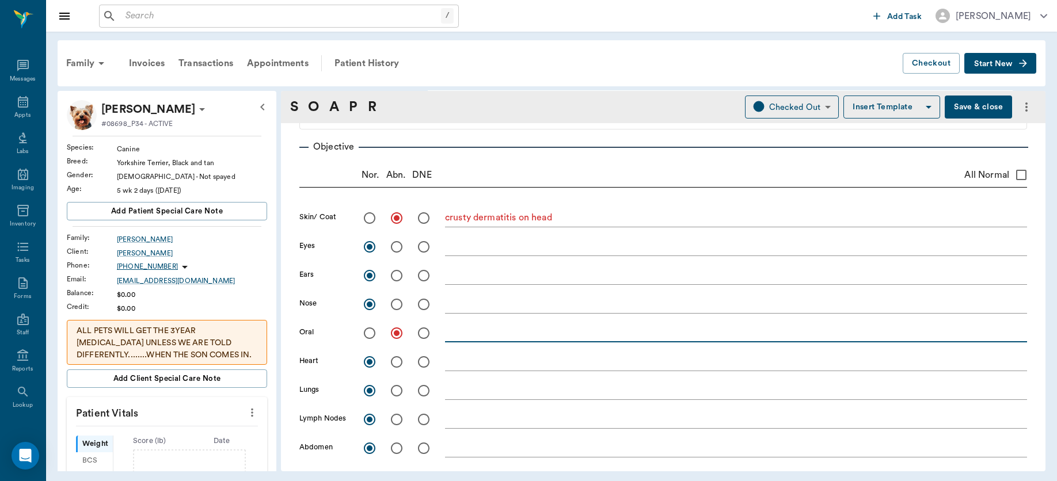
click at [466, 338] on textarea at bounding box center [736, 332] width 582 height 13
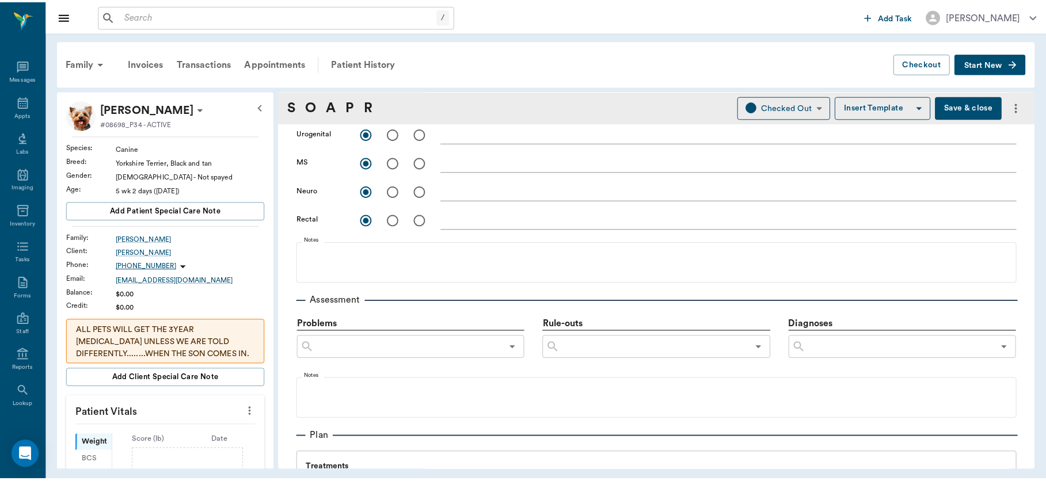
scroll to position [0, 0]
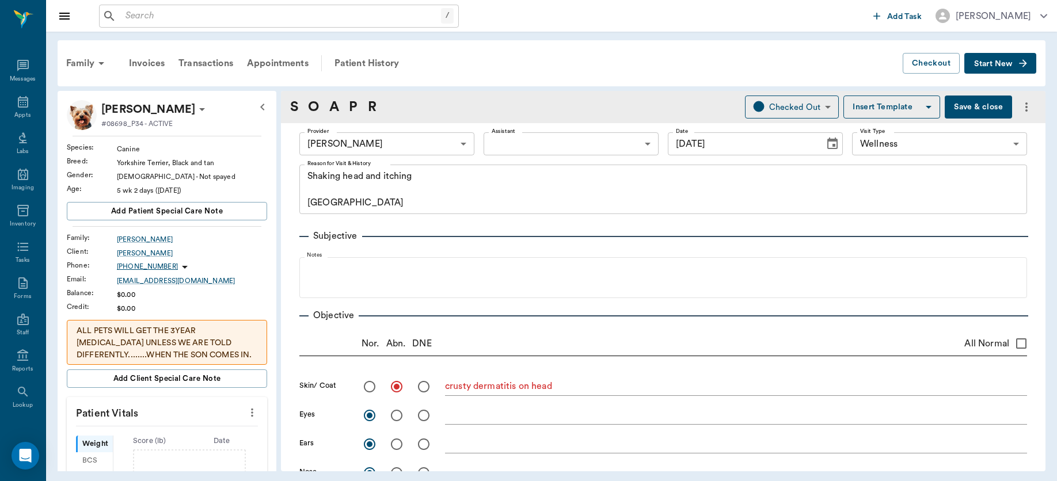
type textarea "teeth haven't erupted yet"
click at [970, 105] on button "Save & close" at bounding box center [977, 107] width 67 height 23
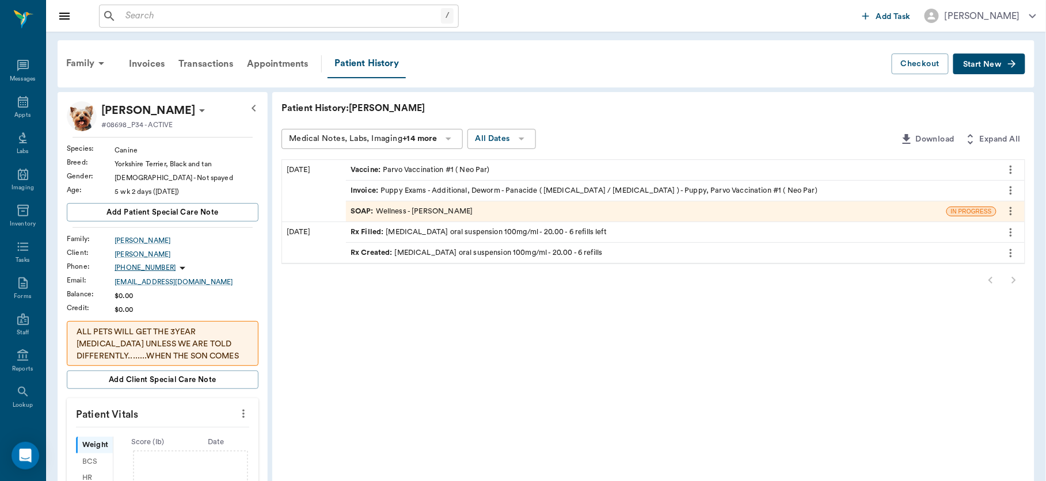
click at [242, 416] on icon "more" at bounding box center [243, 414] width 13 height 14
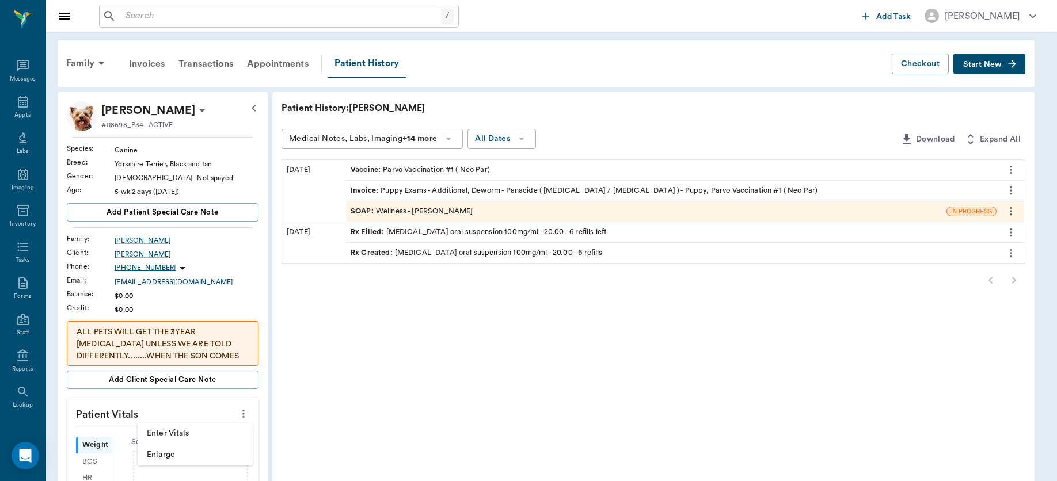
click at [242, 416] on div at bounding box center [528, 240] width 1057 height 481
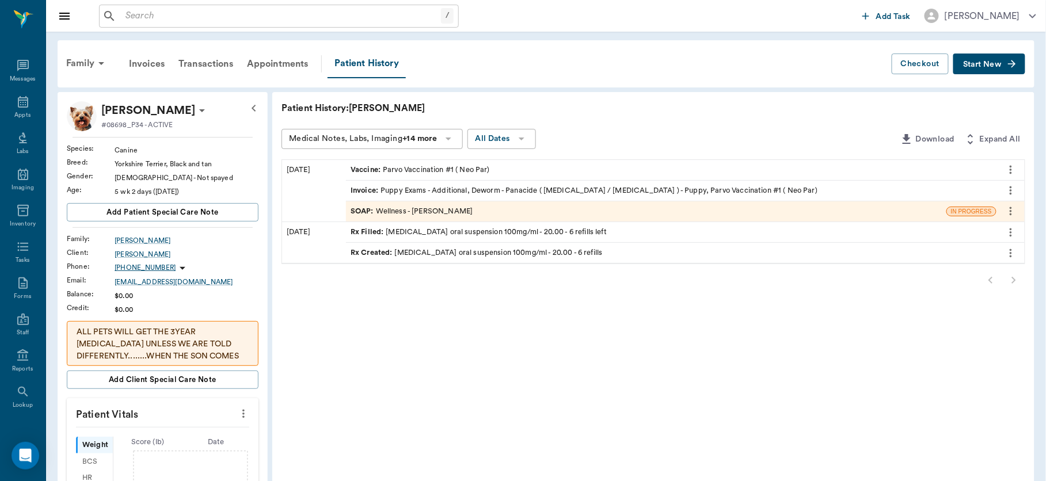
click at [242, 416] on icon "more" at bounding box center [243, 414] width 13 height 14
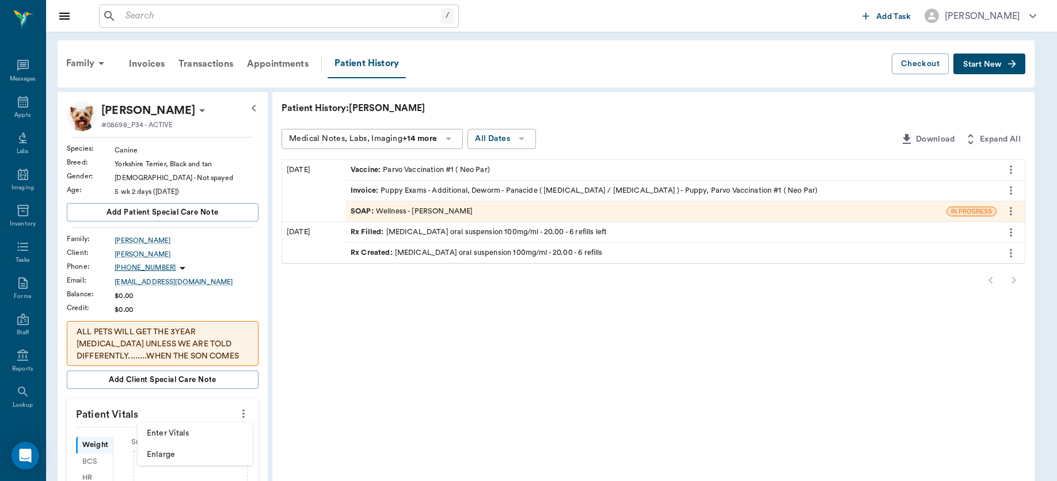
click at [190, 433] on span "Enter Vitals" at bounding box center [195, 434] width 97 height 12
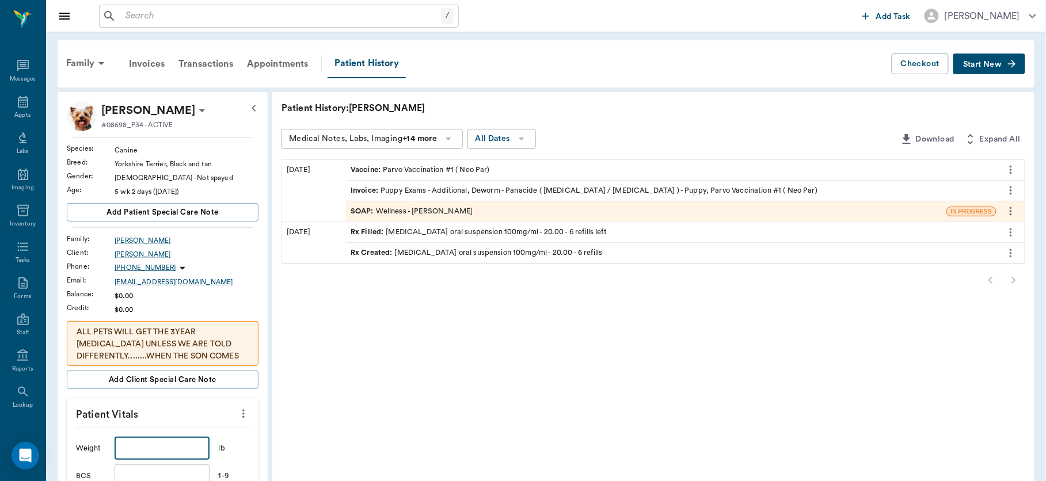
click at [172, 453] on input "text" at bounding box center [162, 448] width 94 height 23
type input "1"
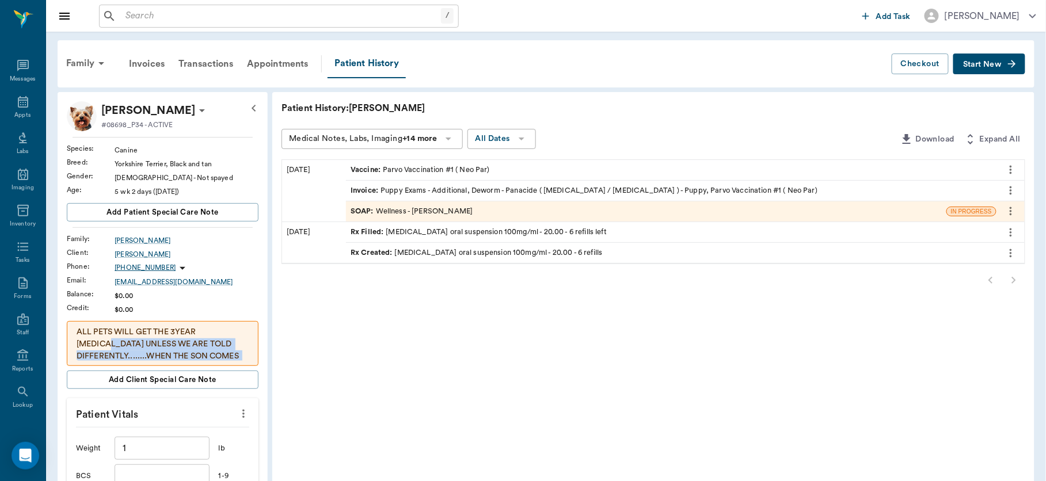
drag, startPoint x: 268, startPoint y: 323, endPoint x: 268, endPoint y: 378, distance: 54.7
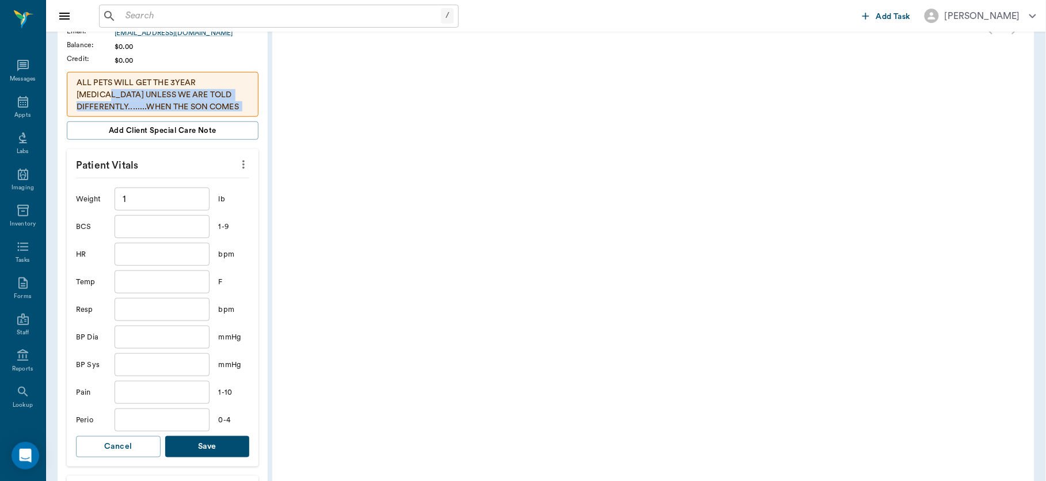
scroll to position [271, 0]
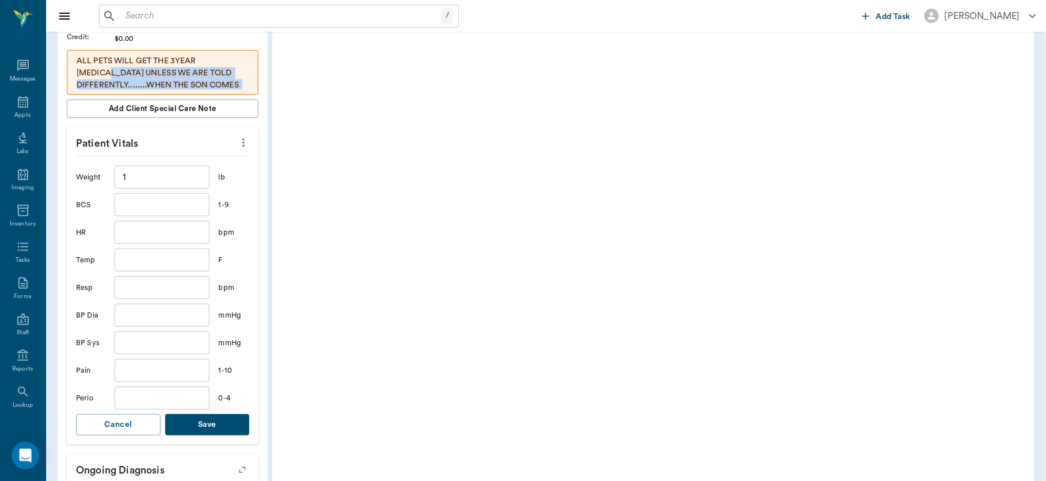
click at [217, 421] on button "Save" at bounding box center [207, 424] width 85 height 21
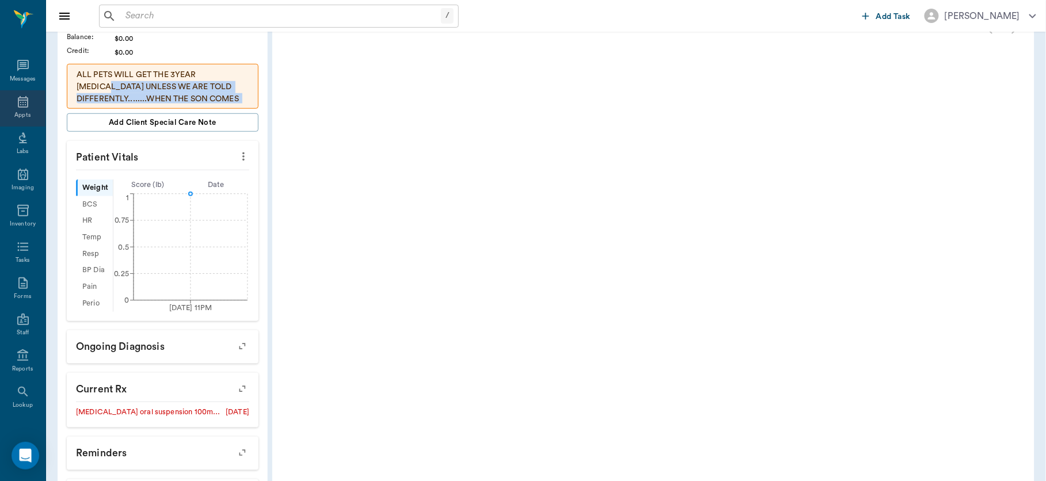
click at [18, 106] on icon at bounding box center [23, 102] width 10 height 12
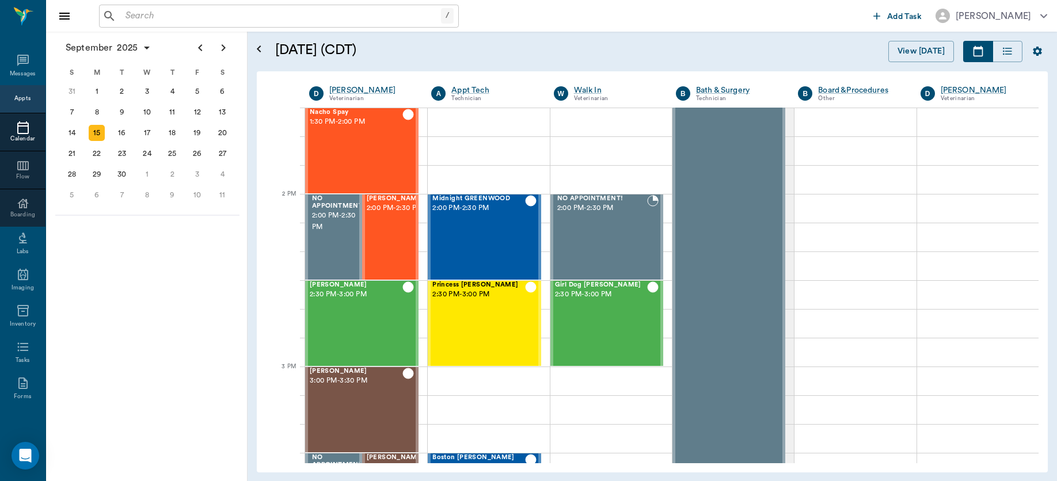
scroll to position [925, 0]
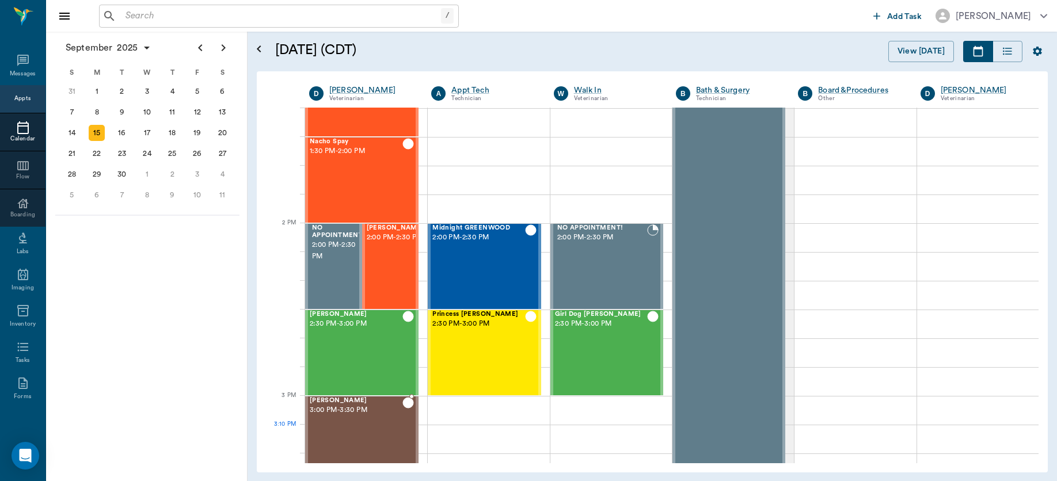
click at [362, 427] on div "Maria Hall 3:00 PM - 3:30 PM" at bounding box center [356, 439] width 93 height 84
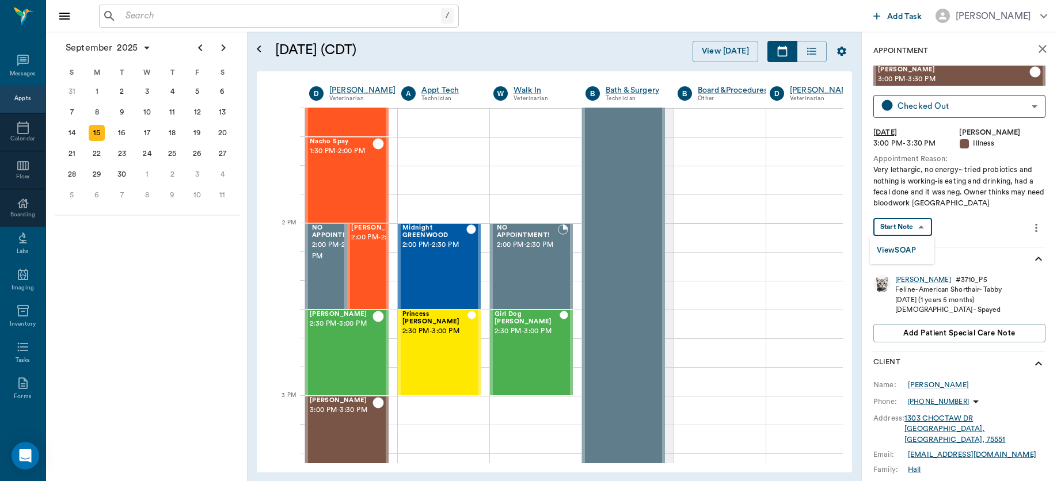
click at [910, 227] on body "/ ​ Add Task Dr. Bert Ellsworth Nectar Messages Appts Calendar Flow Boarding La…" at bounding box center [528, 240] width 1057 height 481
click at [909, 251] on button "View SOAP" at bounding box center [895, 250] width 39 height 13
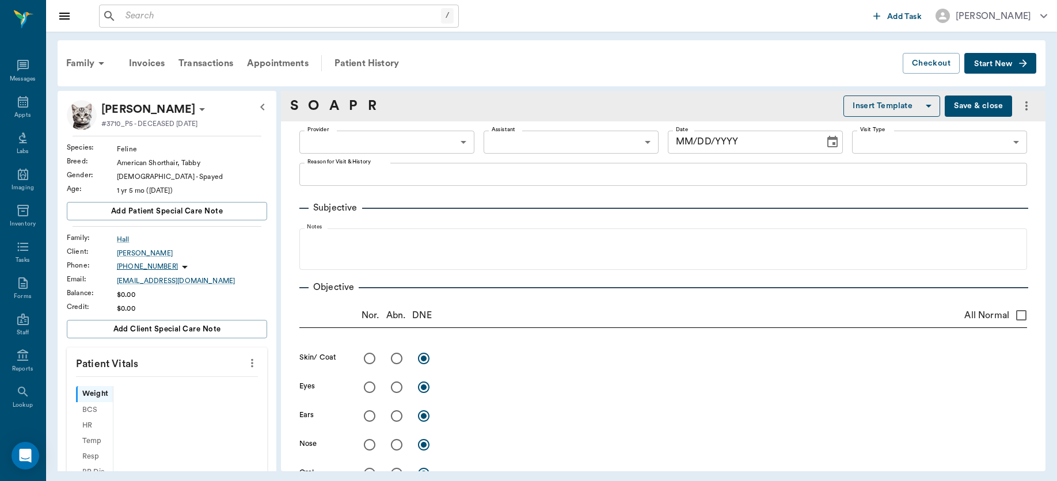
type input "63ec2f075fda476ae8351a4d"
type input "65d2be4f46e3a538d89b8c15"
type textarea "Very lethargic, no energy~ tried probiotics and nothing is working-is eating an…"
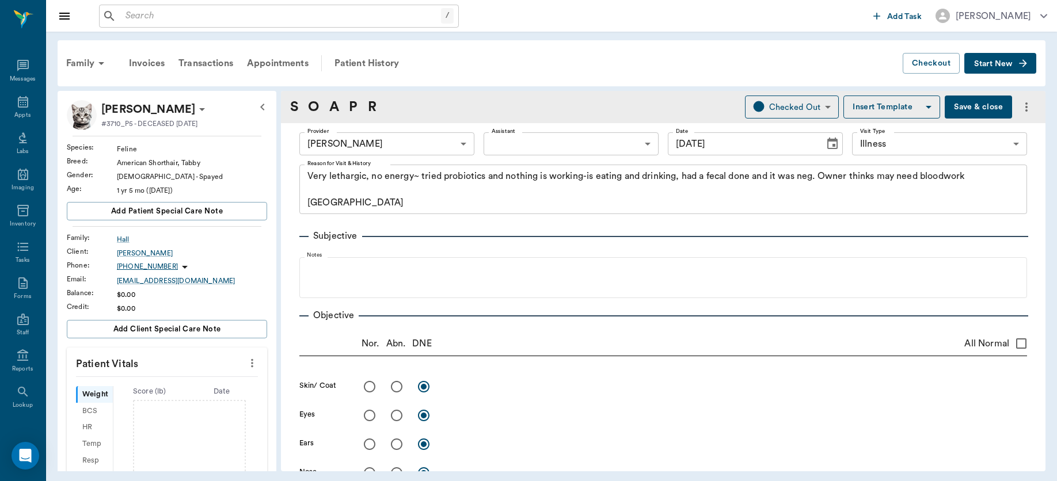
type input "[DATE]"
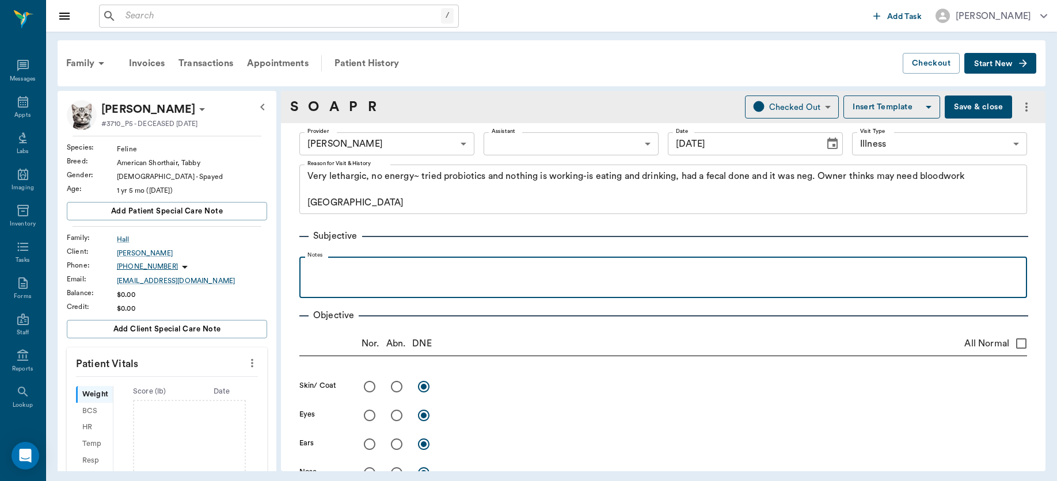
click at [388, 275] on p at bounding box center [663, 269] width 716 height 14
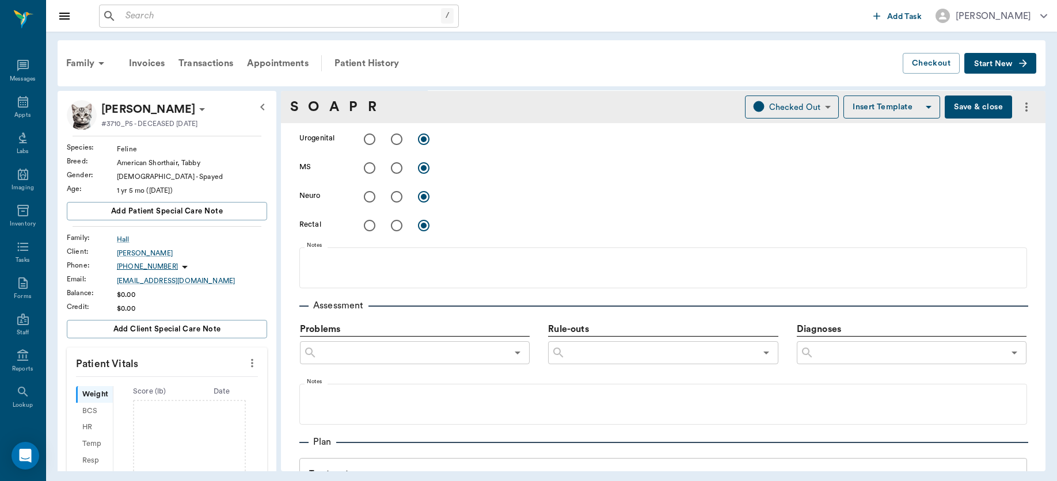
scroll to position [506, 0]
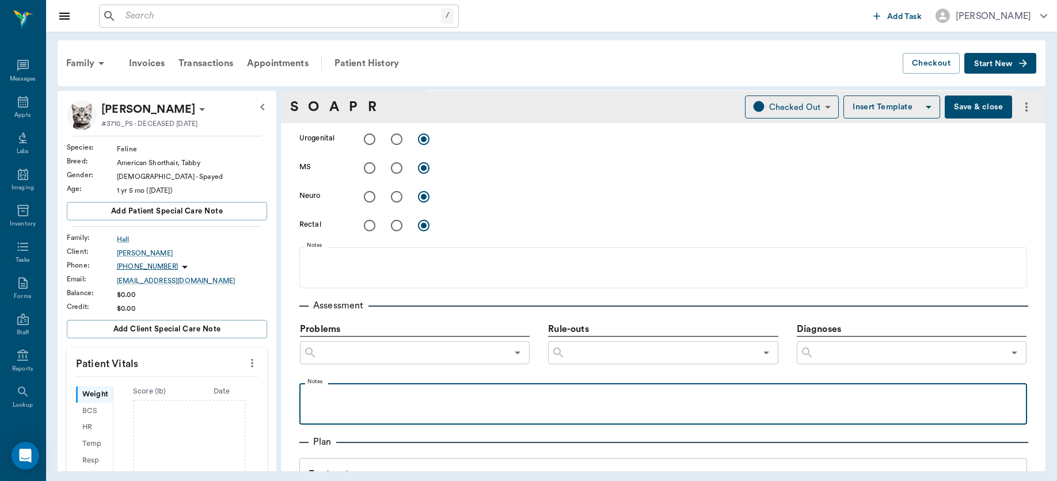
click at [468, 410] on div at bounding box center [663, 403] width 716 height 29
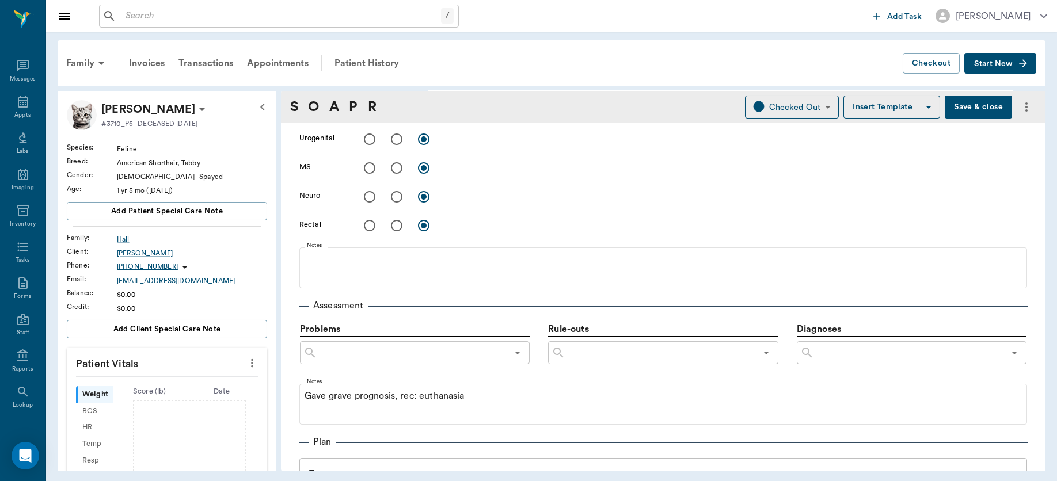
click at [952, 109] on button "Save & close" at bounding box center [977, 107] width 67 height 23
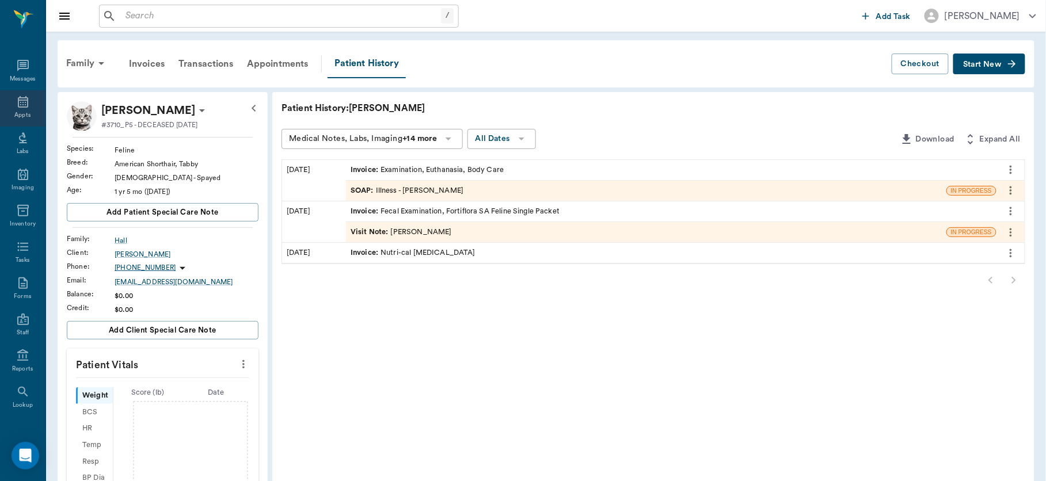
click at [16, 105] on icon at bounding box center [23, 102] width 14 height 14
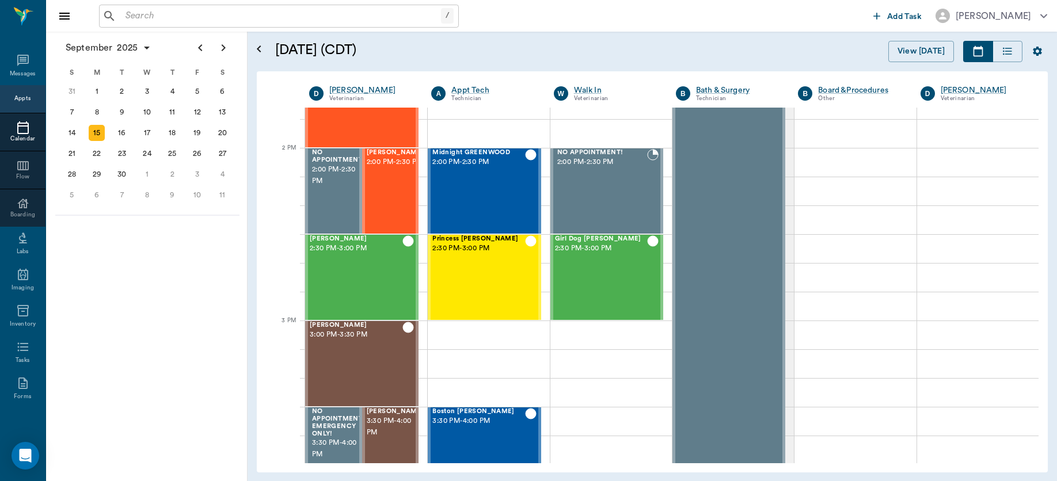
scroll to position [925, 0]
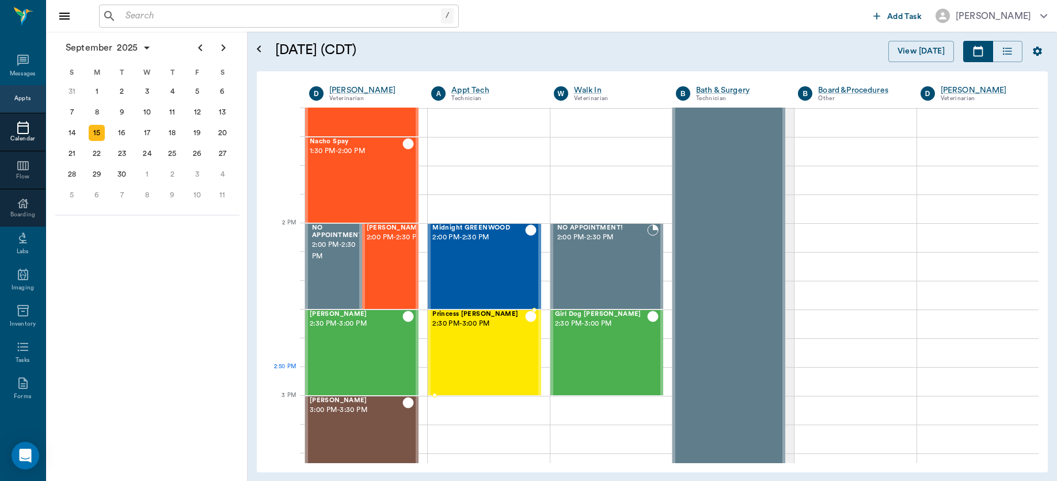
click at [459, 375] on div "Princess O'brien 2:30 PM - 3:00 PM" at bounding box center [478, 353] width 92 height 84
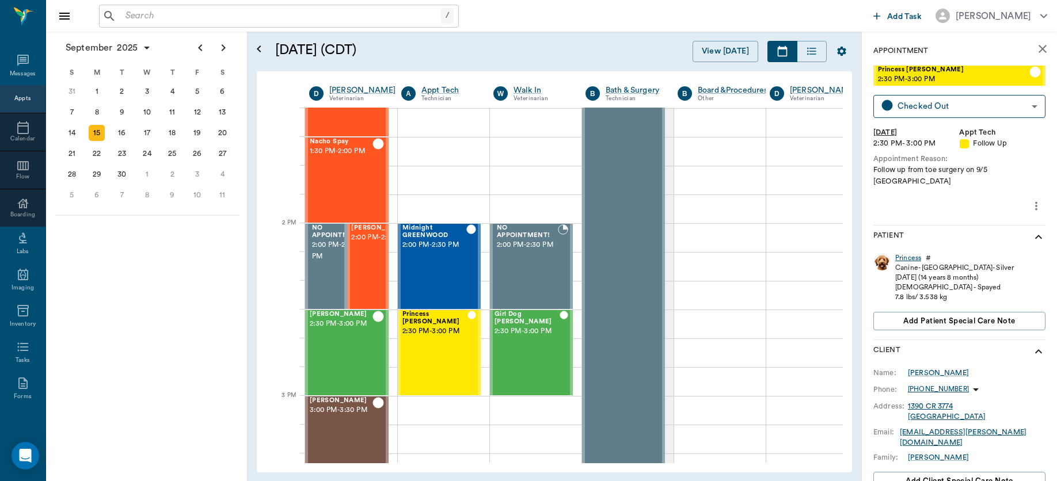
click at [907, 253] on div "Princess" at bounding box center [908, 258] width 26 height 10
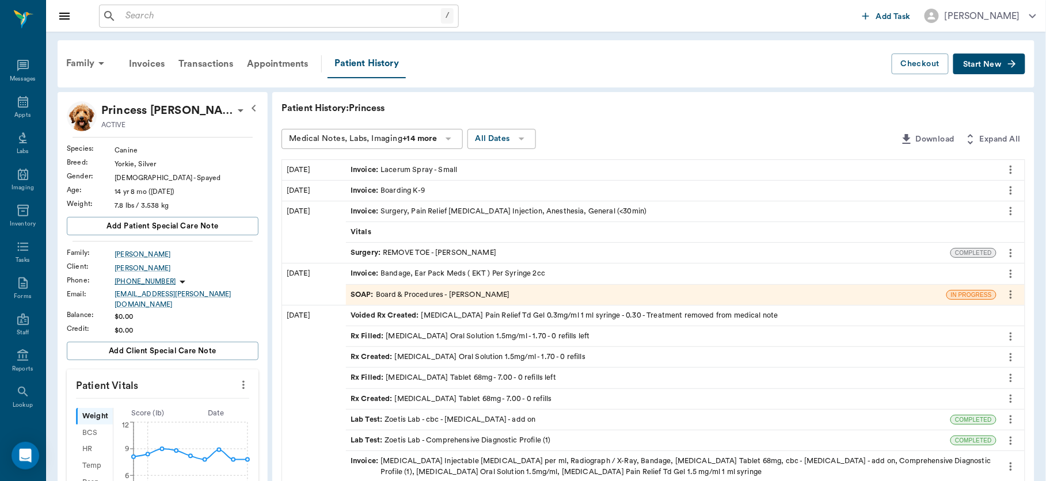
click at [977, 64] on span "Start New" at bounding box center [982, 64] width 39 height 0
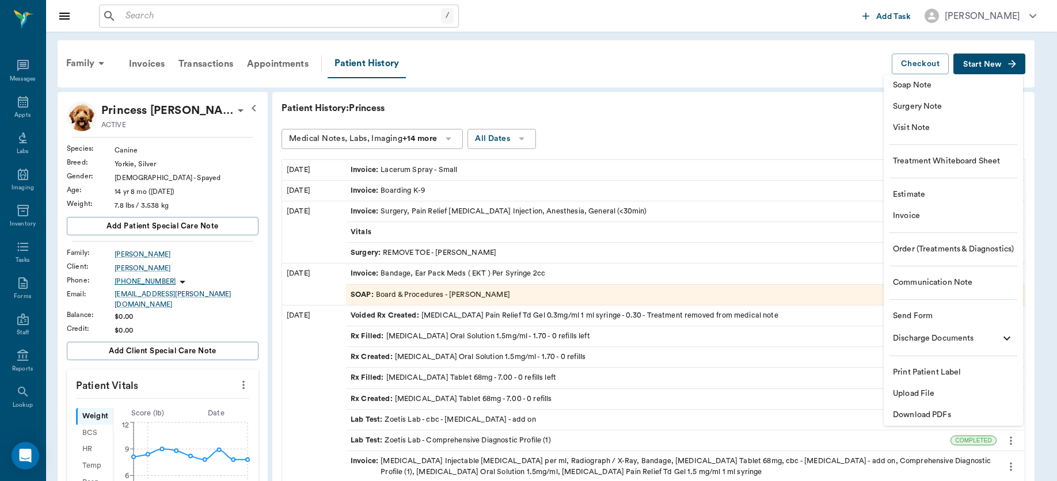
click at [917, 83] on span "Soap Note" at bounding box center [953, 85] width 121 height 12
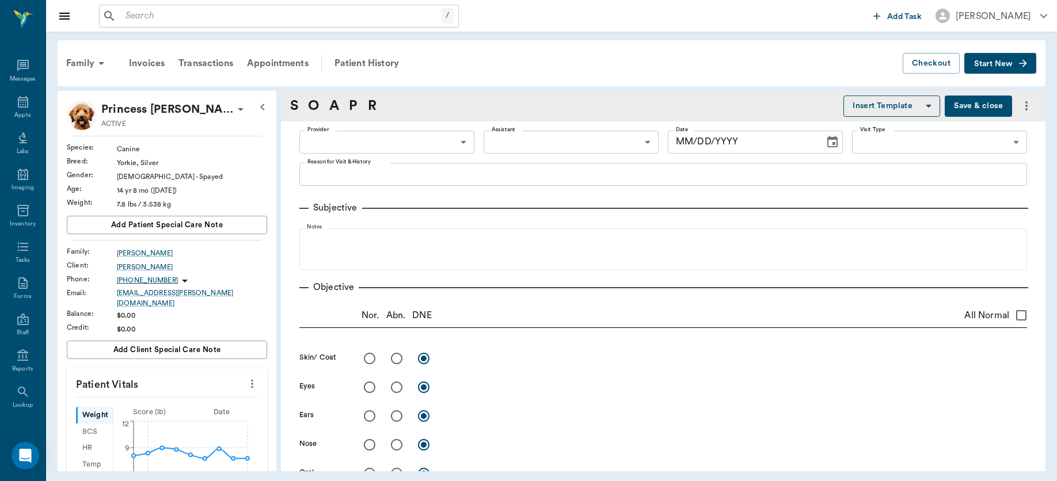
type input "63ec2f075fda476ae8351a4c"
type input "[DATE]"
click at [462, 144] on body "/ ​ Add Task Dr. Bert Ellsworth Nectar Messages Appts Labs Imaging Inventory Ta…" at bounding box center [528, 240] width 1057 height 481
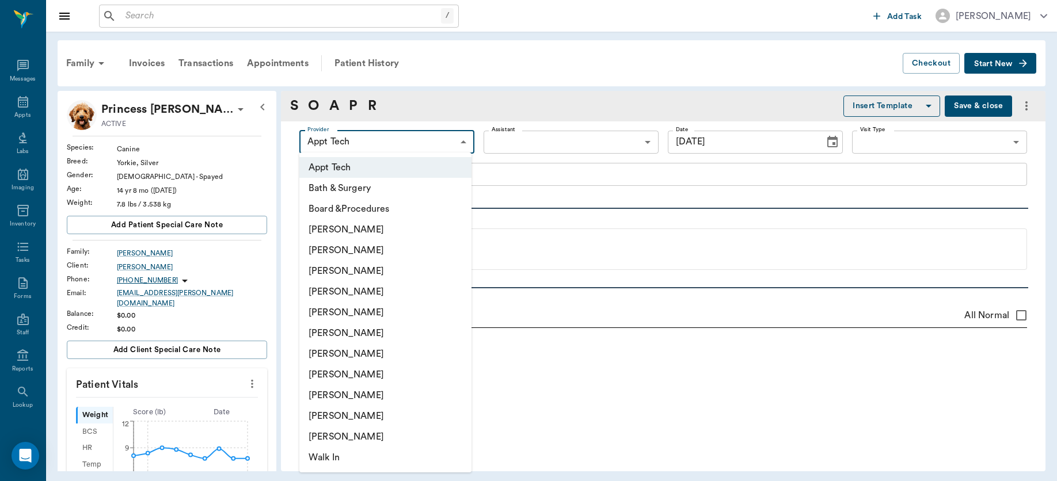
click at [367, 288] on li "[PERSON_NAME]" at bounding box center [385, 291] width 172 height 21
type input "63ec2f075fda476ae8351a4d"
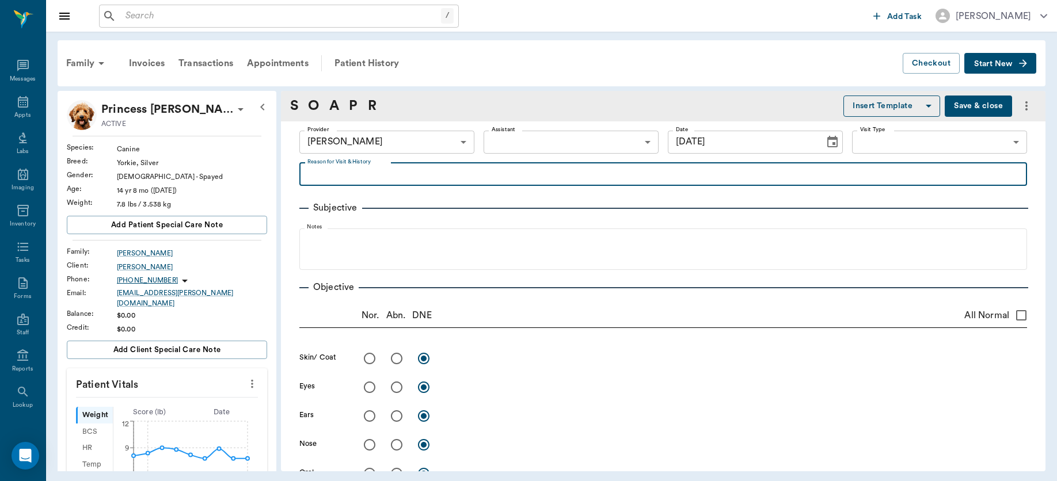
click at [368, 169] on textarea "Reason for Visit & History" at bounding box center [662, 173] width 711 height 13
type textarea "Sx follow up"
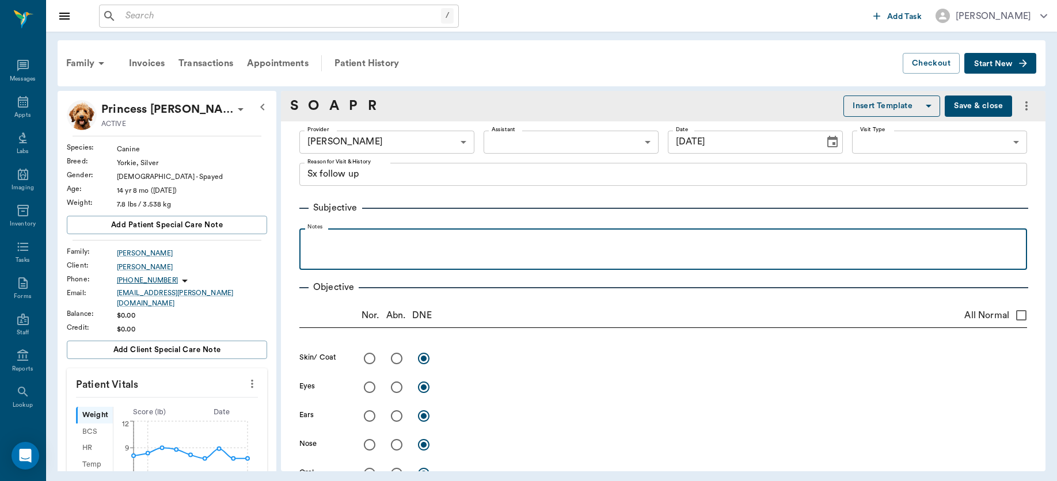
click at [335, 244] on p at bounding box center [663, 241] width 716 height 14
click at [582, 253] on div "Doing well per O. incision has small area of dehiscence" at bounding box center [663, 248] width 716 height 29
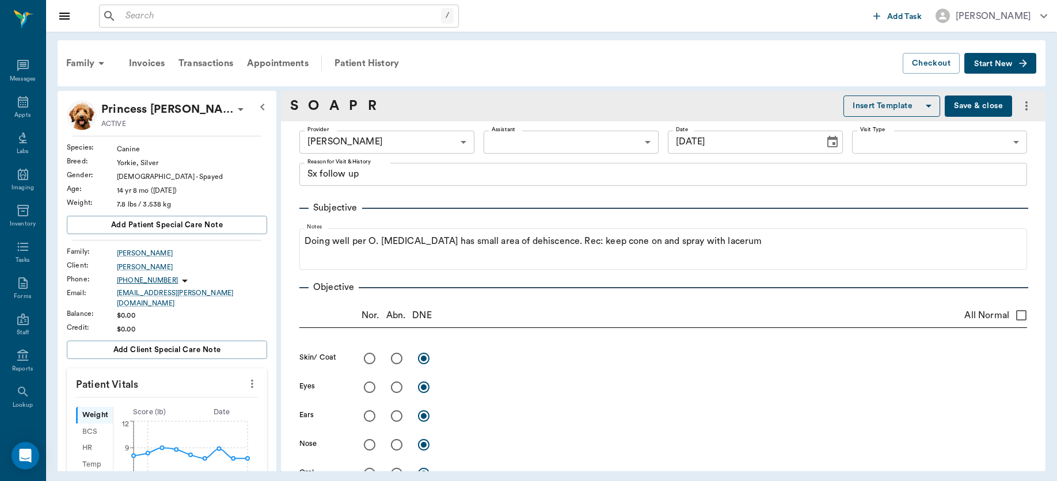
click at [251, 380] on icon "more" at bounding box center [252, 384] width 2 height 9
click at [185, 399] on span "Enter Vitals" at bounding box center [193, 397] width 97 height 12
click at [173, 415] on input "text" at bounding box center [166, 418] width 100 height 23
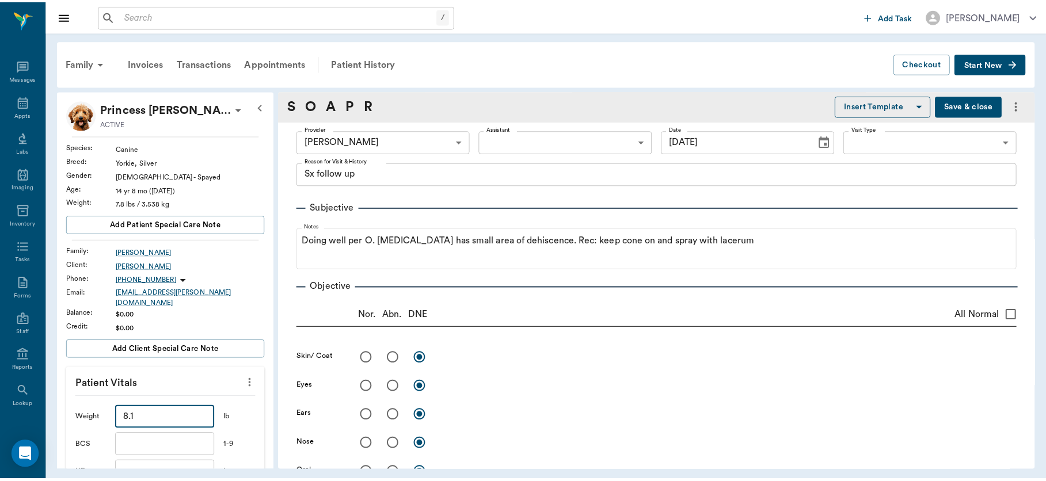
scroll to position [302, 0]
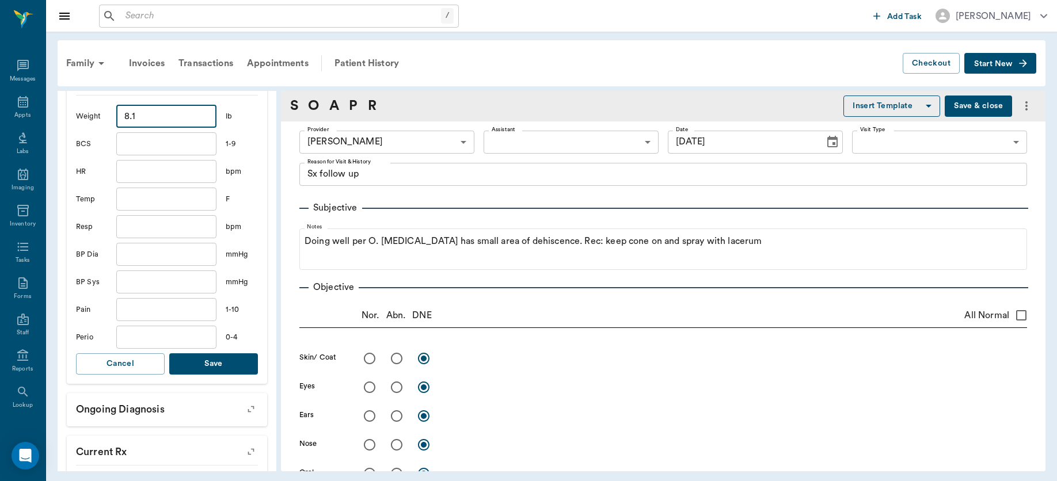
type input "8.1"
click at [208, 359] on button "Save" at bounding box center [213, 363] width 89 height 21
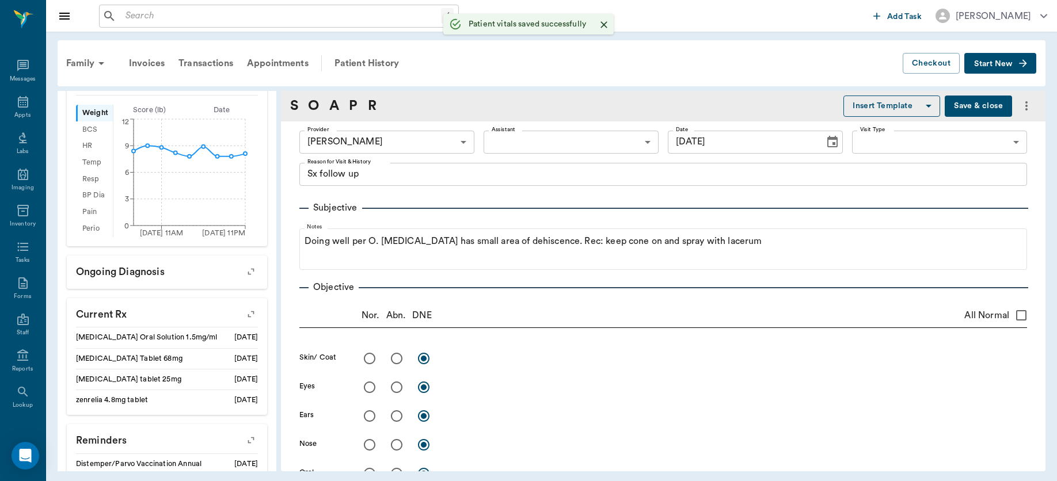
click at [955, 101] on button "Save & close" at bounding box center [977, 106] width 67 height 21
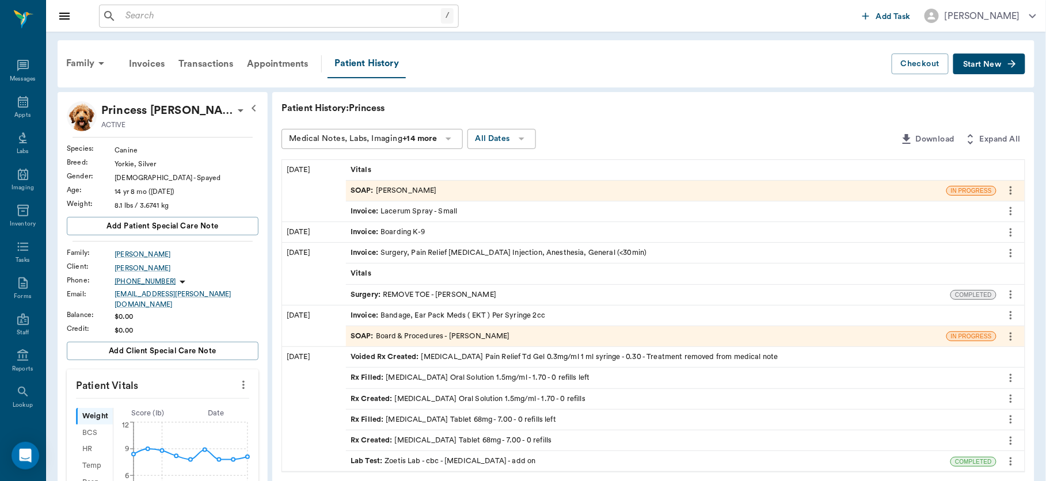
click at [955, 101] on div "Patient History: Princess" at bounding box center [653, 108] width 744 height 14
